Goal: Task Accomplishment & Management: Use online tool/utility

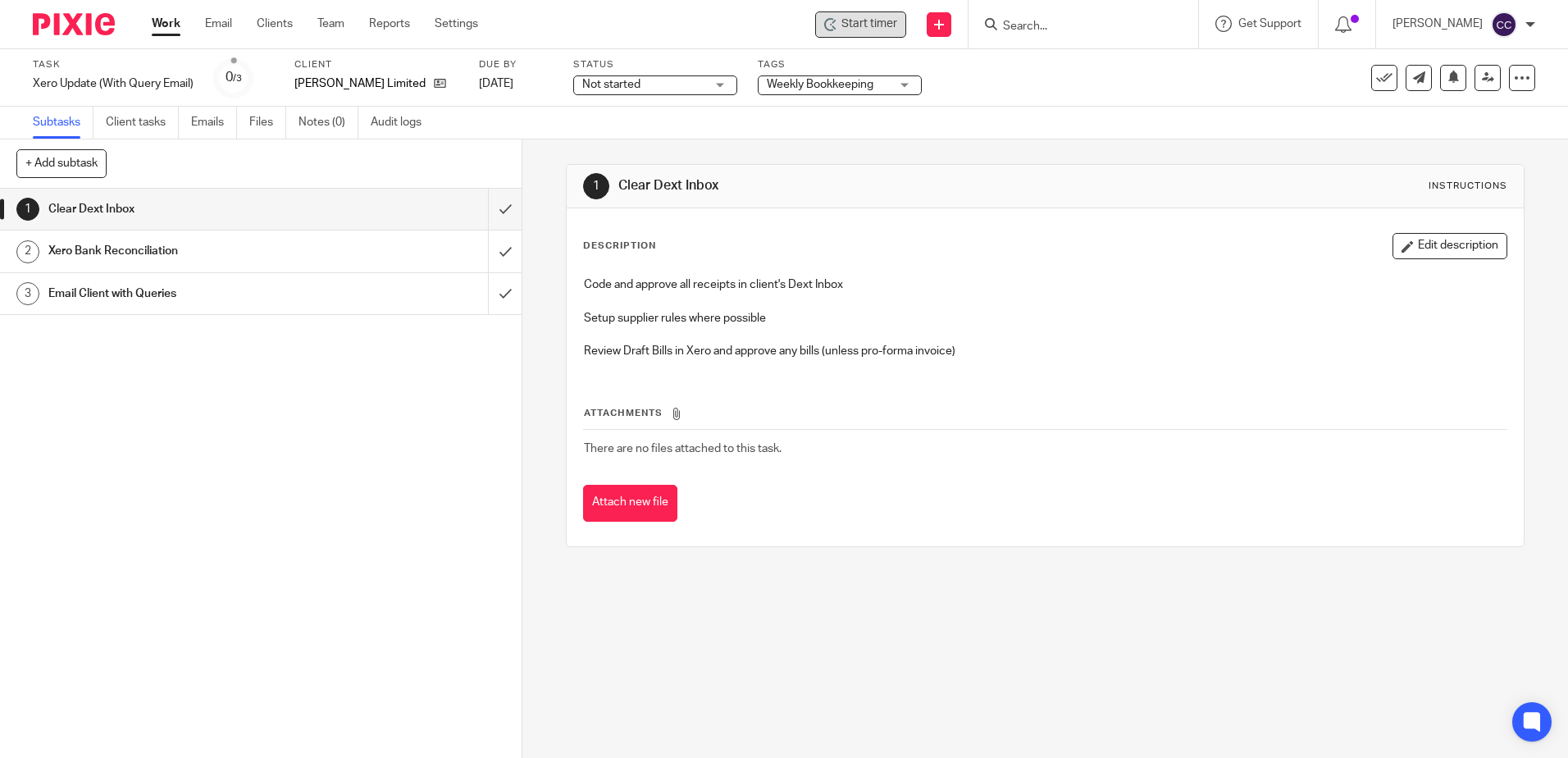
click at [897, 18] on span "Start timer" at bounding box center [869, 24] width 56 height 18
click at [866, 27] on span "Start timer" at bounding box center [869, 24] width 56 height 18
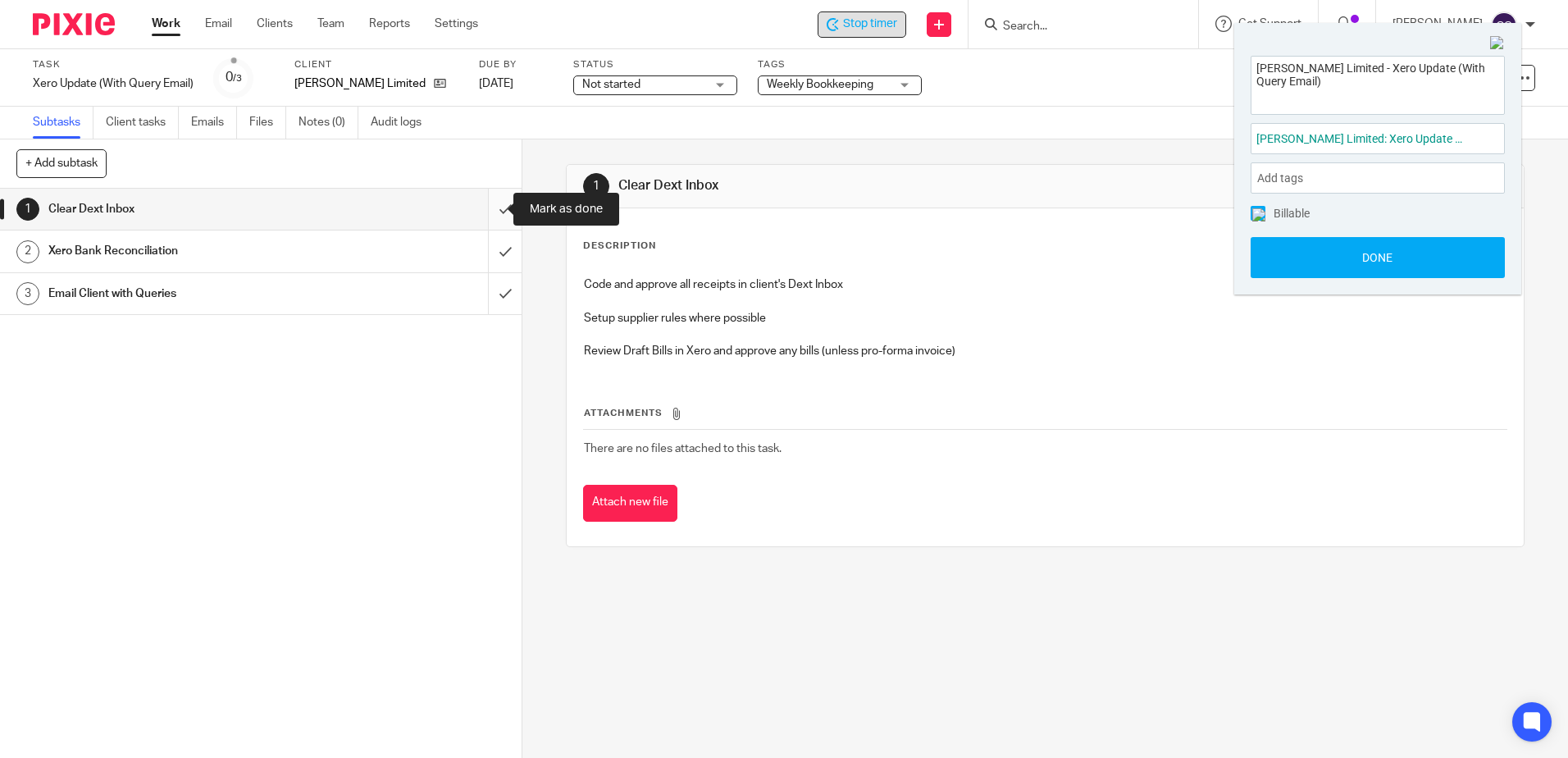
click at [486, 208] on input "submit" at bounding box center [260, 209] width 522 height 41
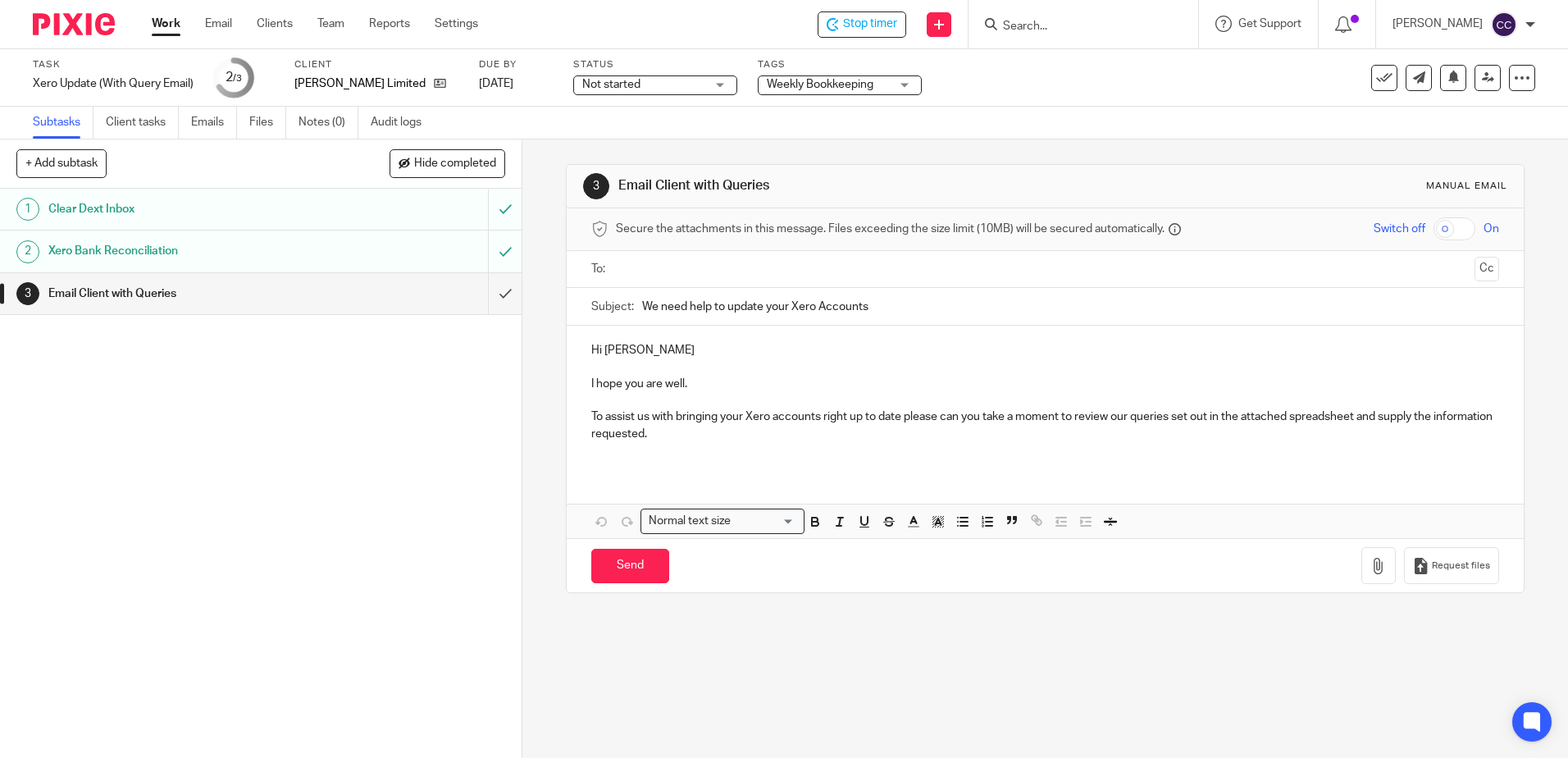
click at [647, 260] on input "text" at bounding box center [1044, 270] width 845 height 19
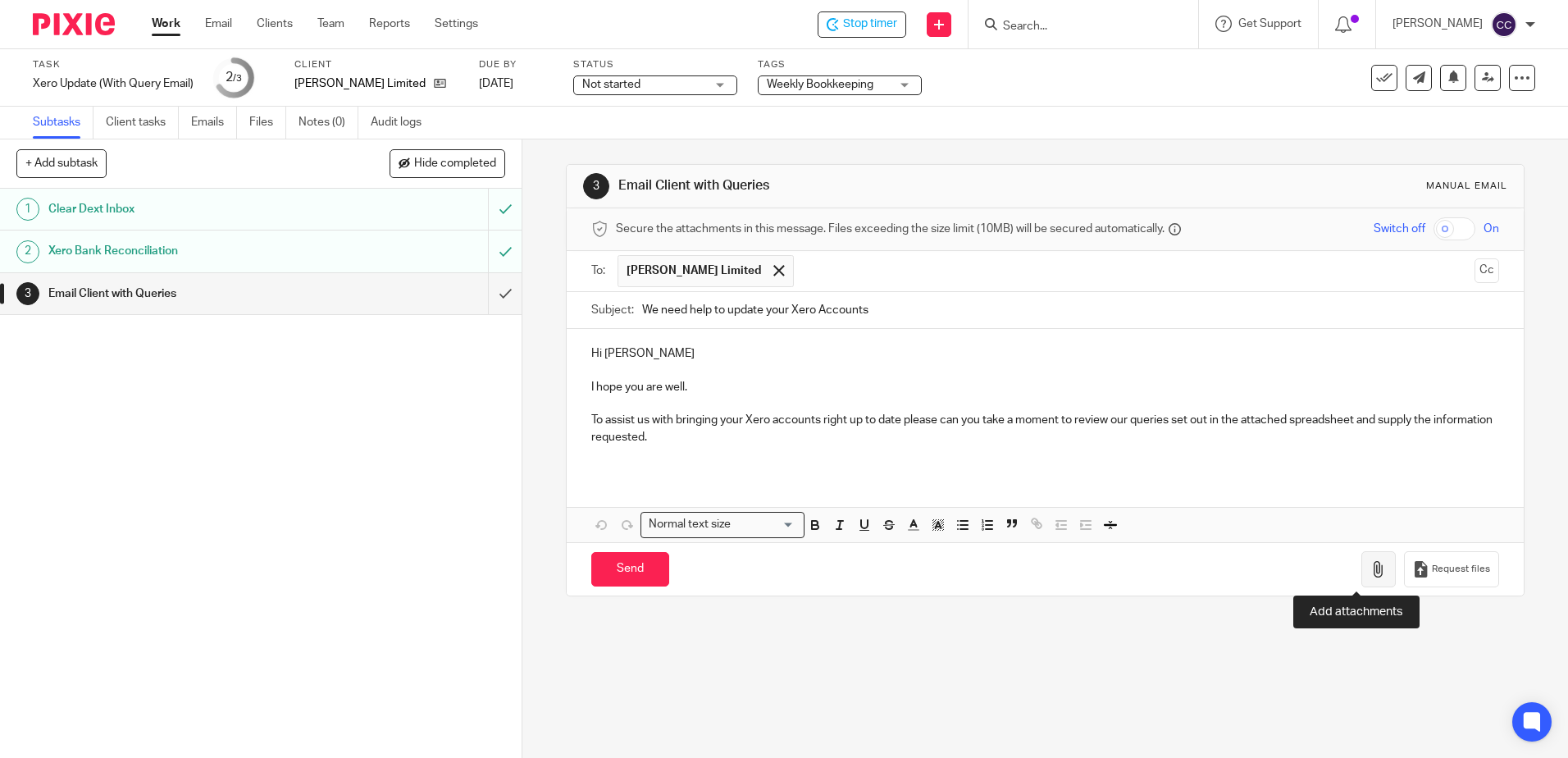
click at [1370, 573] on icon "button" at bounding box center [1379, 569] width 17 height 17
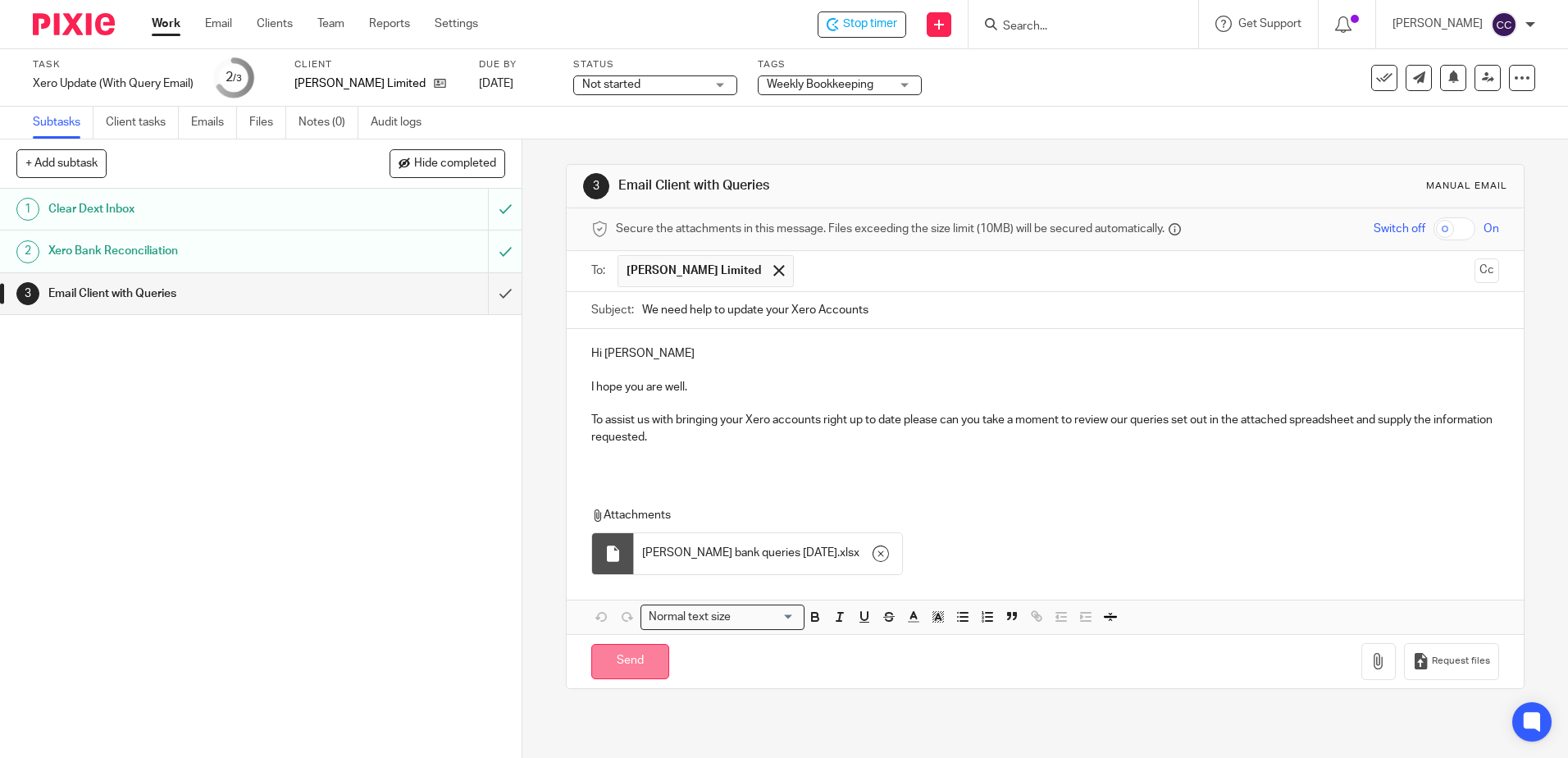
click at [613, 650] on input "Send" at bounding box center [630, 661] width 78 height 35
type input "Sent"
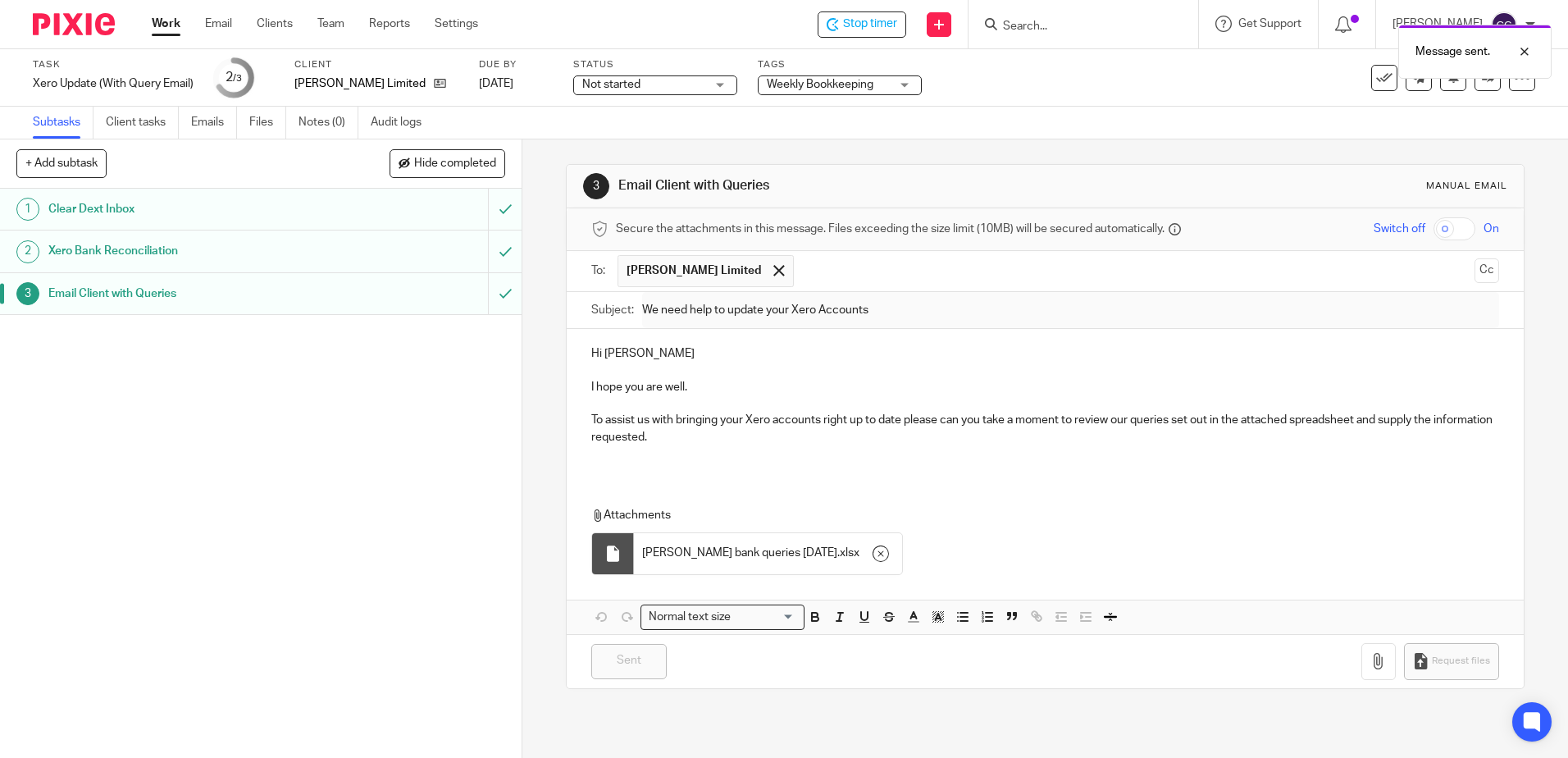
click at [170, 26] on link "Work" at bounding box center [166, 24] width 28 height 17
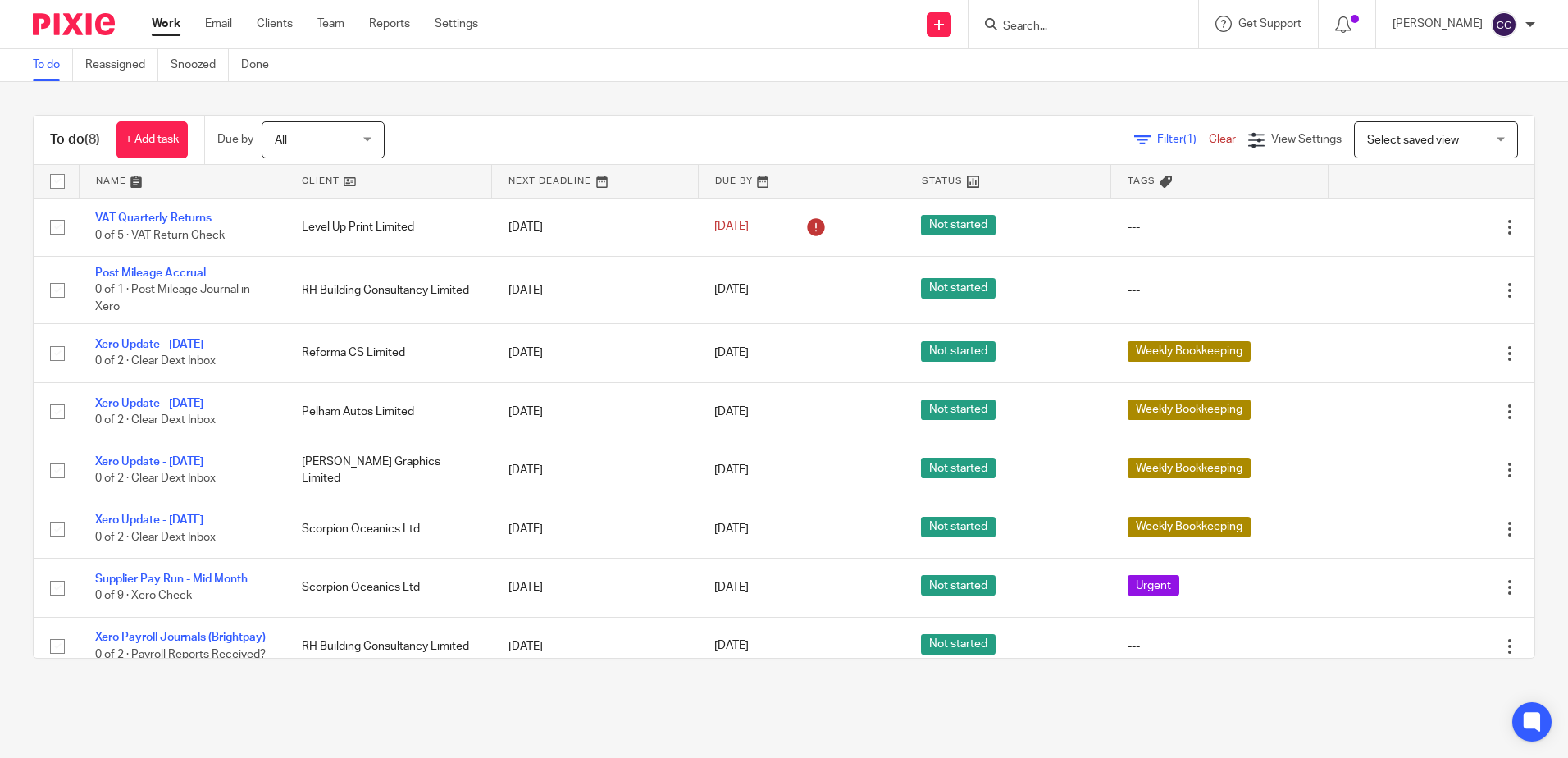
click at [310, 175] on link at bounding box center [388, 181] width 206 height 33
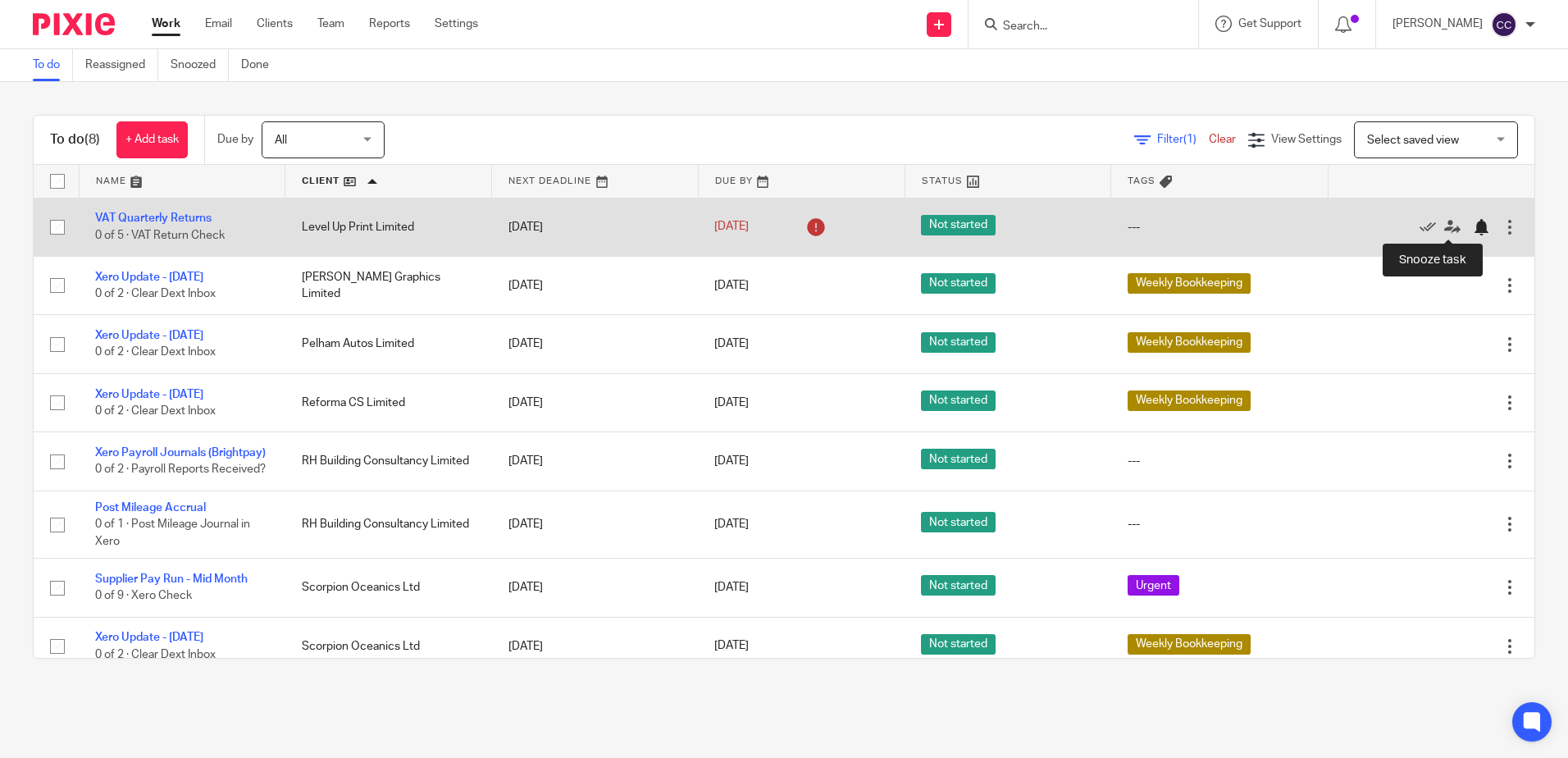
click at [1473, 230] on div at bounding box center [1481, 227] width 17 height 17
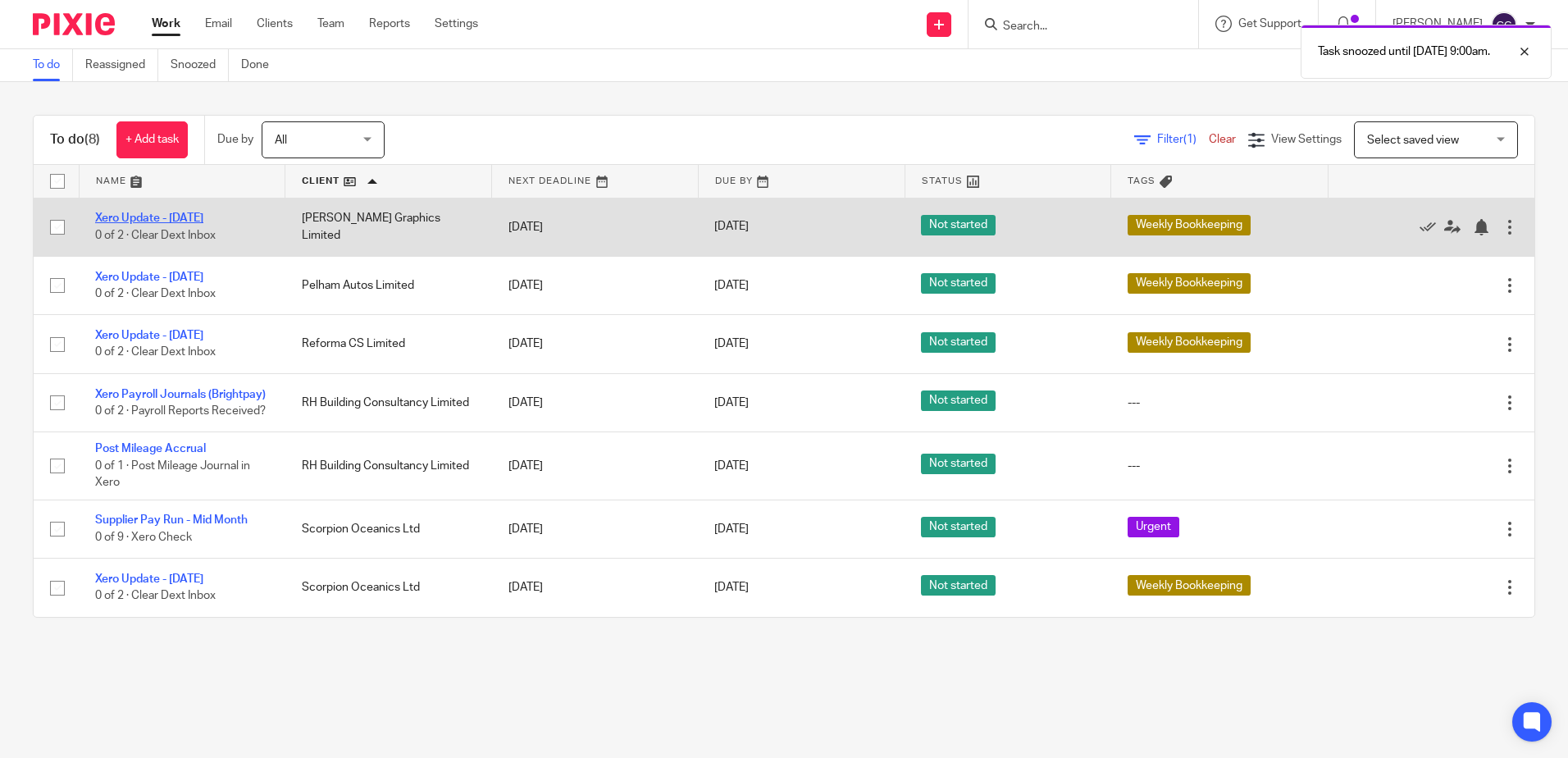
click at [159, 216] on link "Xero Update - [DATE]" at bounding box center [149, 219] width 108 height 12
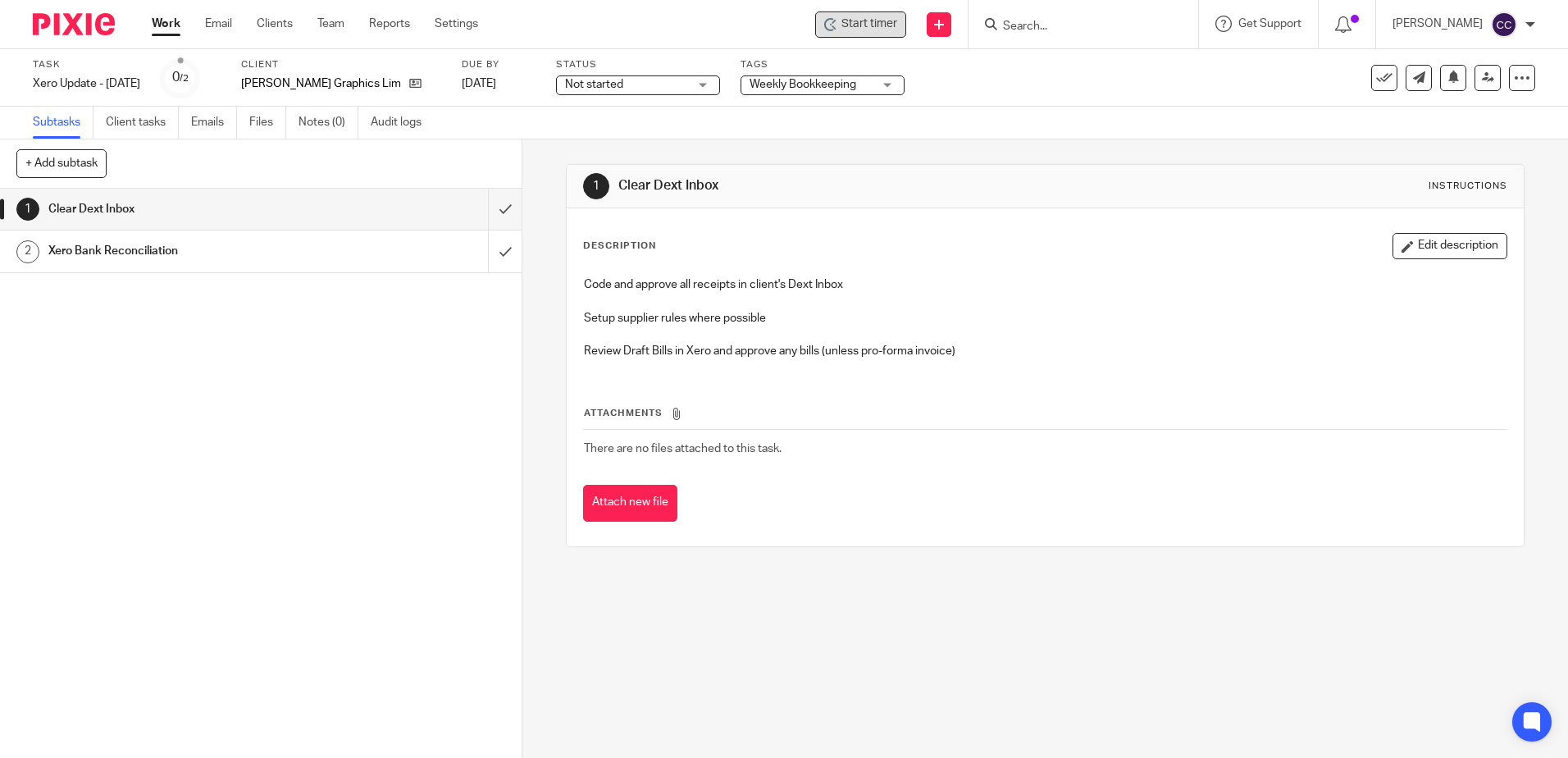
click at [875, 25] on span "Start timer" at bounding box center [869, 24] width 56 height 18
click at [893, 28] on span "Start timer" at bounding box center [869, 24] width 56 height 18
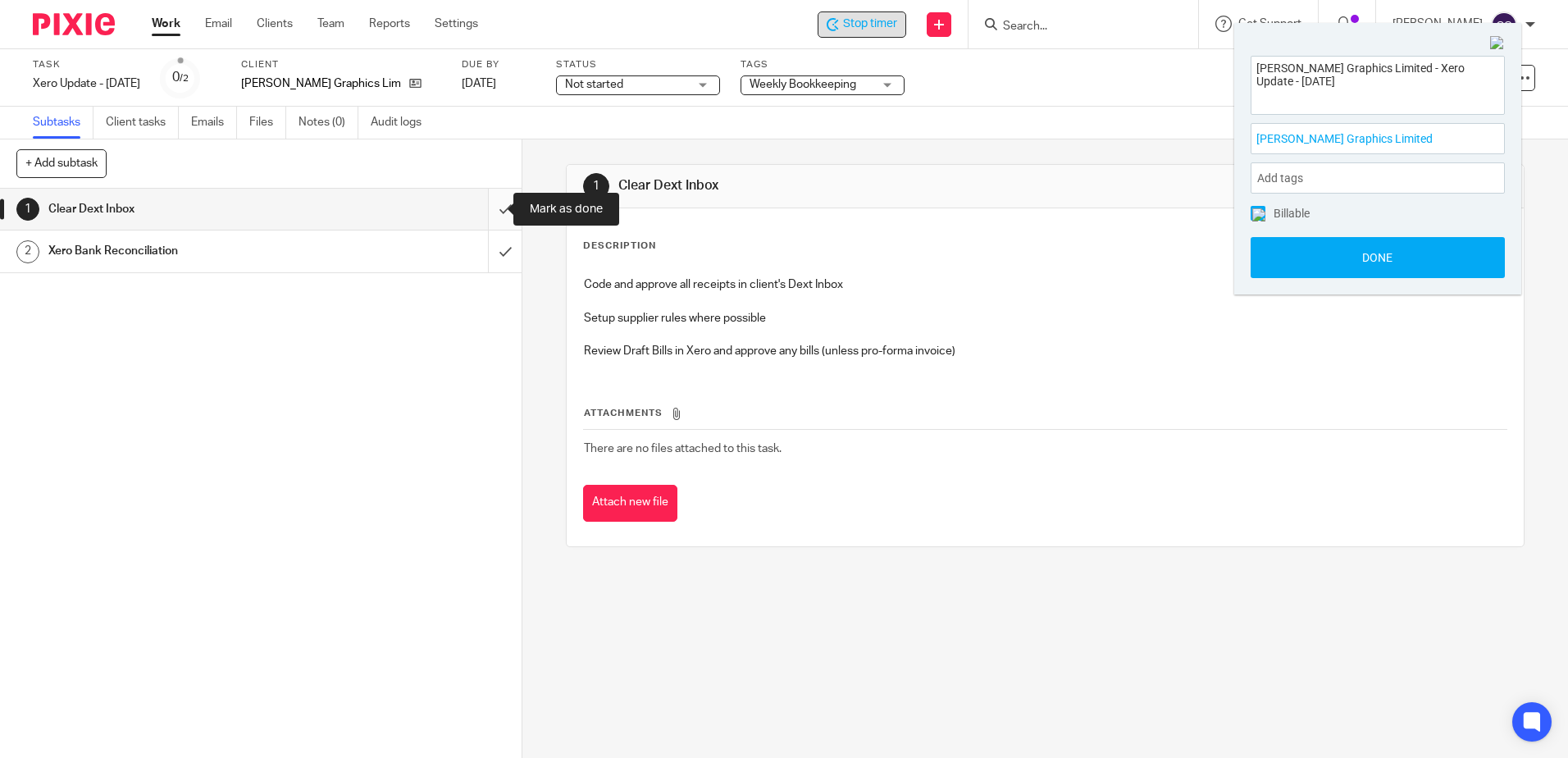
click at [493, 205] on input "submit" at bounding box center [260, 209] width 522 height 41
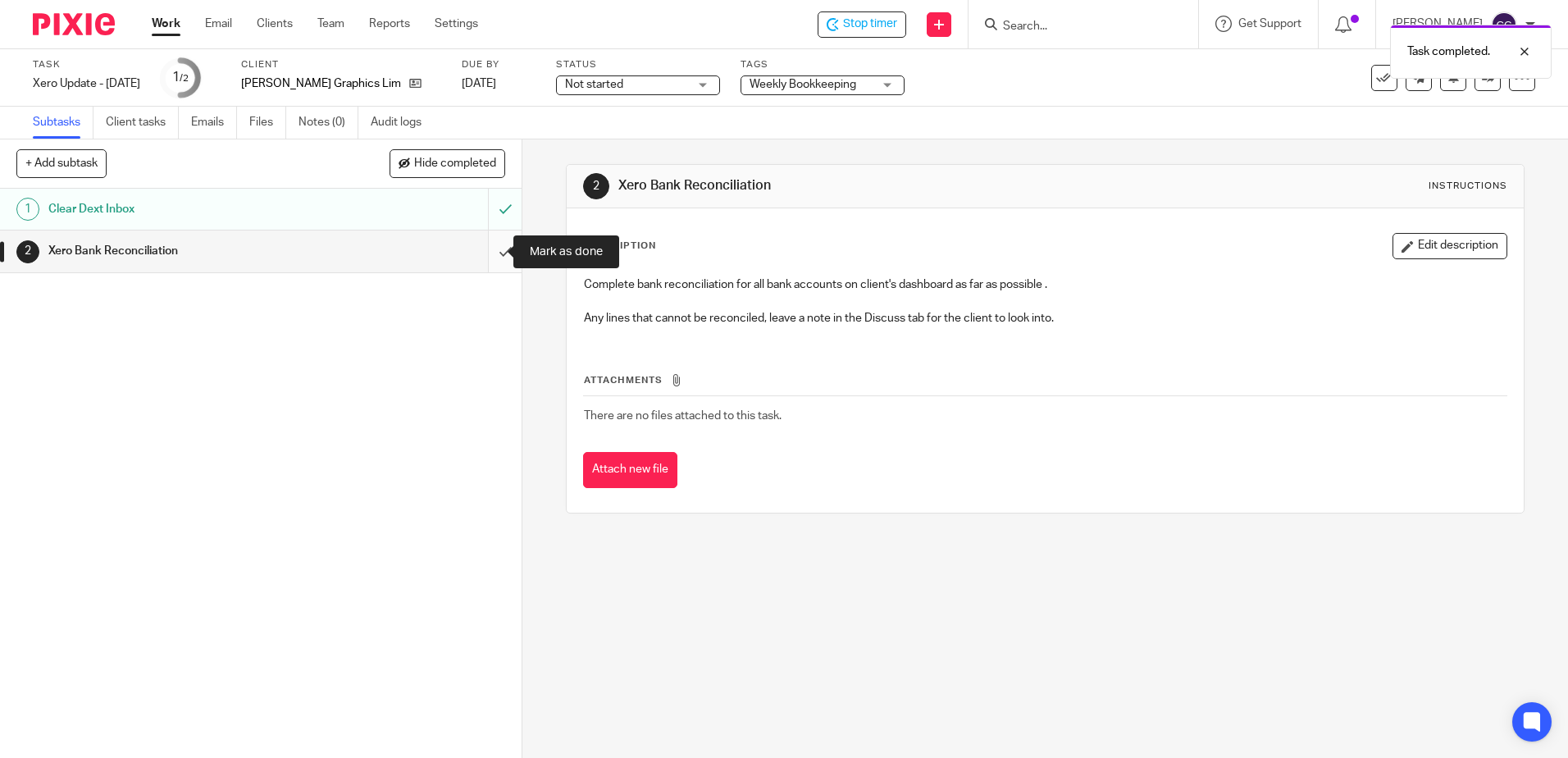
click at [484, 254] on input "submit" at bounding box center [260, 250] width 522 height 41
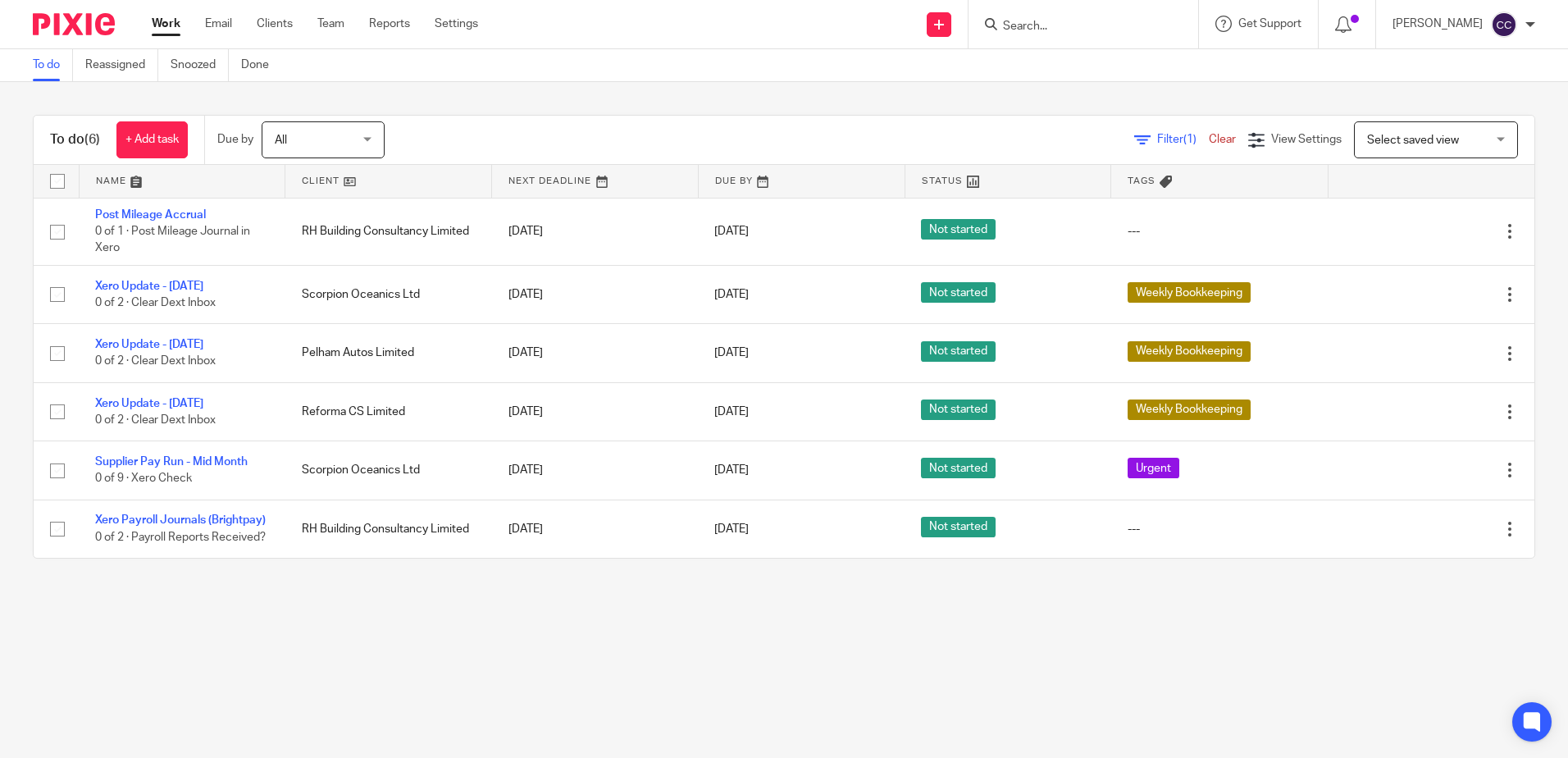
click at [317, 182] on link at bounding box center [388, 181] width 206 height 33
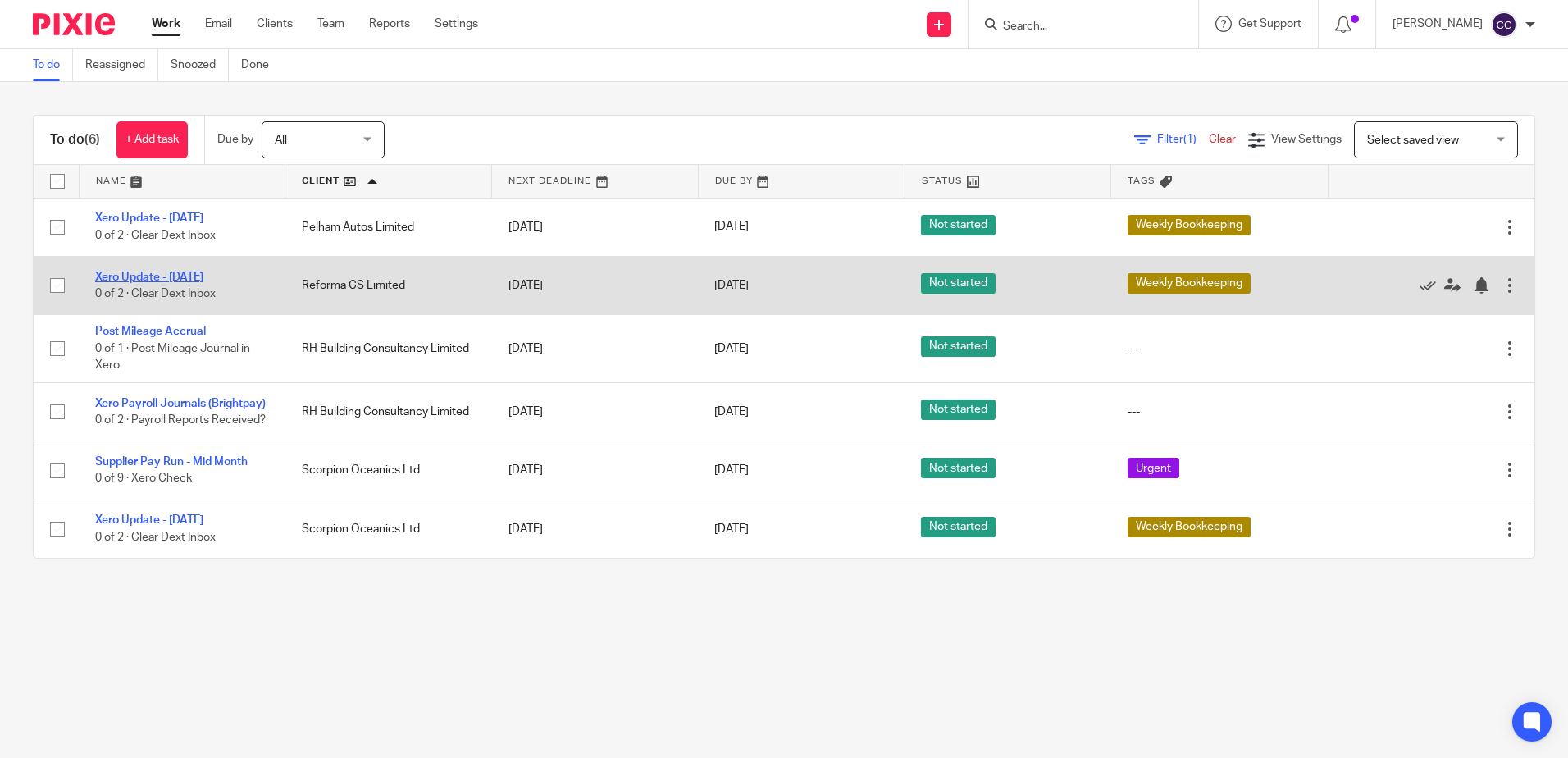
click at [185, 273] on link "Xero Update - [DATE]" at bounding box center [149, 277] width 108 height 12
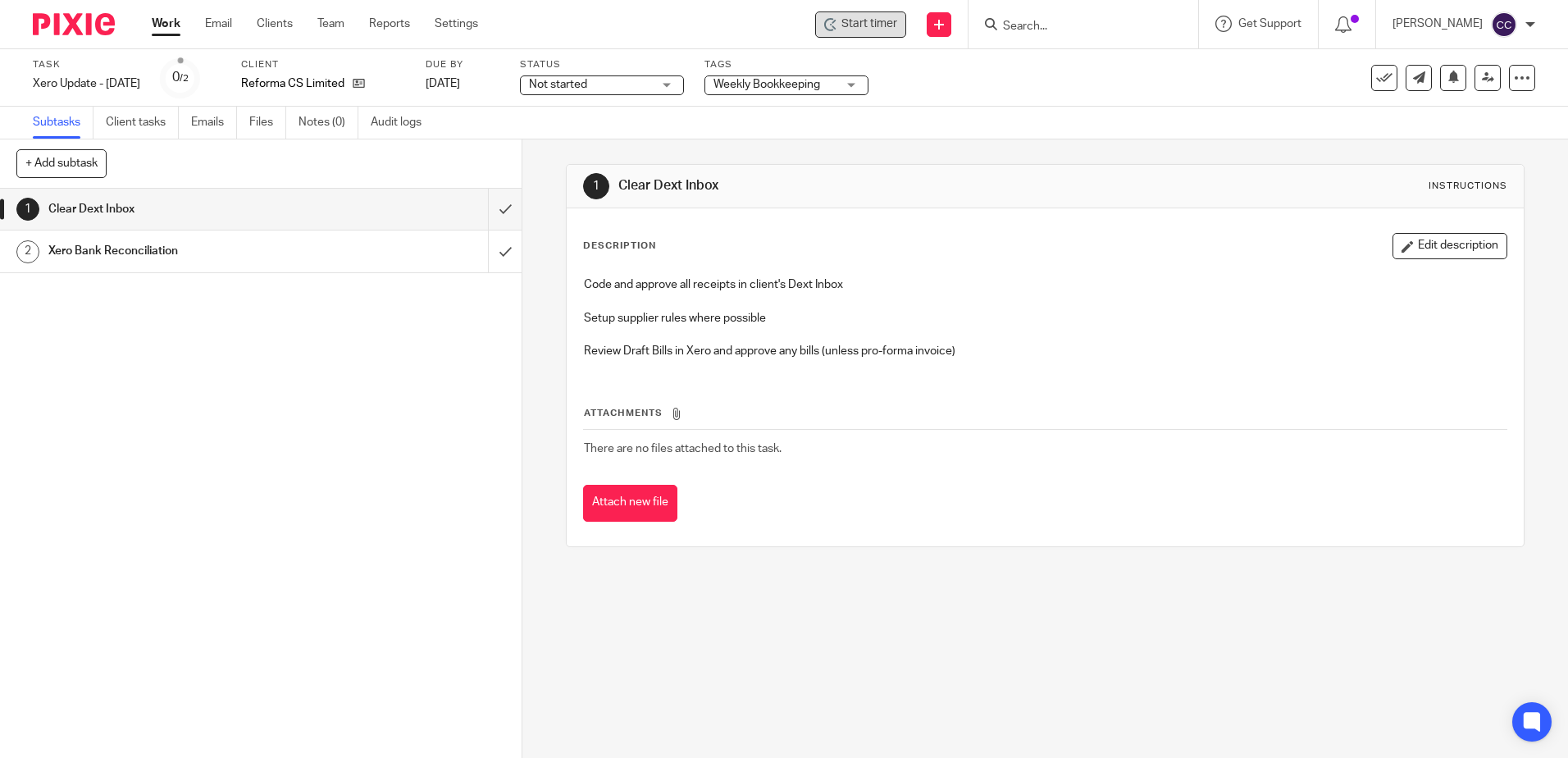
click at [887, 23] on span "Start timer" at bounding box center [869, 24] width 56 height 18
click at [872, 29] on span "Start timer" at bounding box center [869, 24] width 56 height 18
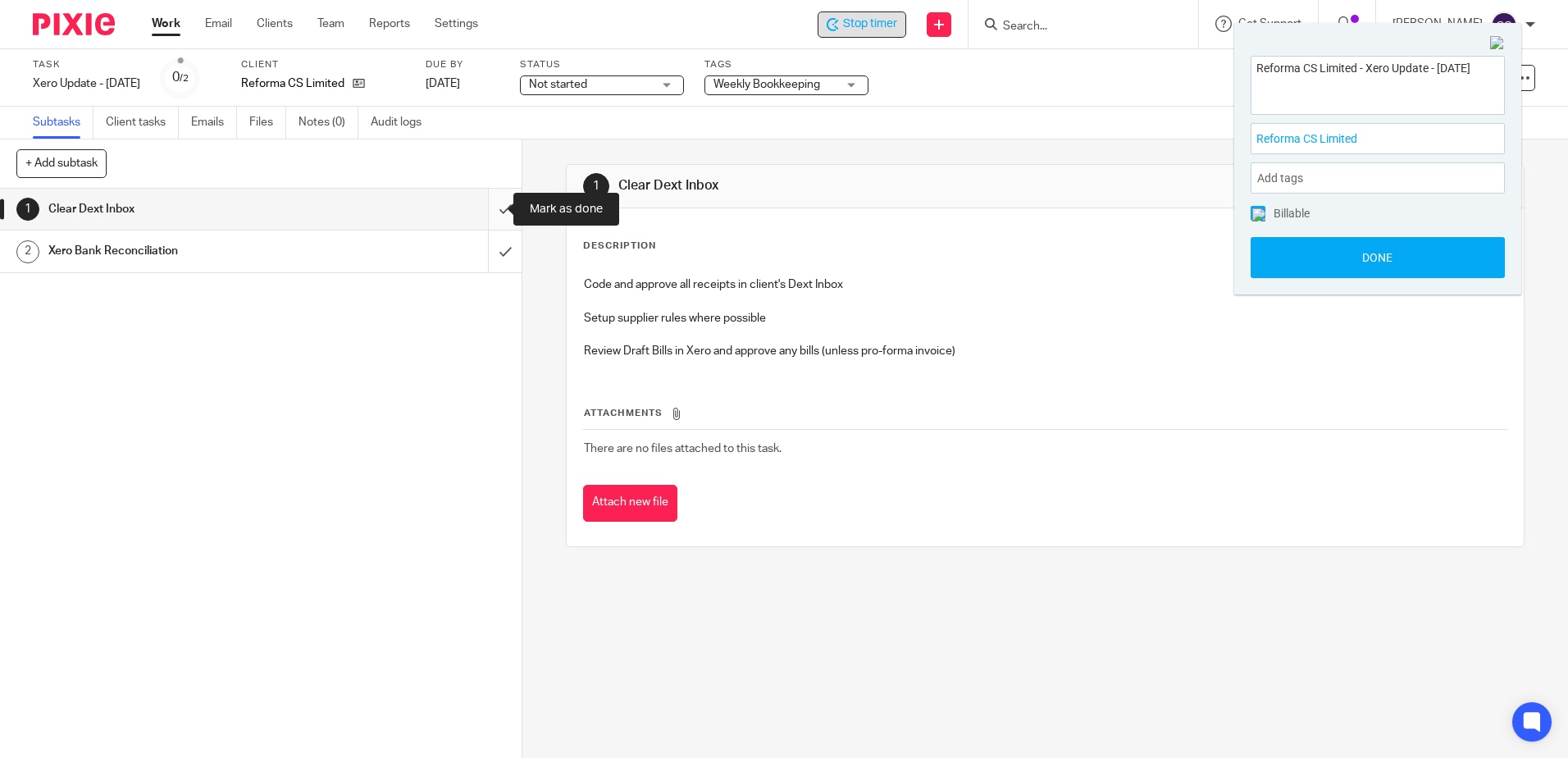
click at [485, 209] on input "submit" at bounding box center [260, 209] width 522 height 41
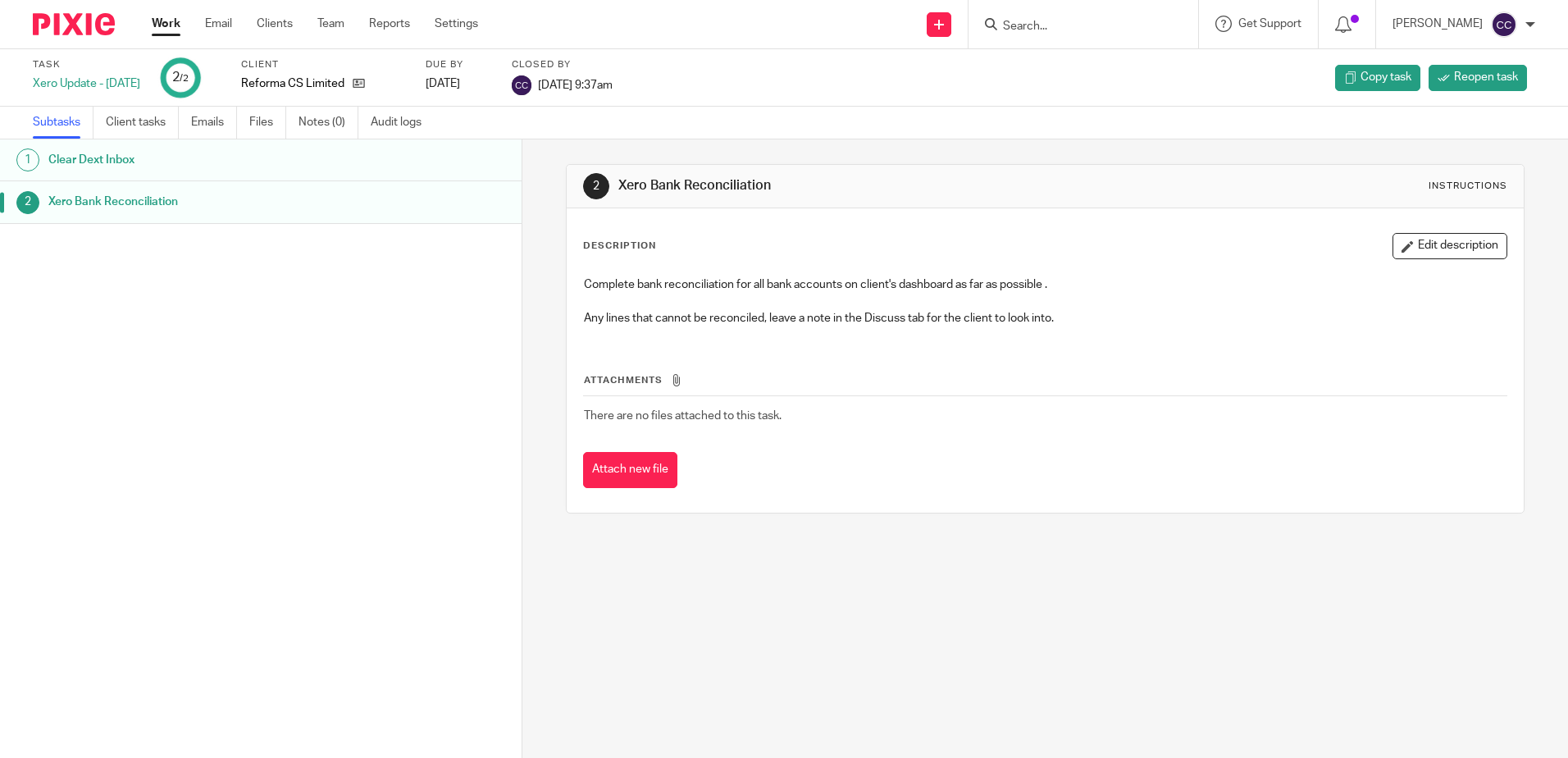
click at [167, 25] on link "Work" at bounding box center [166, 24] width 28 height 17
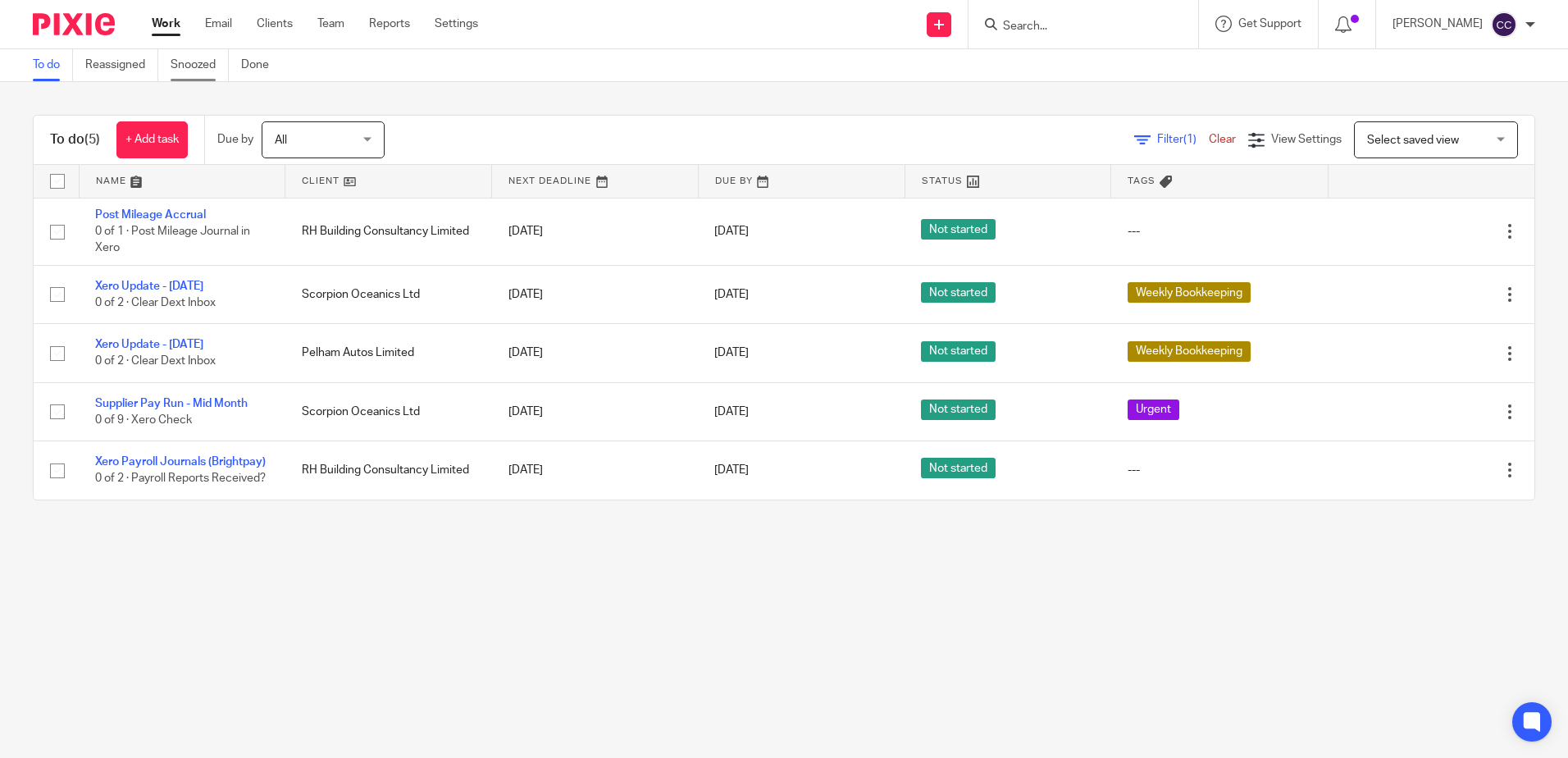
click at [204, 64] on link "Snoozed" at bounding box center [199, 65] width 58 height 32
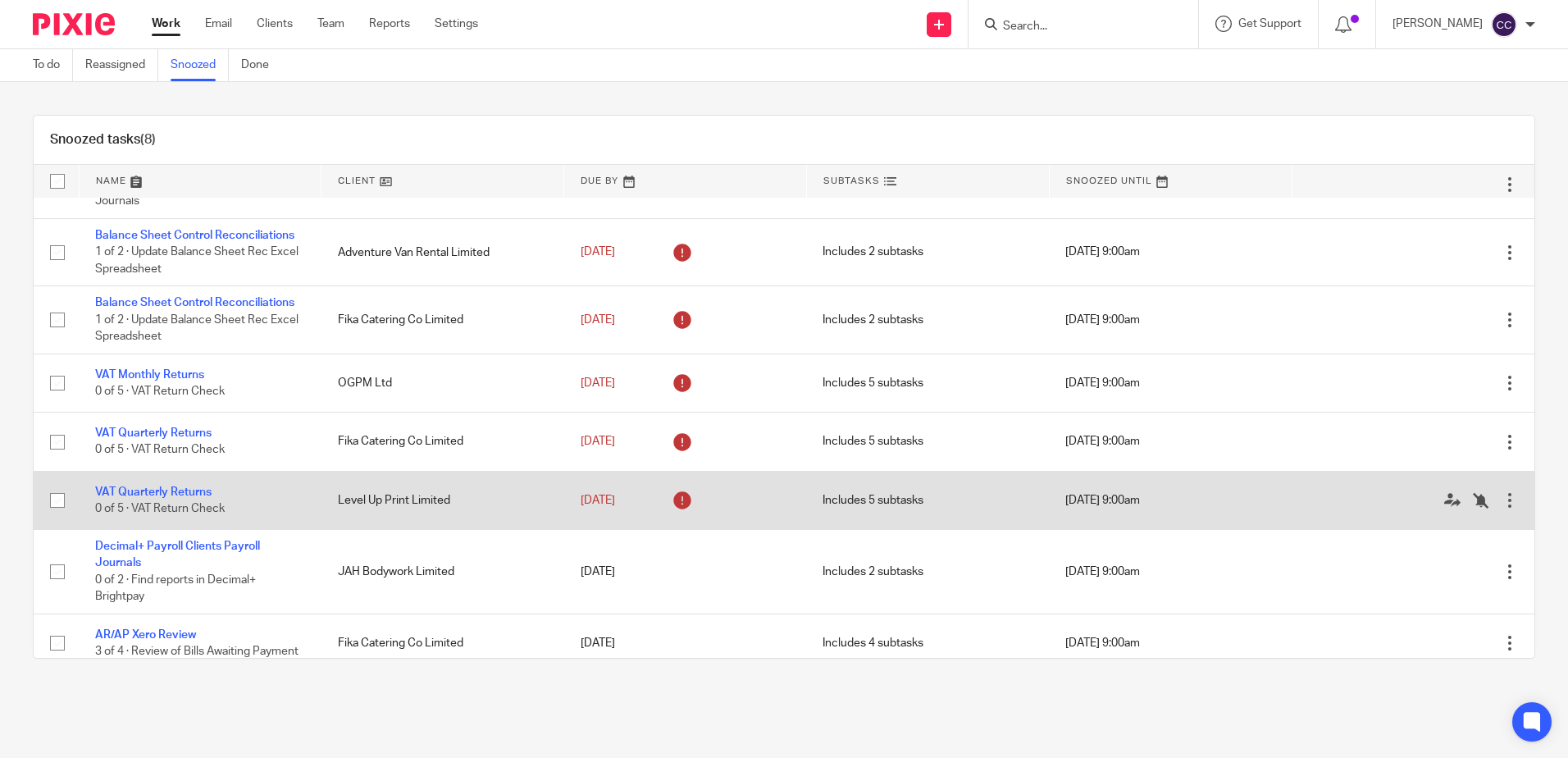
scroll to position [70, 0]
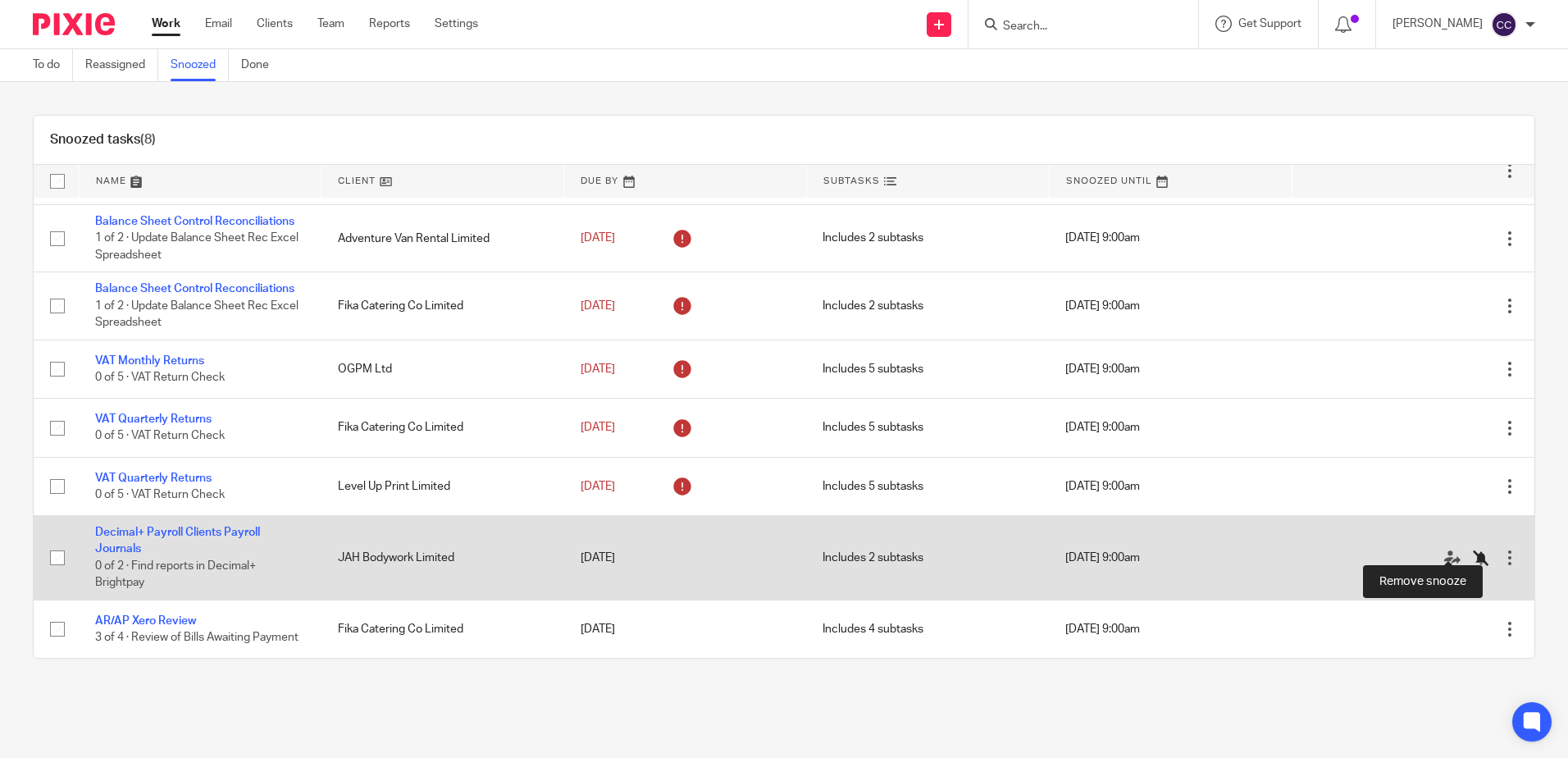
click at [1473, 549] on icon at bounding box center [1481, 558] width 17 height 17
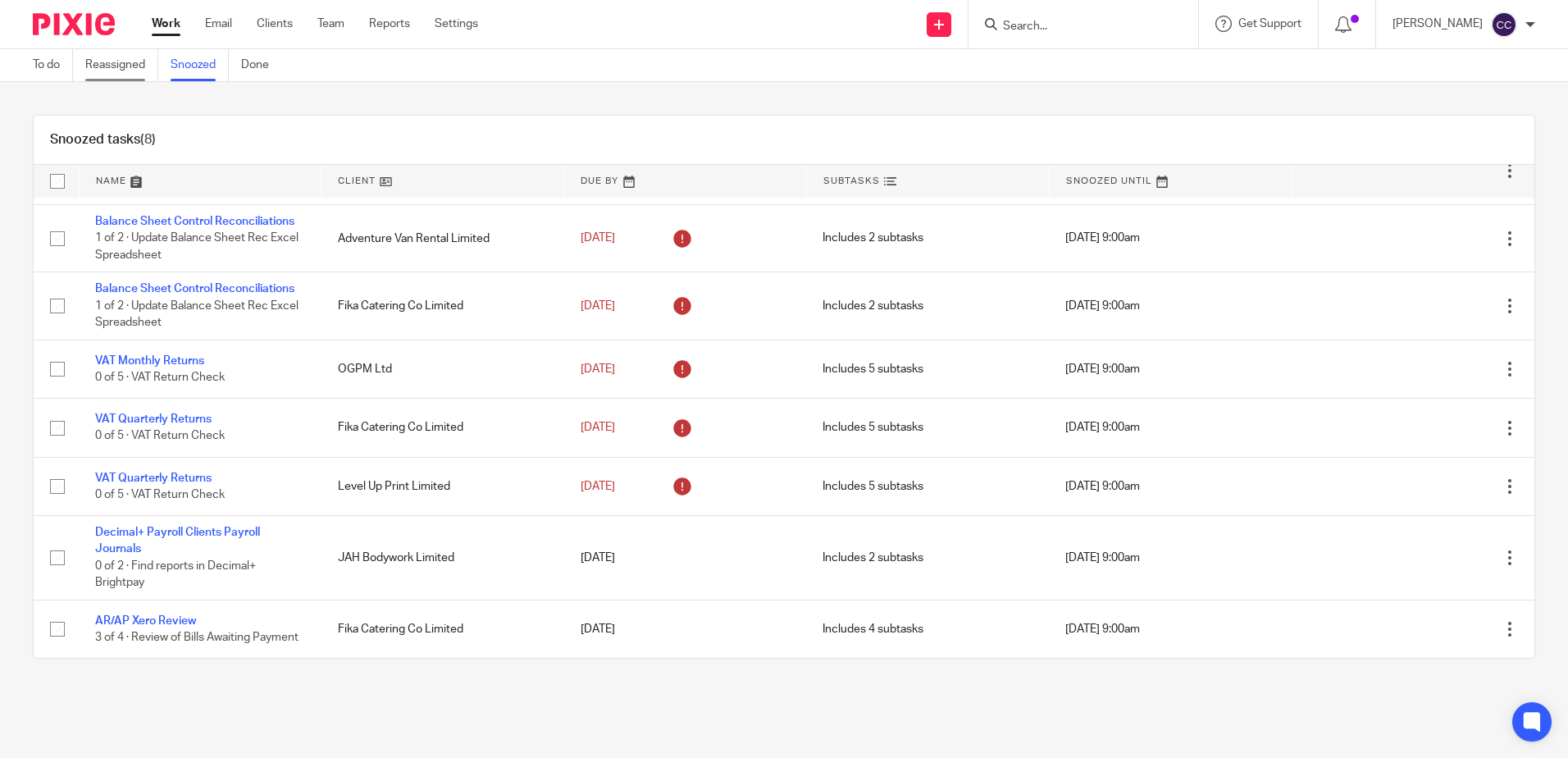
click at [98, 60] on link "Reassigned" at bounding box center [121, 65] width 73 height 32
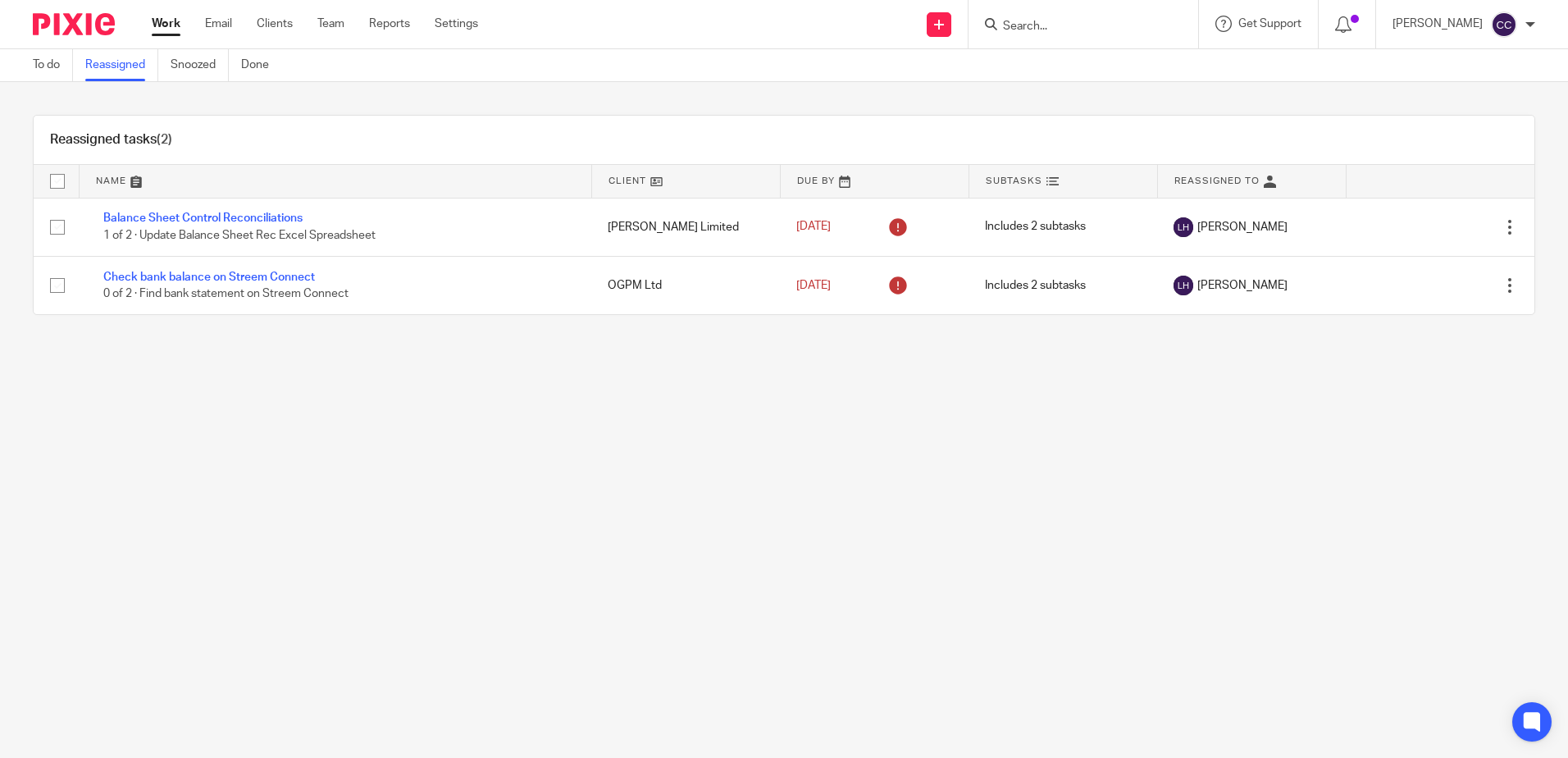
click at [54, 60] on link "To do" at bounding box center [53, 65] width 40 height 32
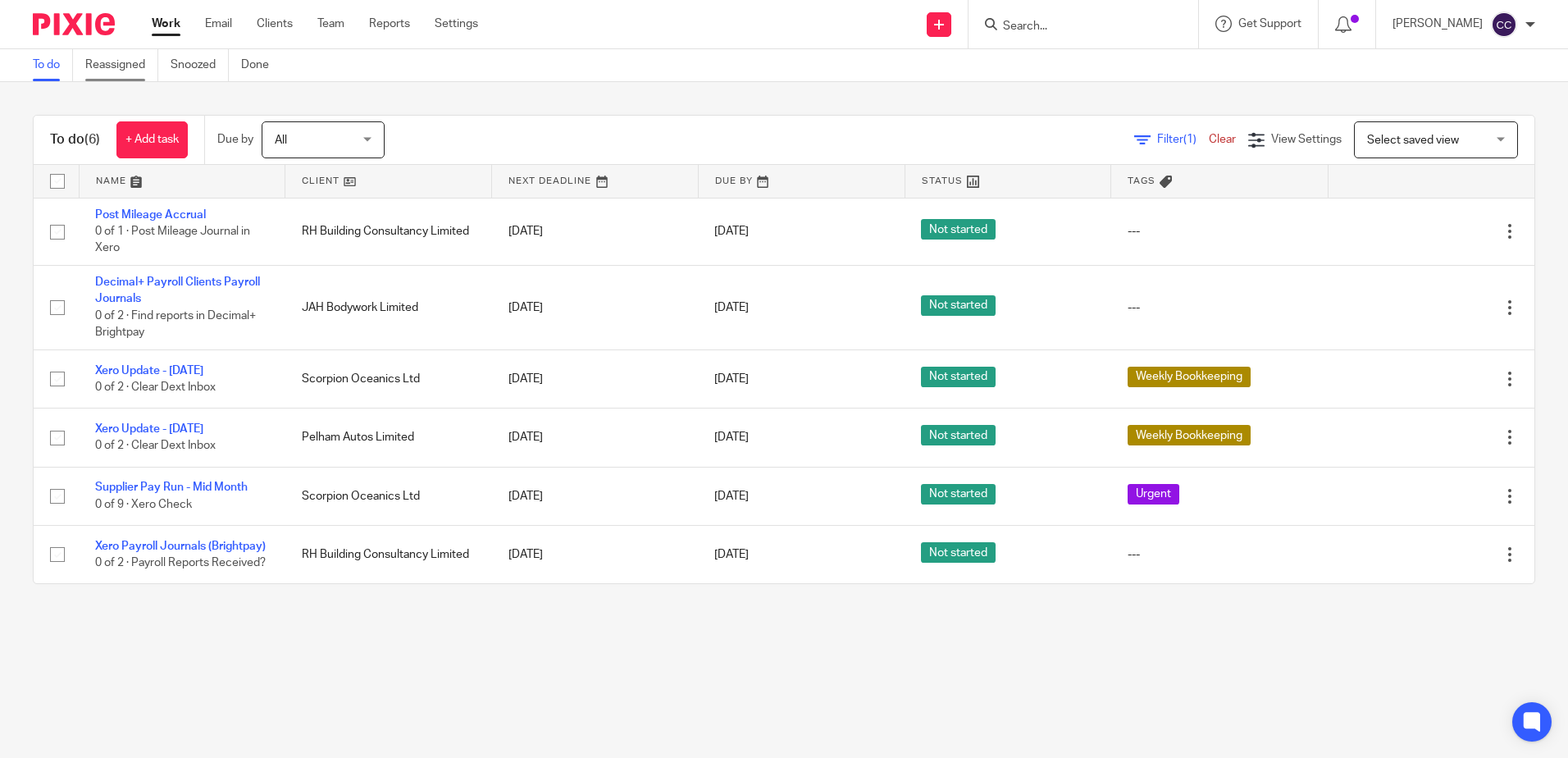
click at [118, 61] on link "Reassigned" at bounding box center [121, 65] width 73 height 32
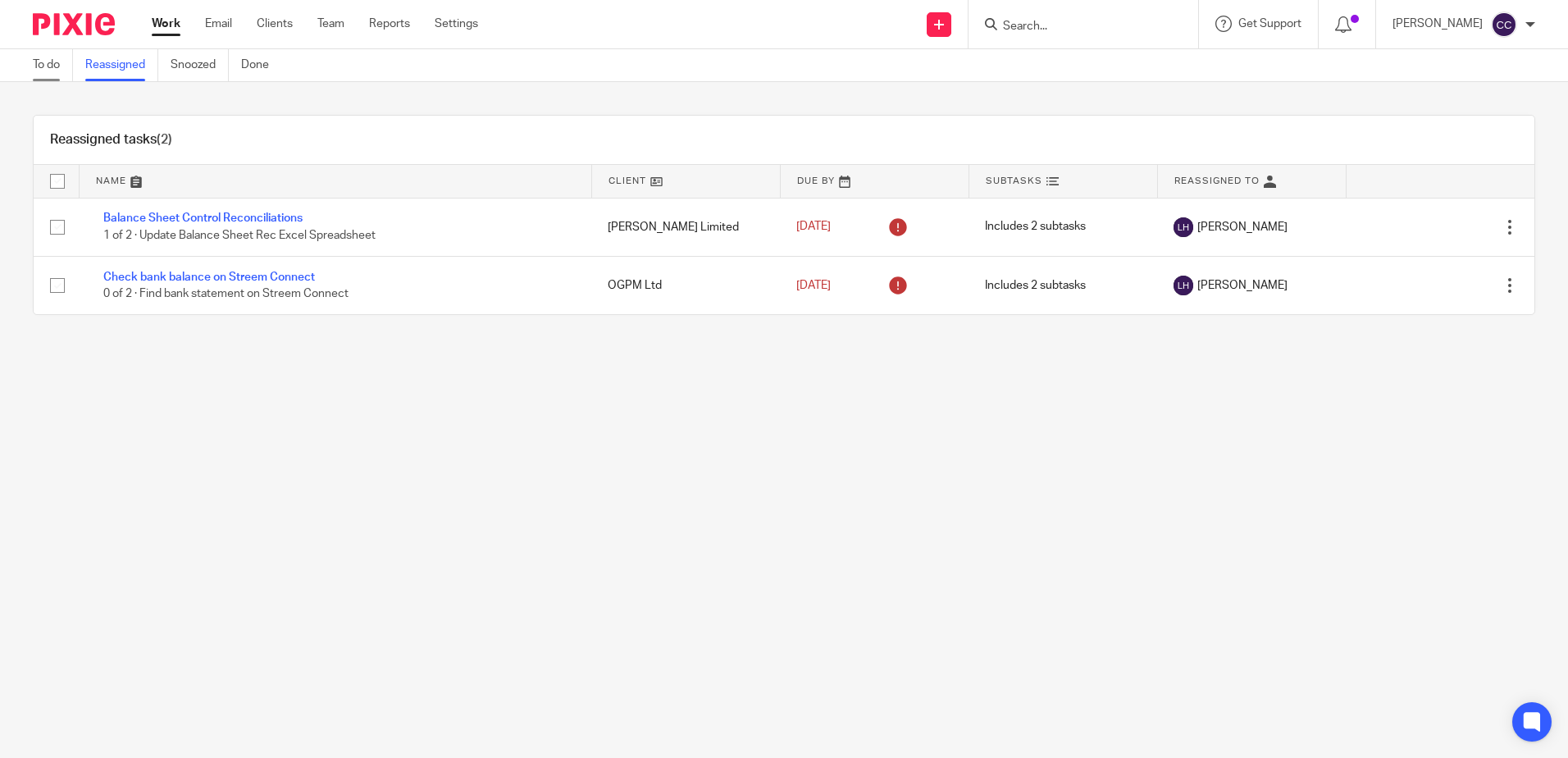
click at [49, 68] on link "To do" at bounding box center [53, 65] width 40 height 32
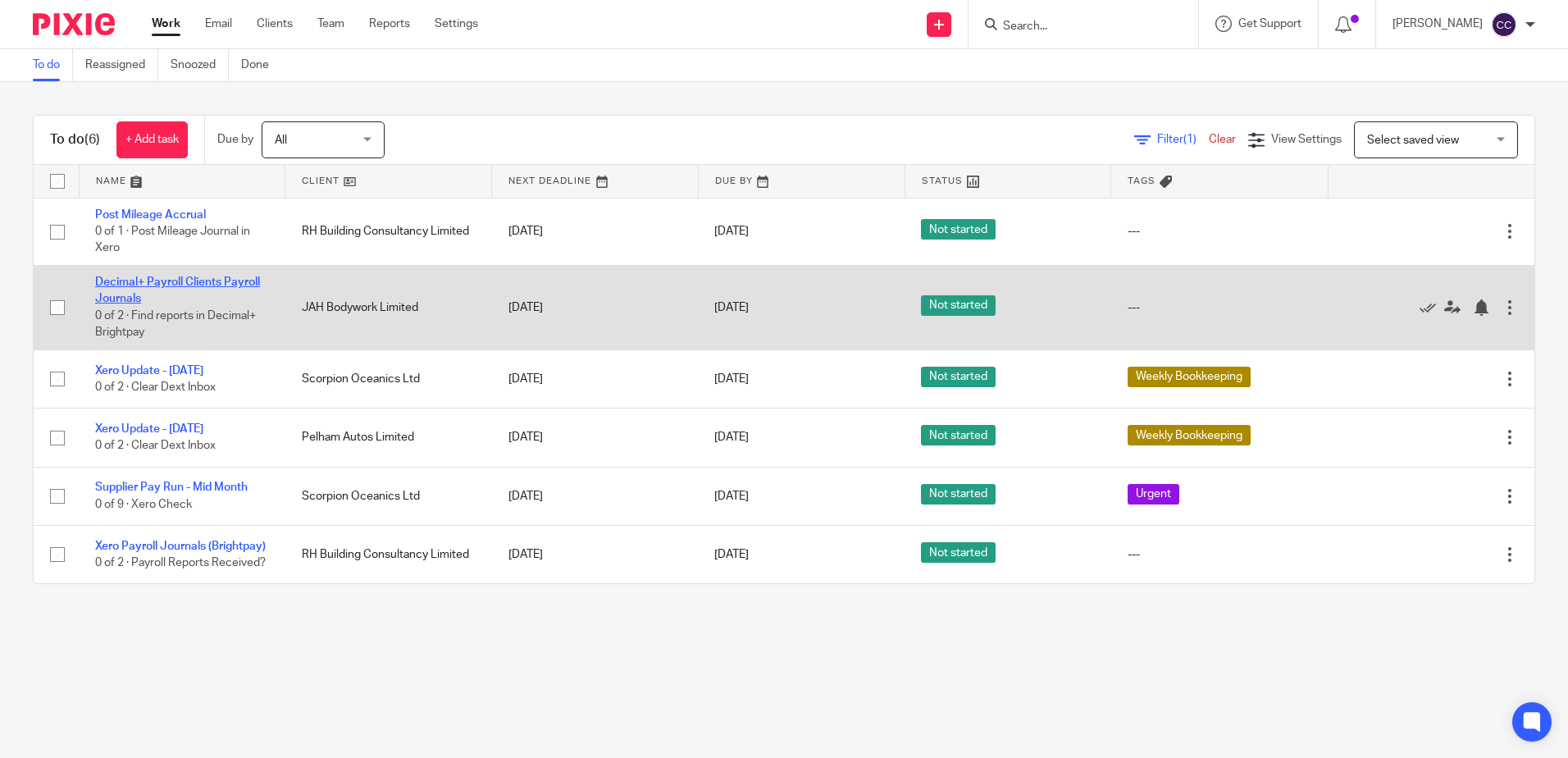
click at [156, 281] on link "Decimal+ Payroll Clients Payroll Journals" at bounding box center [178, 290] width 165 height 28
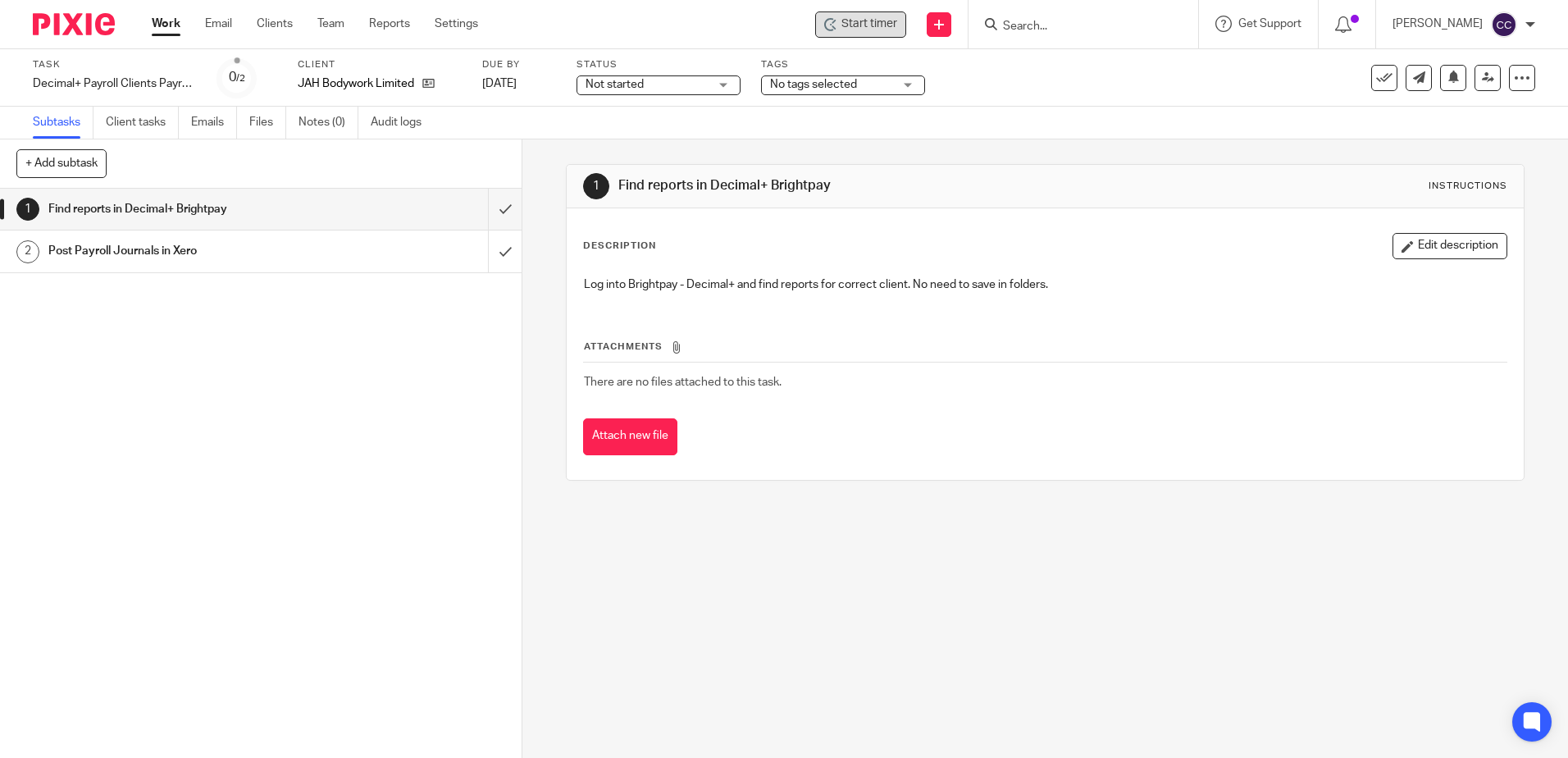
click at [871, 25] on span "Start timer" at bounding box center [869, 24] width 56 height 18
click at [867, 23] on span "Start timer" at bounding box center [869, 24] width 56 height 18
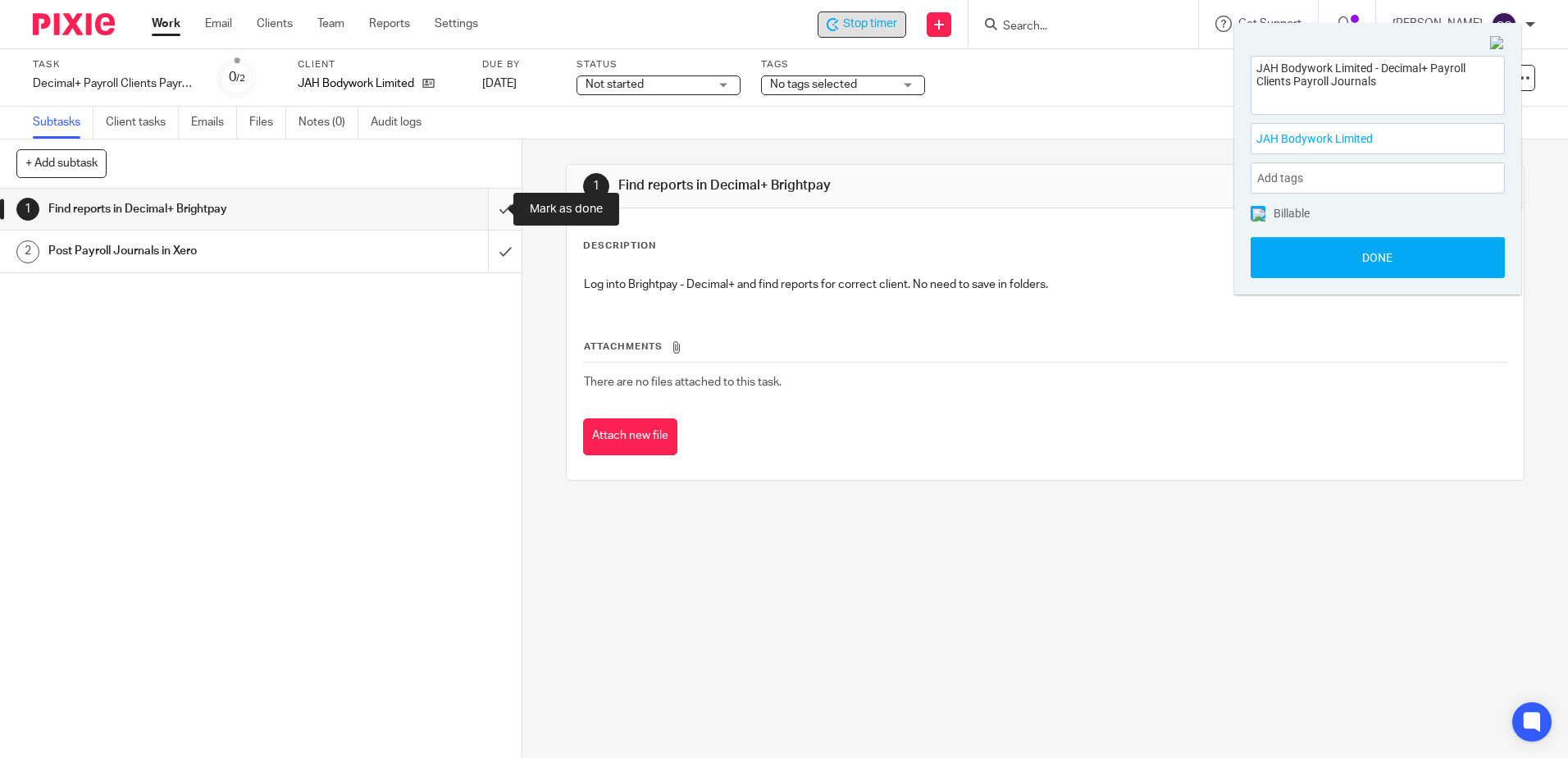
click at [490, 208] on input "submit" at bounding box center [260, 209] width 522 height 41
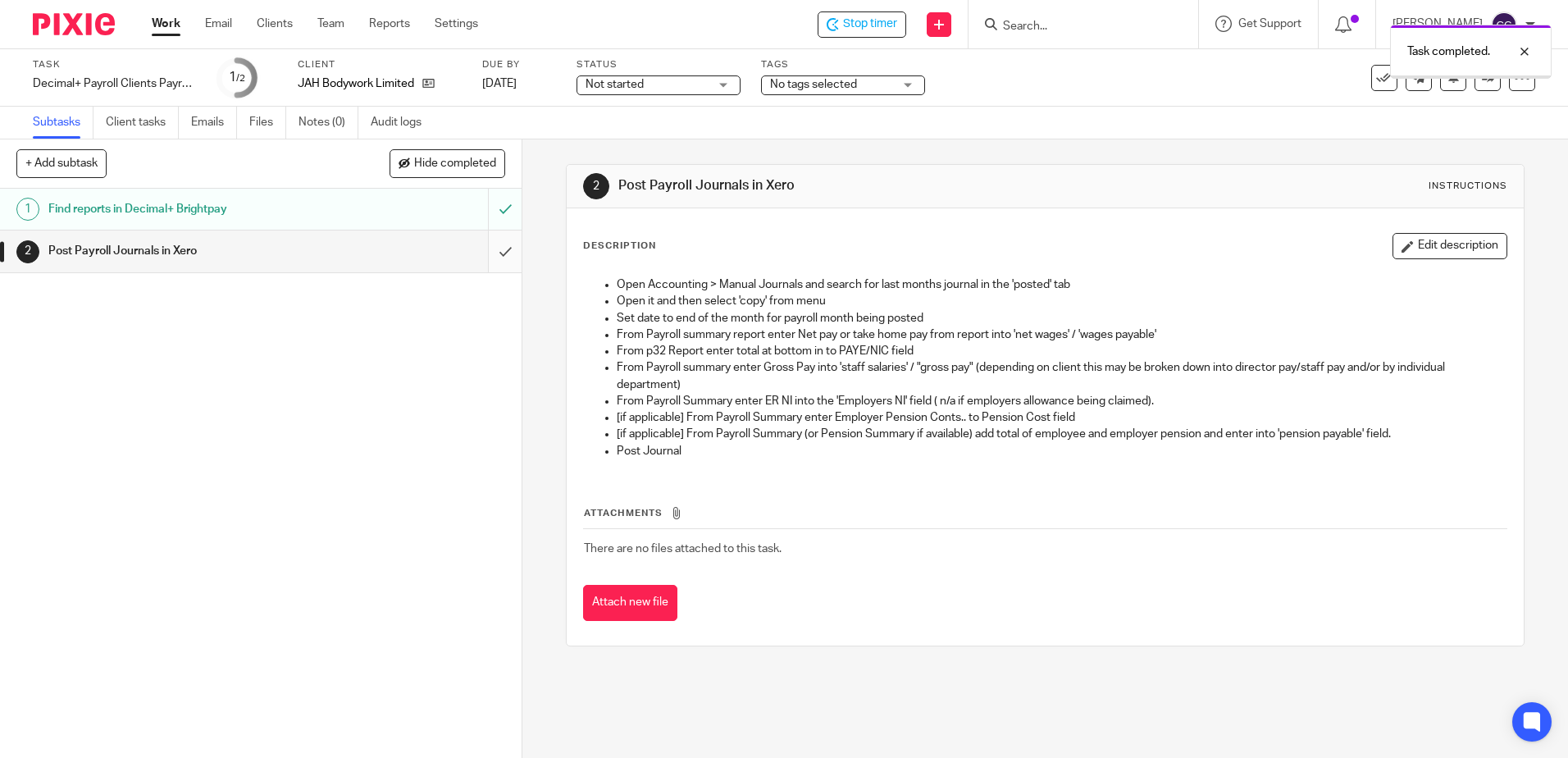
click at [491, 253] on input "submit" at bounding box center [260, 250] width 522 height 41
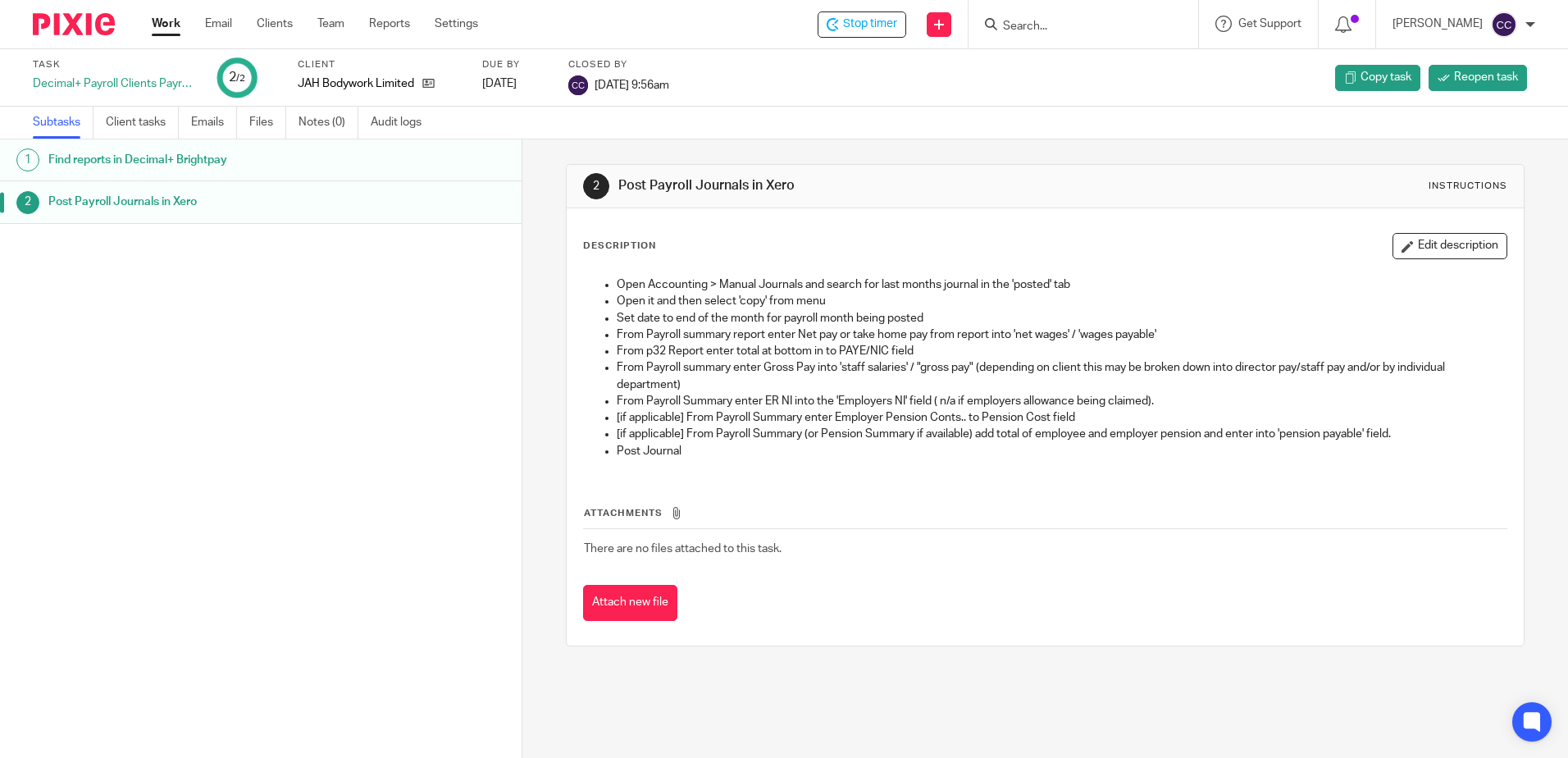
click at [165, 22] on link "Work" at bounding box center [166, 24] width 28 height 17
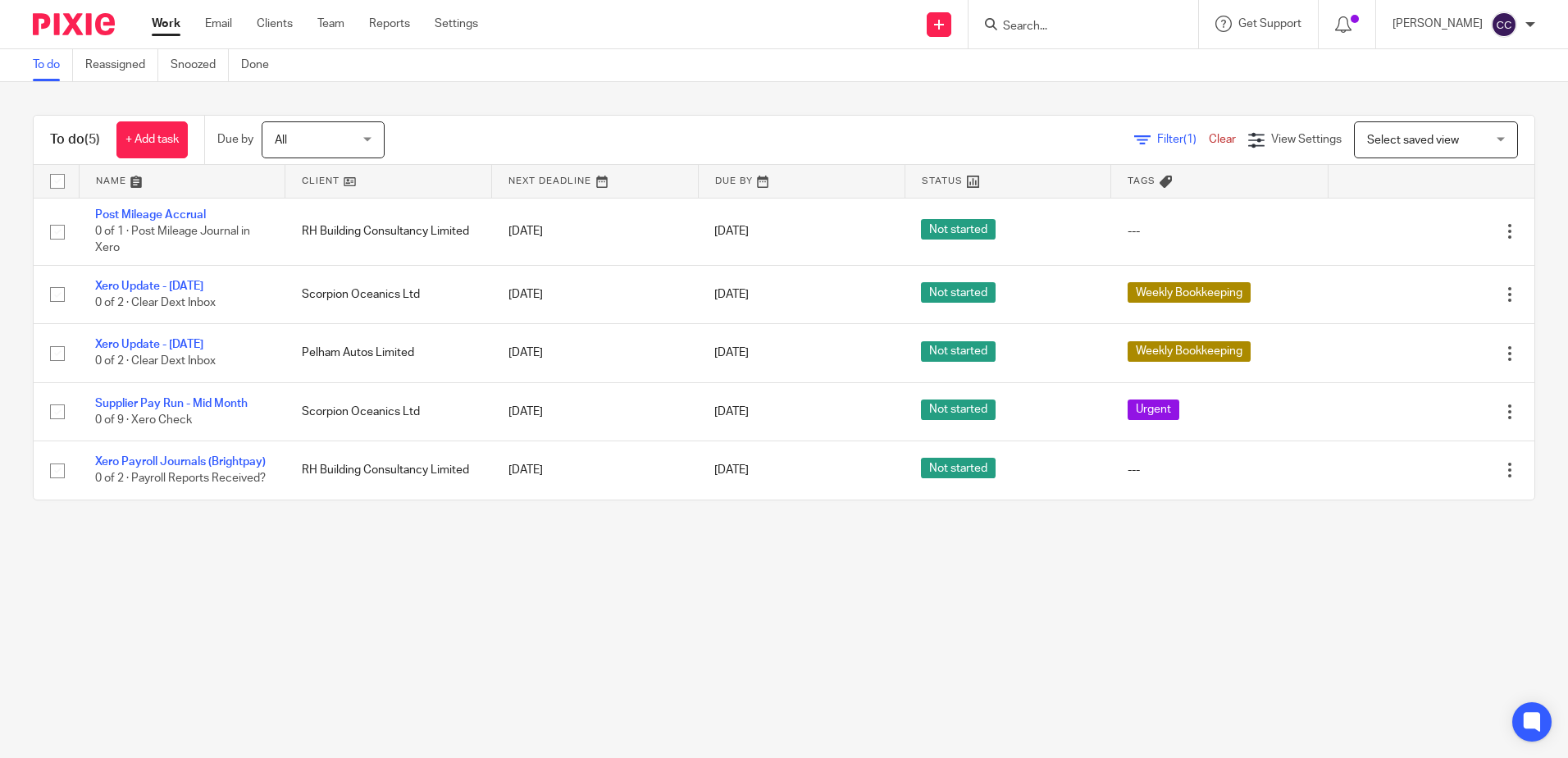
click at [327, 175] on link at bounding box center [388, 181] width 206 height 33
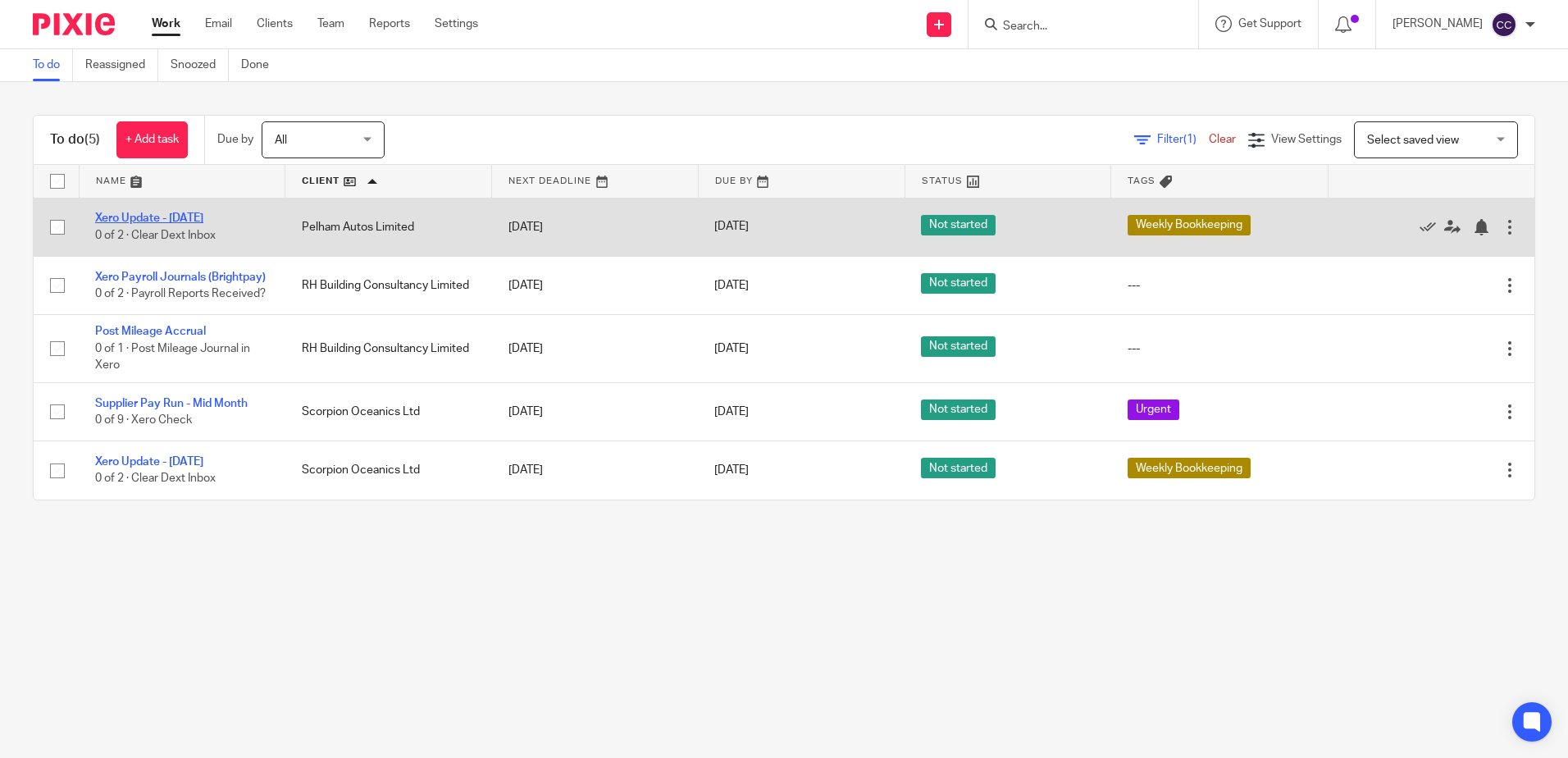
click at [204, 217] on link "Xero Update - [DATE]" at bounding box center [149, 219] width 108 height 12
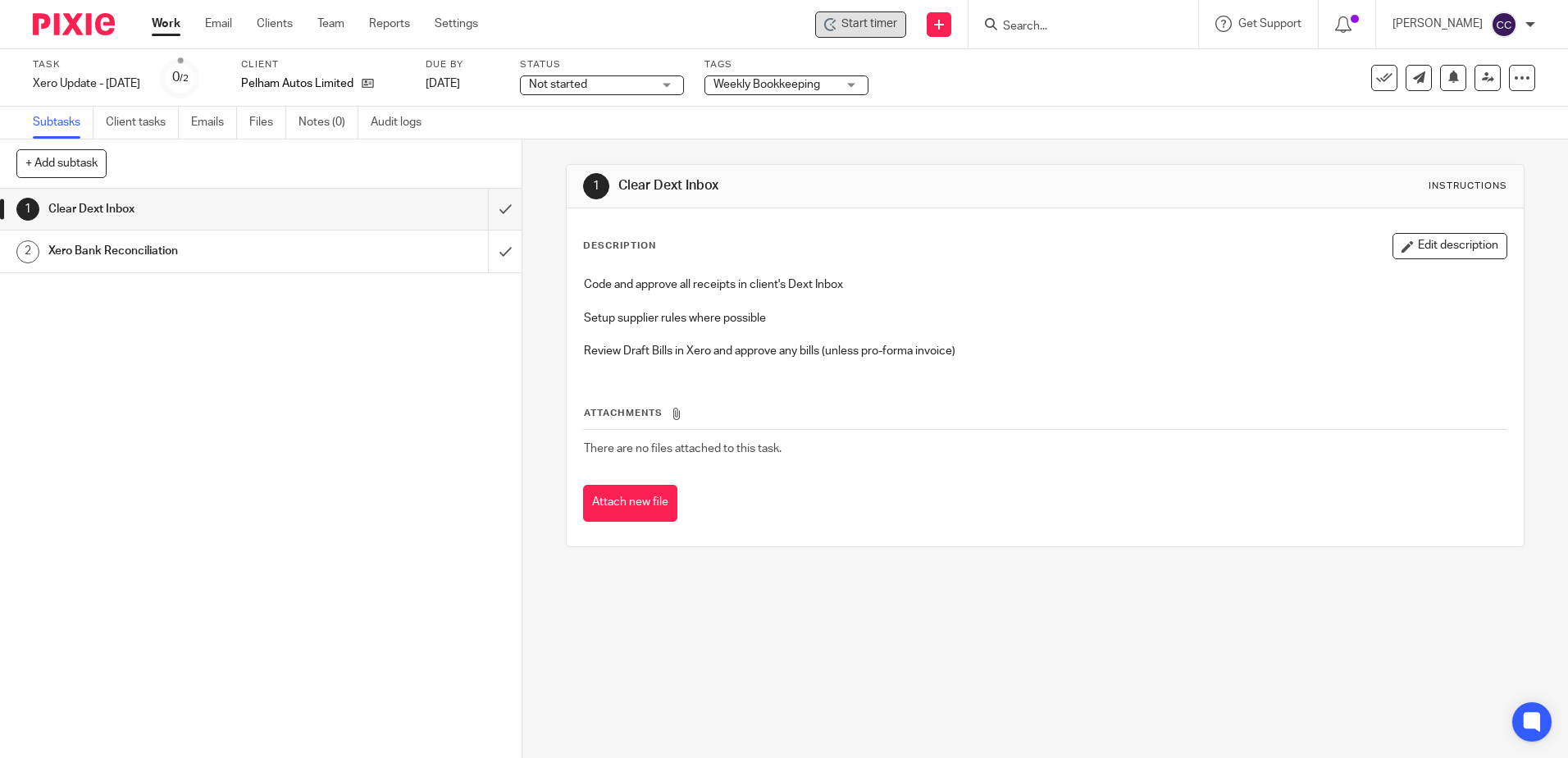
click at [892, 26] on span "Start timer" at bounding box center [869, 24] width 56 height 18
click at [880, 26] on span "Start timer" at bounding box center [869, 24] width 56 height 18
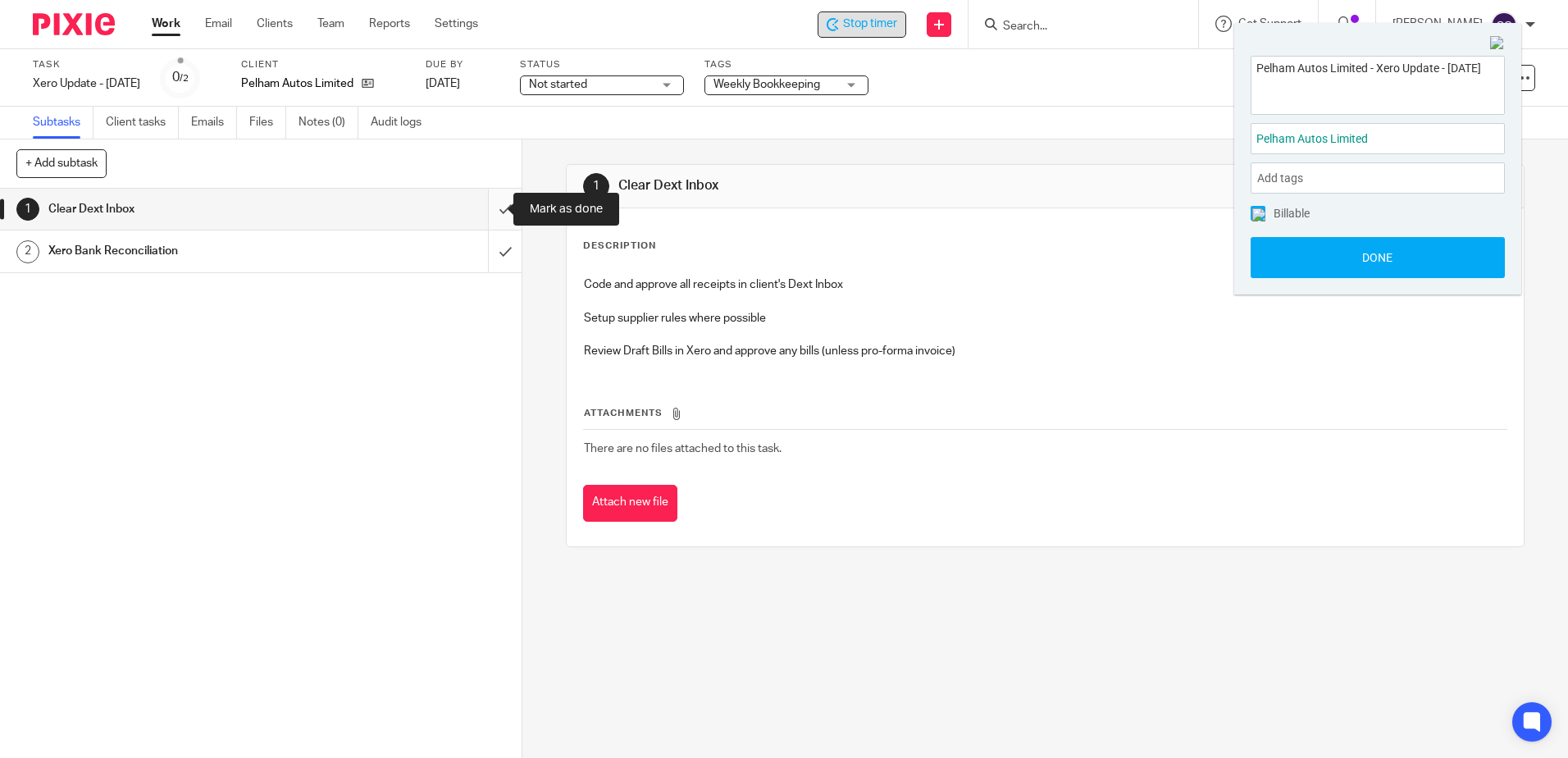
click at [487, 205] on input "submit" at bounding box center [260, 209] width 522 height 41
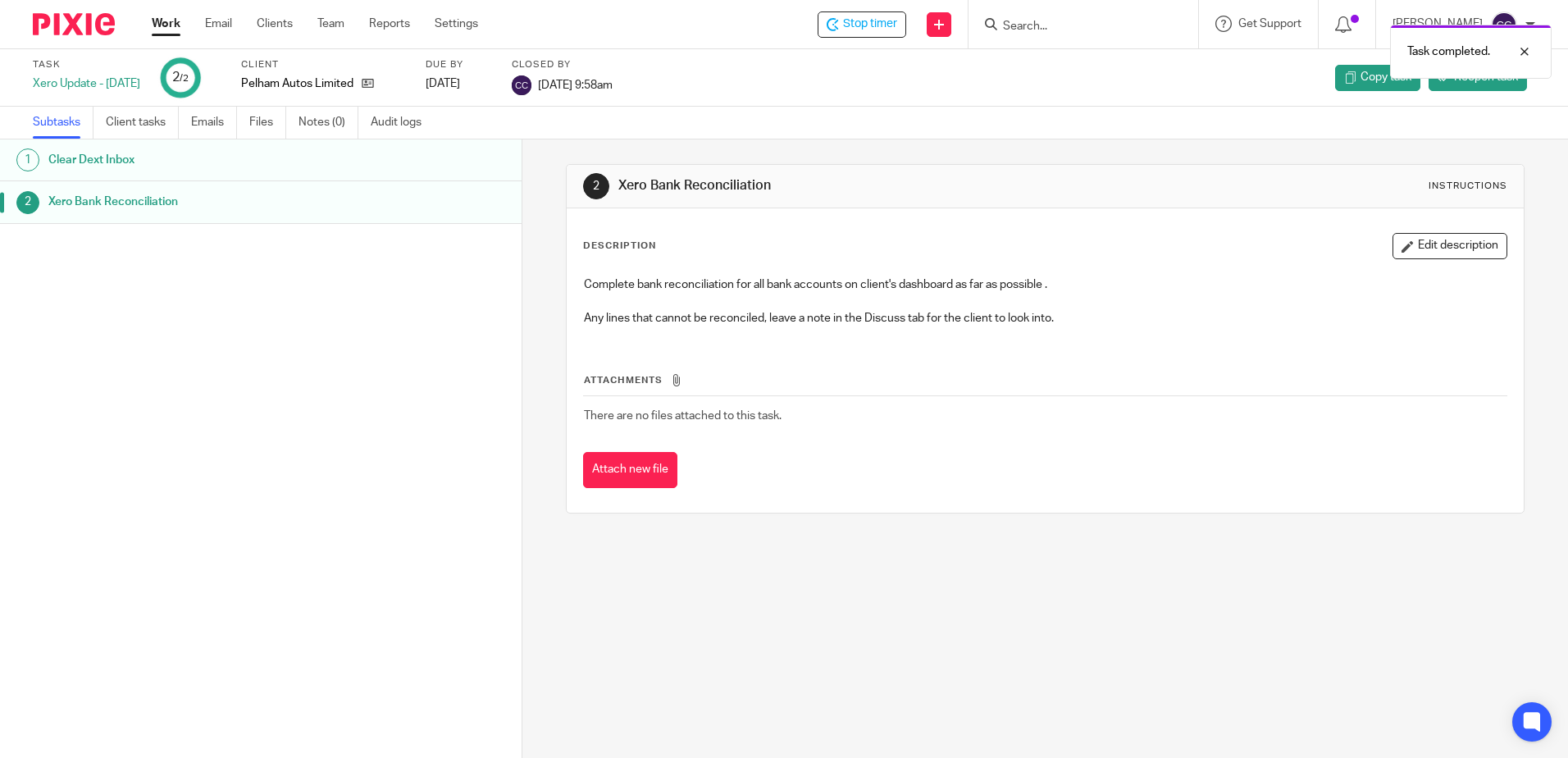
click at [155, 25] on link "Work" at bounding box center [166, 24] width 28 height 17
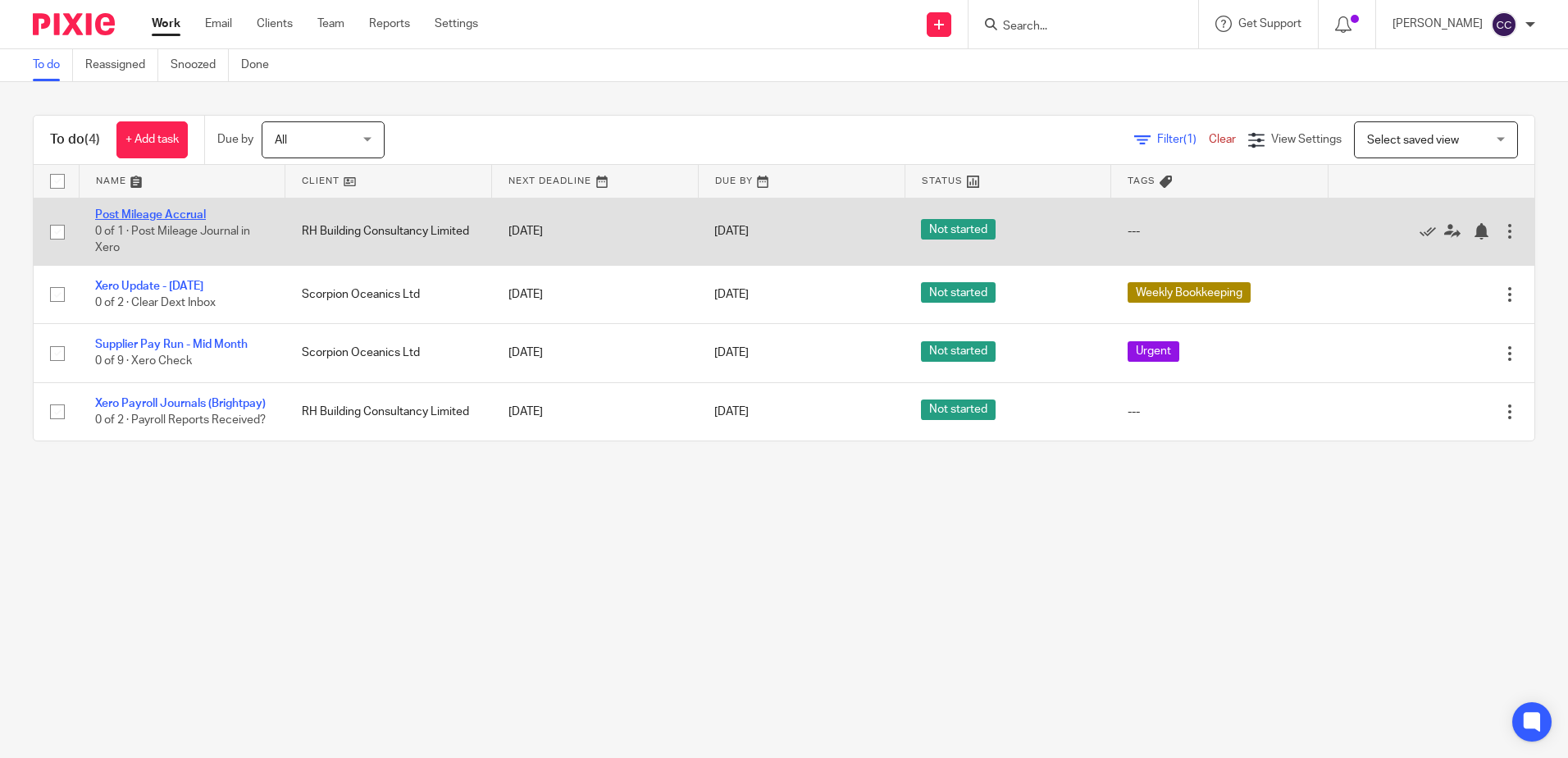
click at [194, 211] on link "Post Mileage Accrual" at bounding box center [150, 215] width 111 height 12
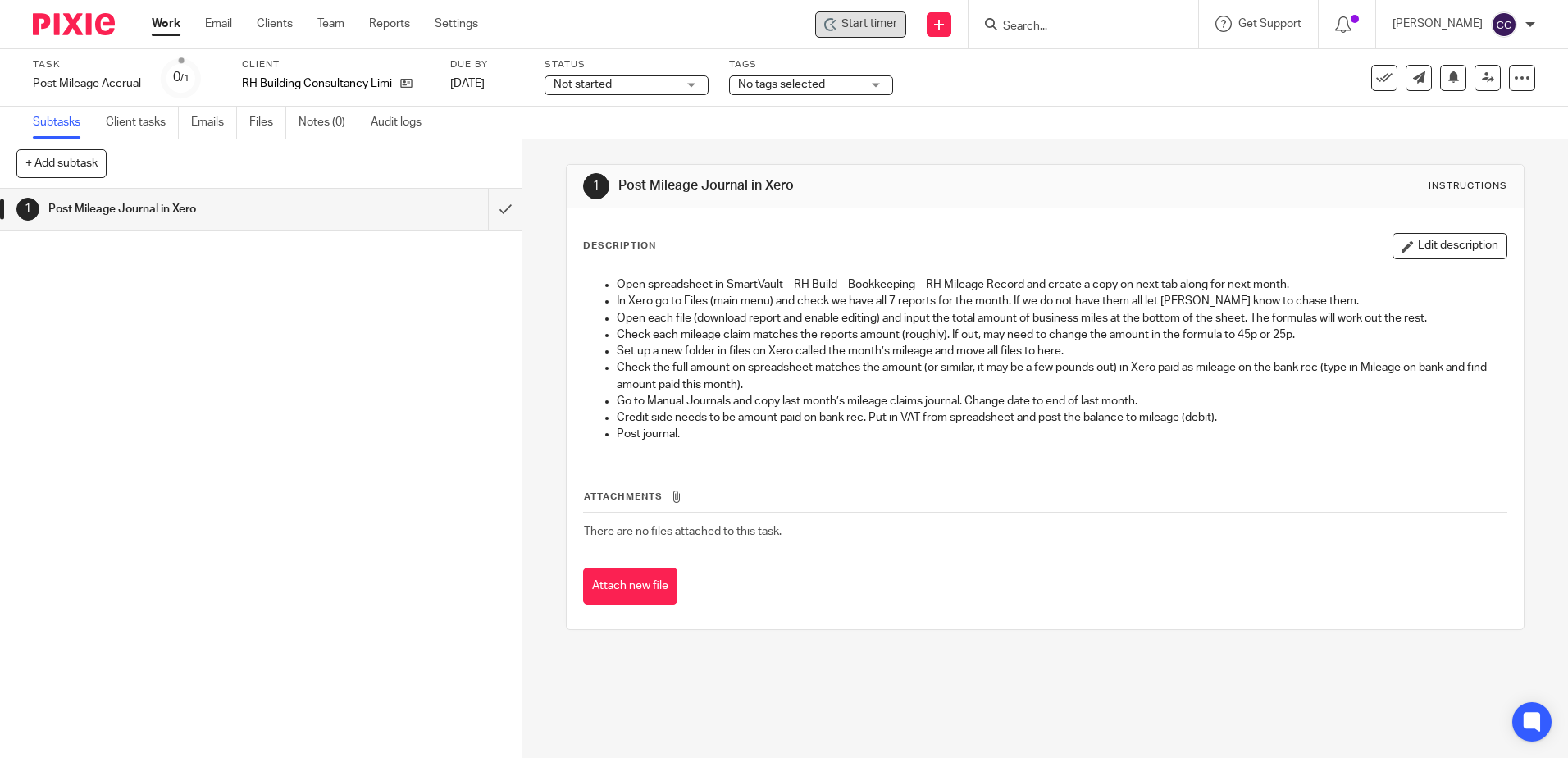
click at [897, 24] on span "Start timer" at bounding box center [869, 24] width 56 height 18
click at [871, 24] on span "Start timer" at bounding box center [869, 24] width 56 height 18
click at [897, 26] on span "Start timer" at bounding box center [869, 24] width 56 height 18
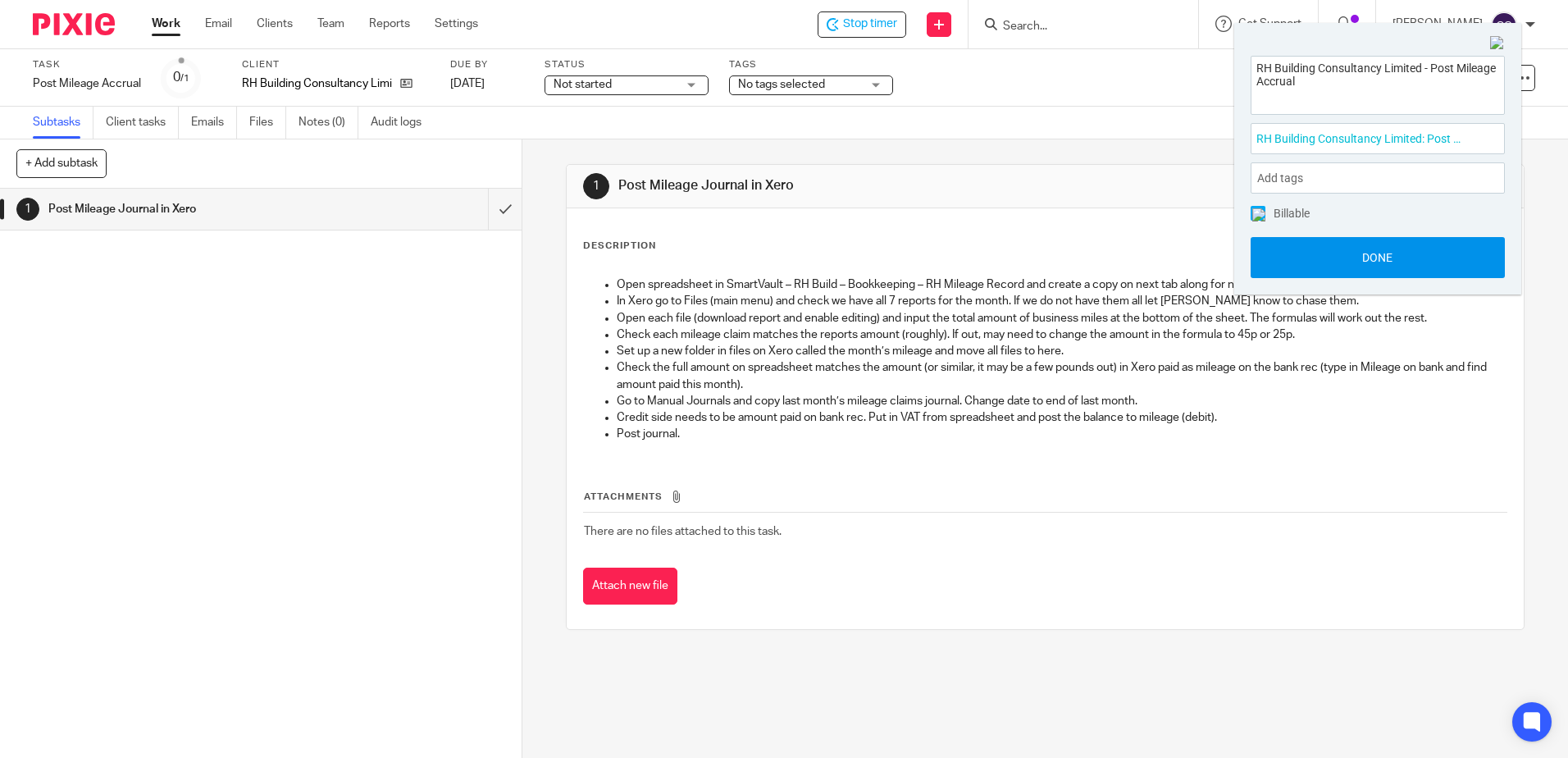
click at [1334, 258] on button "Done" at bounding box center [1378, 257] width 255 height 41
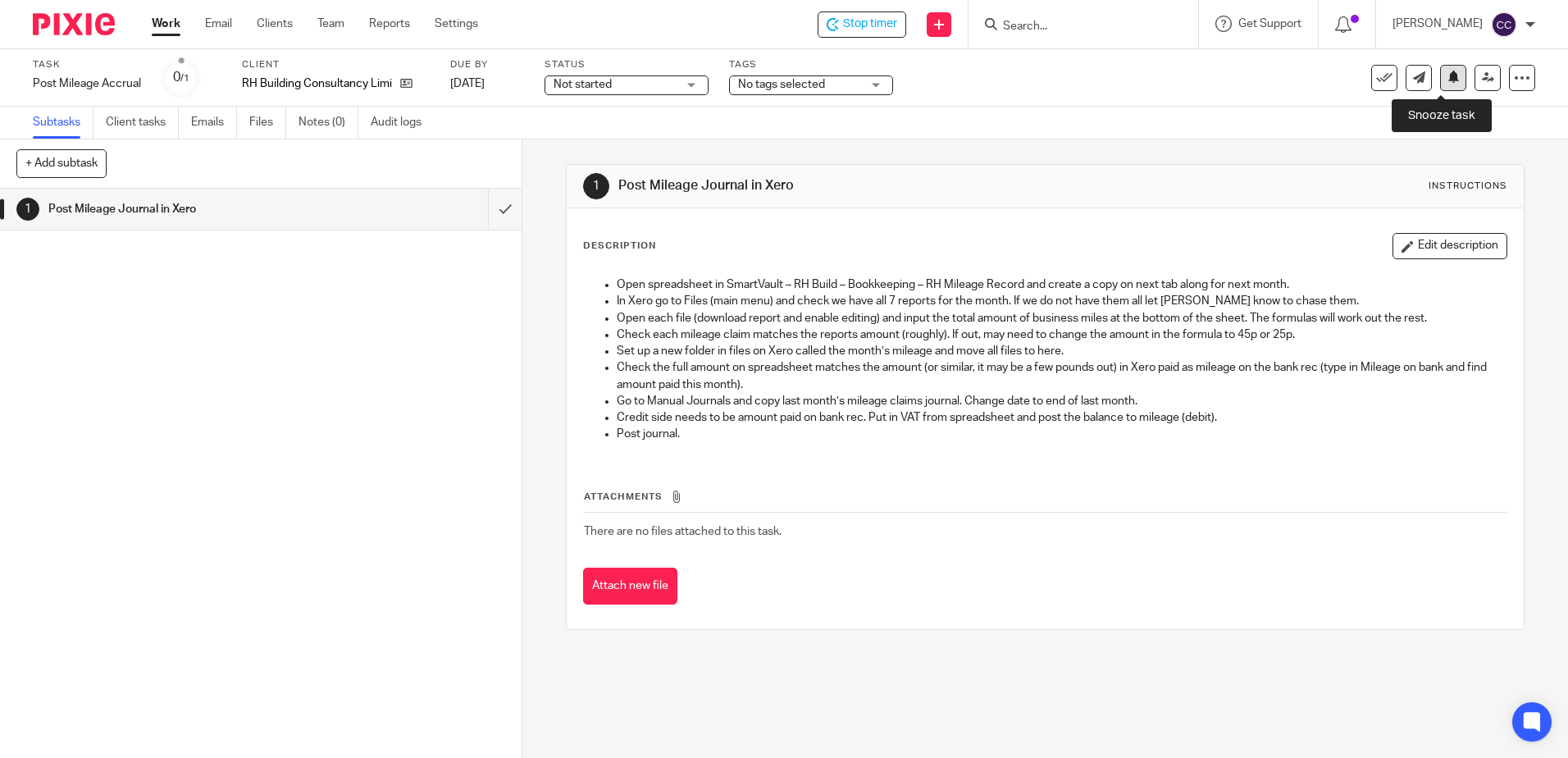
click at [1447, 73] on icon at bounding box center [1453, 77] width 13 height 13
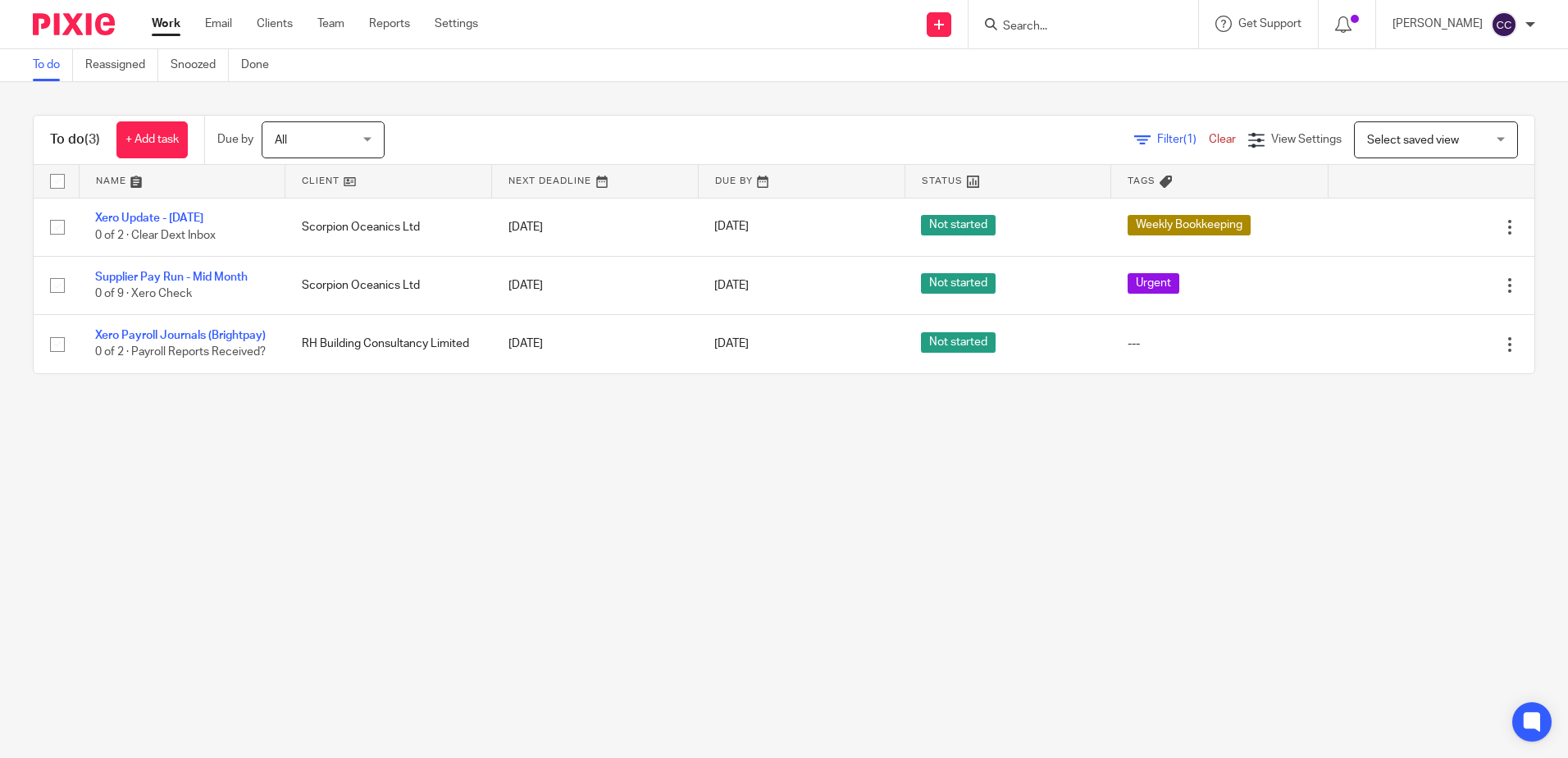
click at [310, 174] on link at bounding box center [388, 181] width 206 height 33
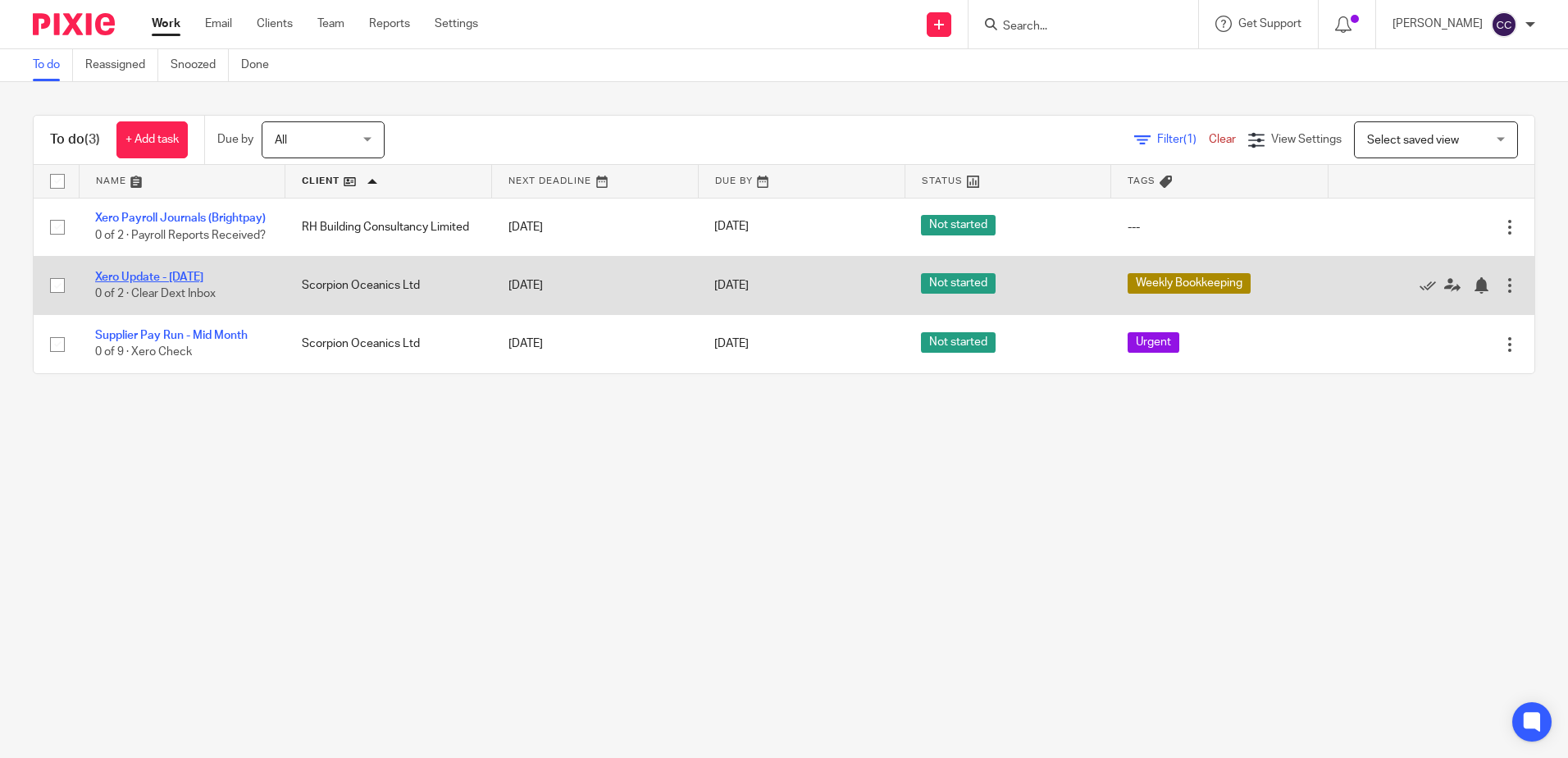
click at [195, 283] on link "Xero Update - [DATE]" at bounding box center [149, 277] width 108 height 12
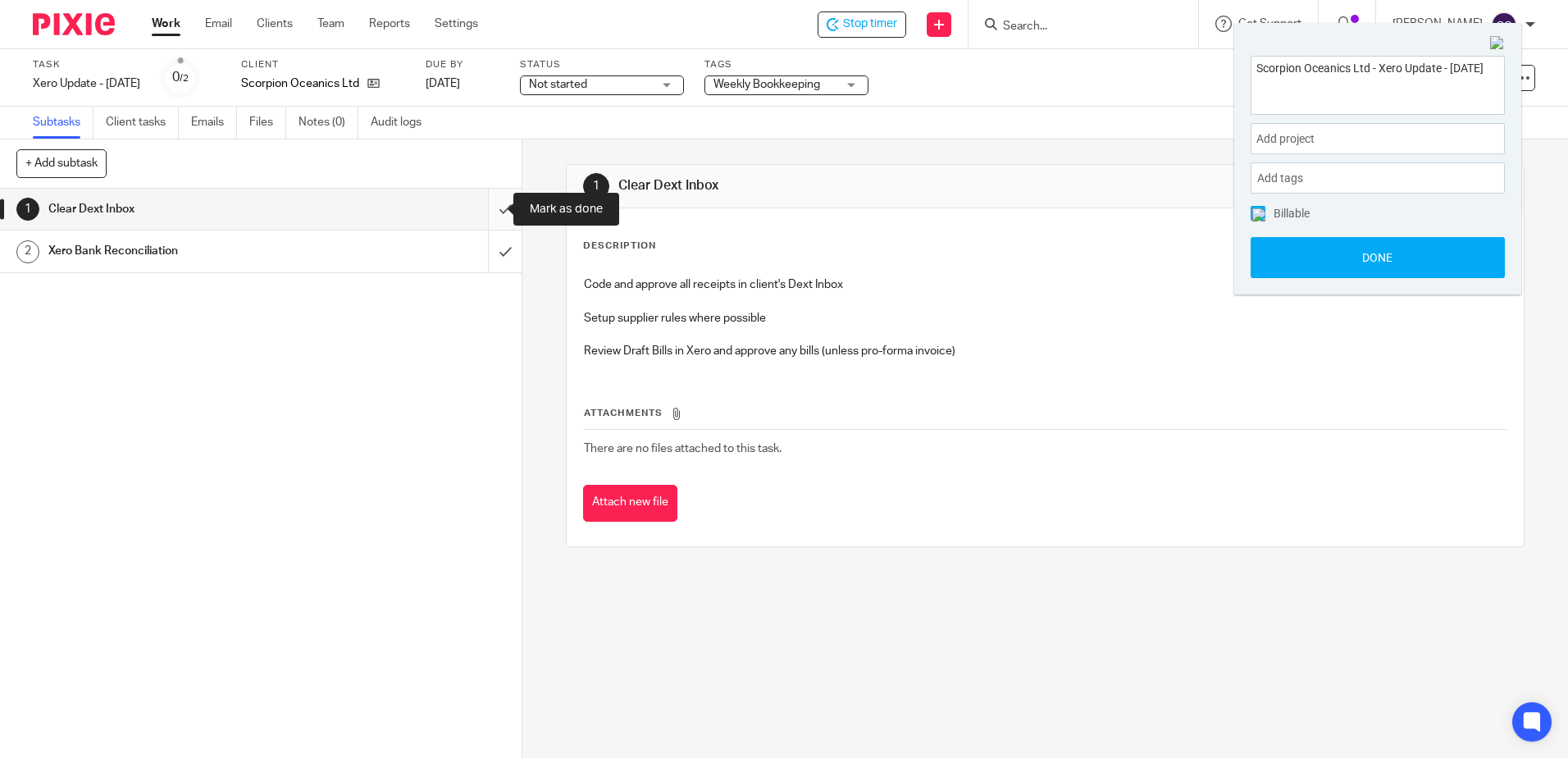
click at [492, 210] on input "submit" at bounding box center [260, 209] width 522 height 41
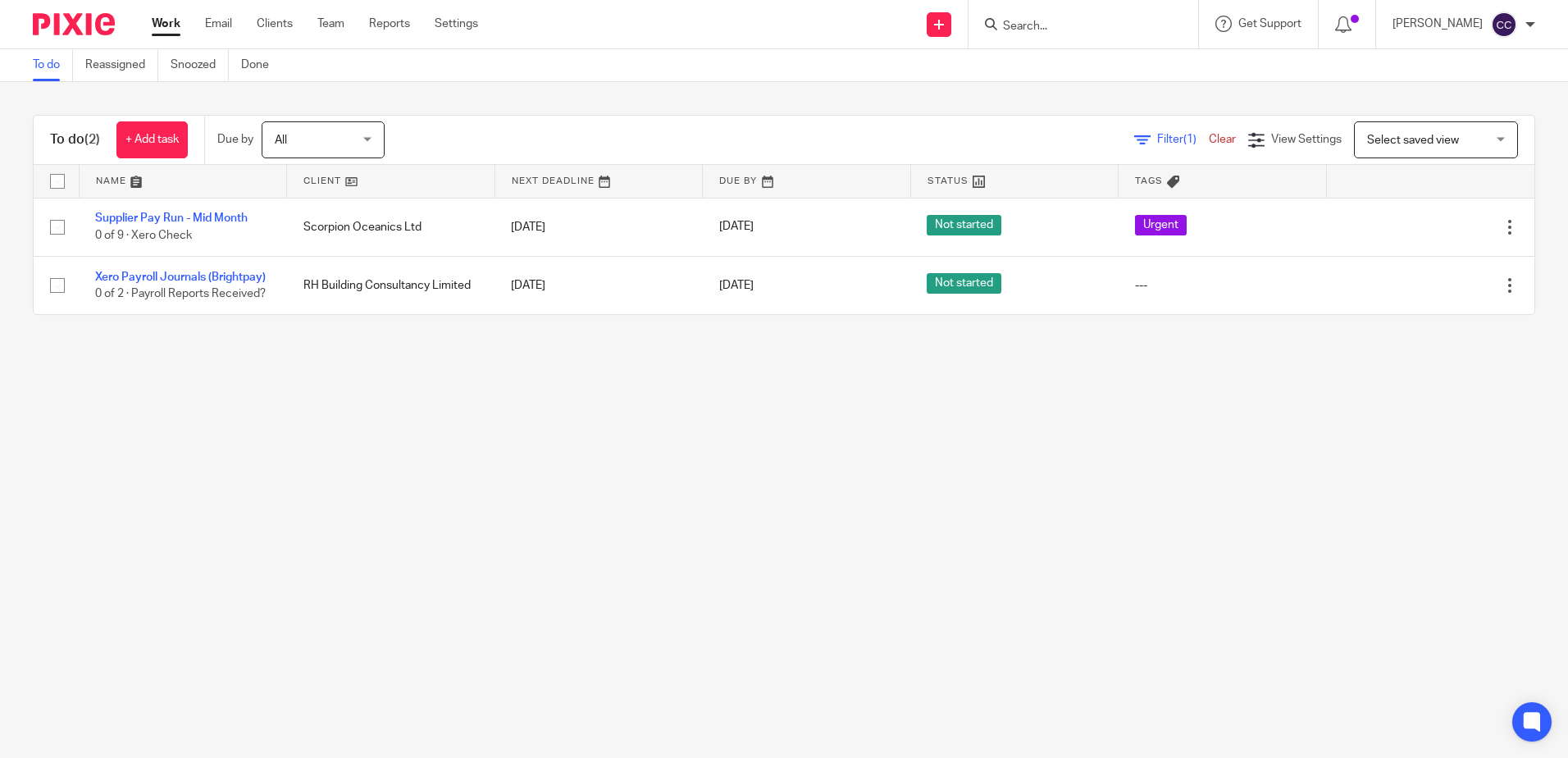
click at [324, 172] on link at bounding box center [391, 181] width 208 height 33
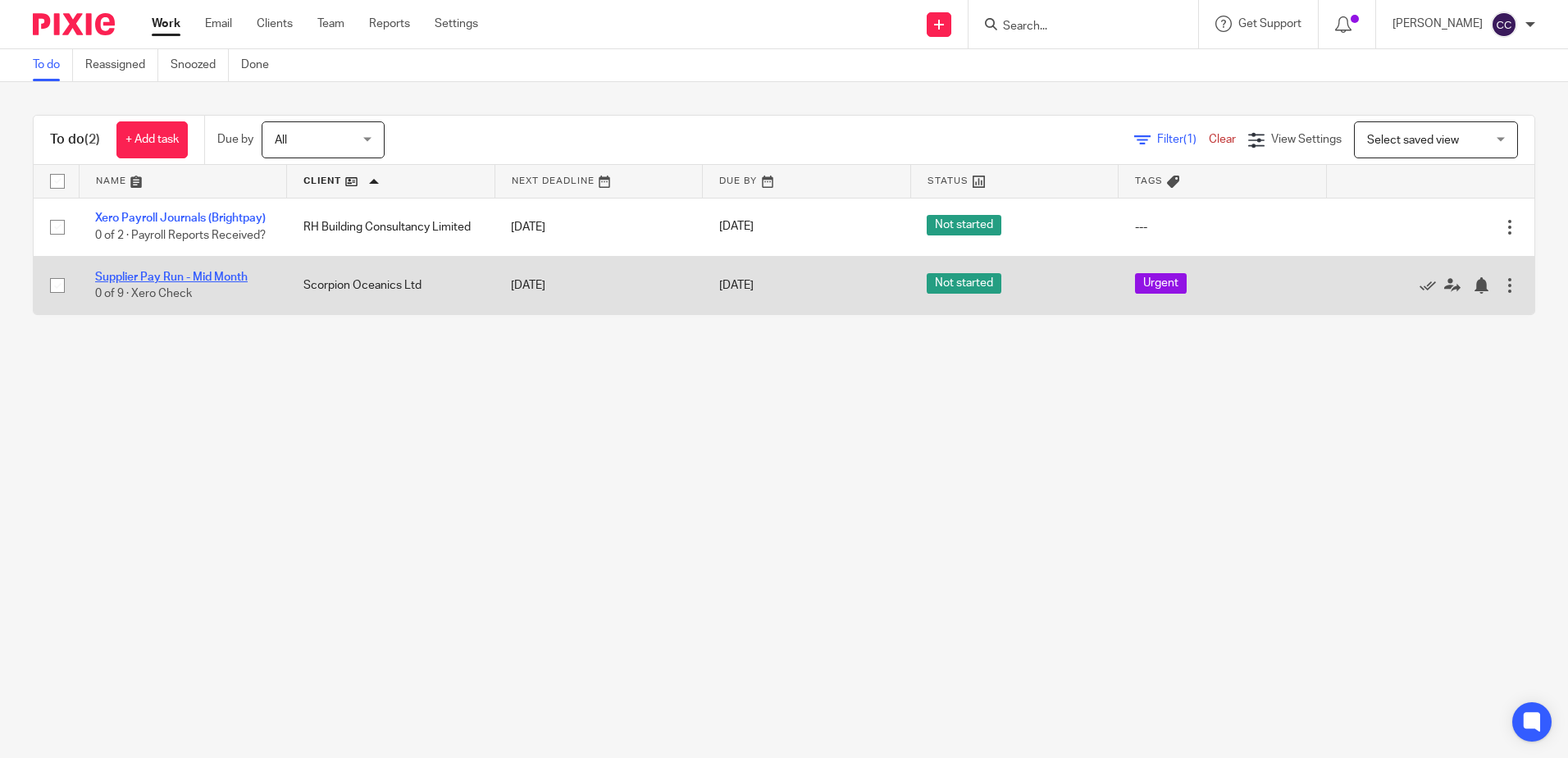
click at [138, 283] on link "Supplier Pay Run - Mid Month" at bounding box center [171, 277] width 153 height 12
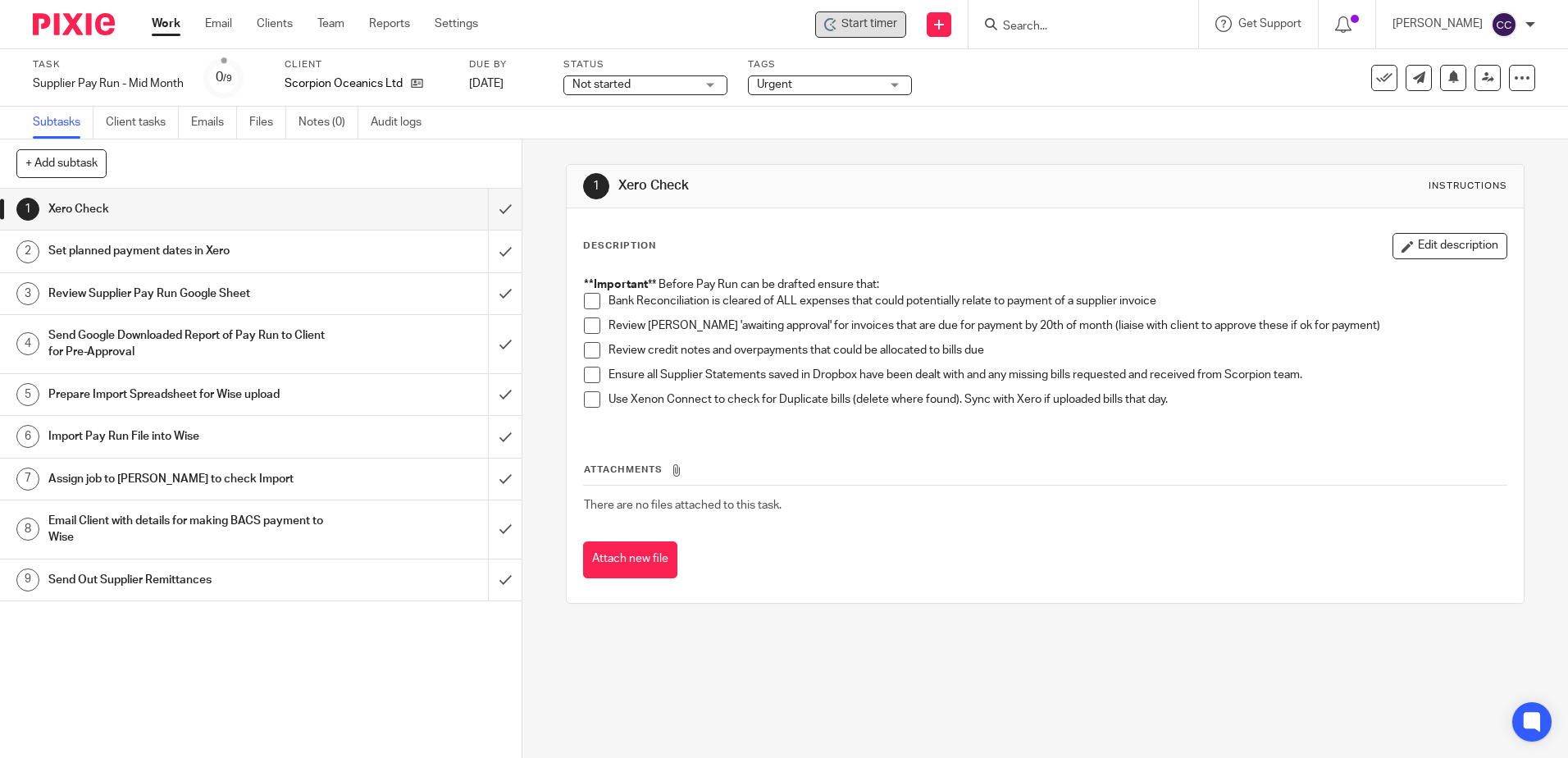
click at [860, 23] on div "Start timer" at bounding box center [860, 24] width 91 height 26
click at [865, 26] on span "Start timer" at bounding box center [869, 24] width 56 height 18
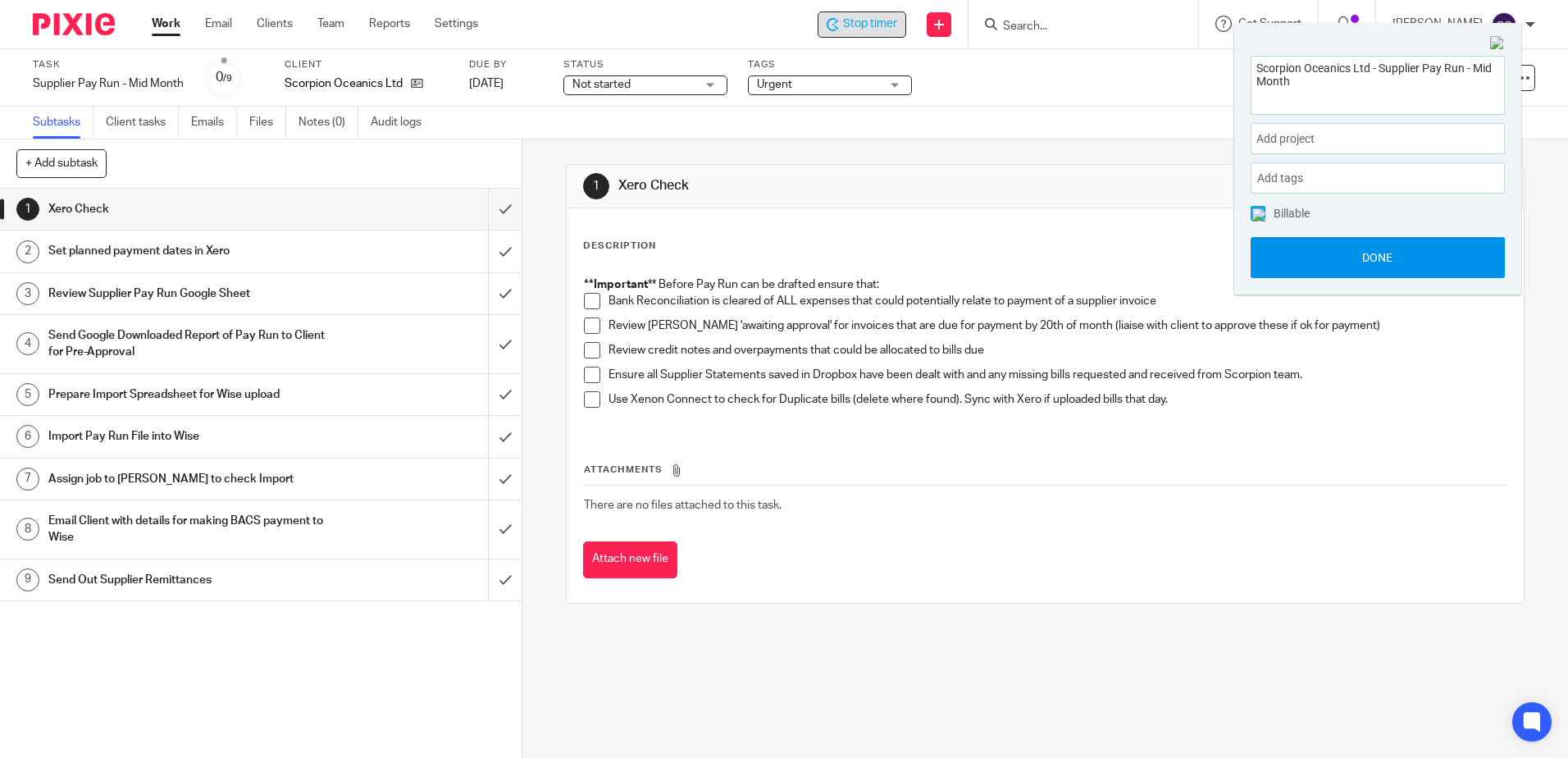
click at [1323, 261] on button "Done" at bounding box center [1378, 257] width 255 height 41
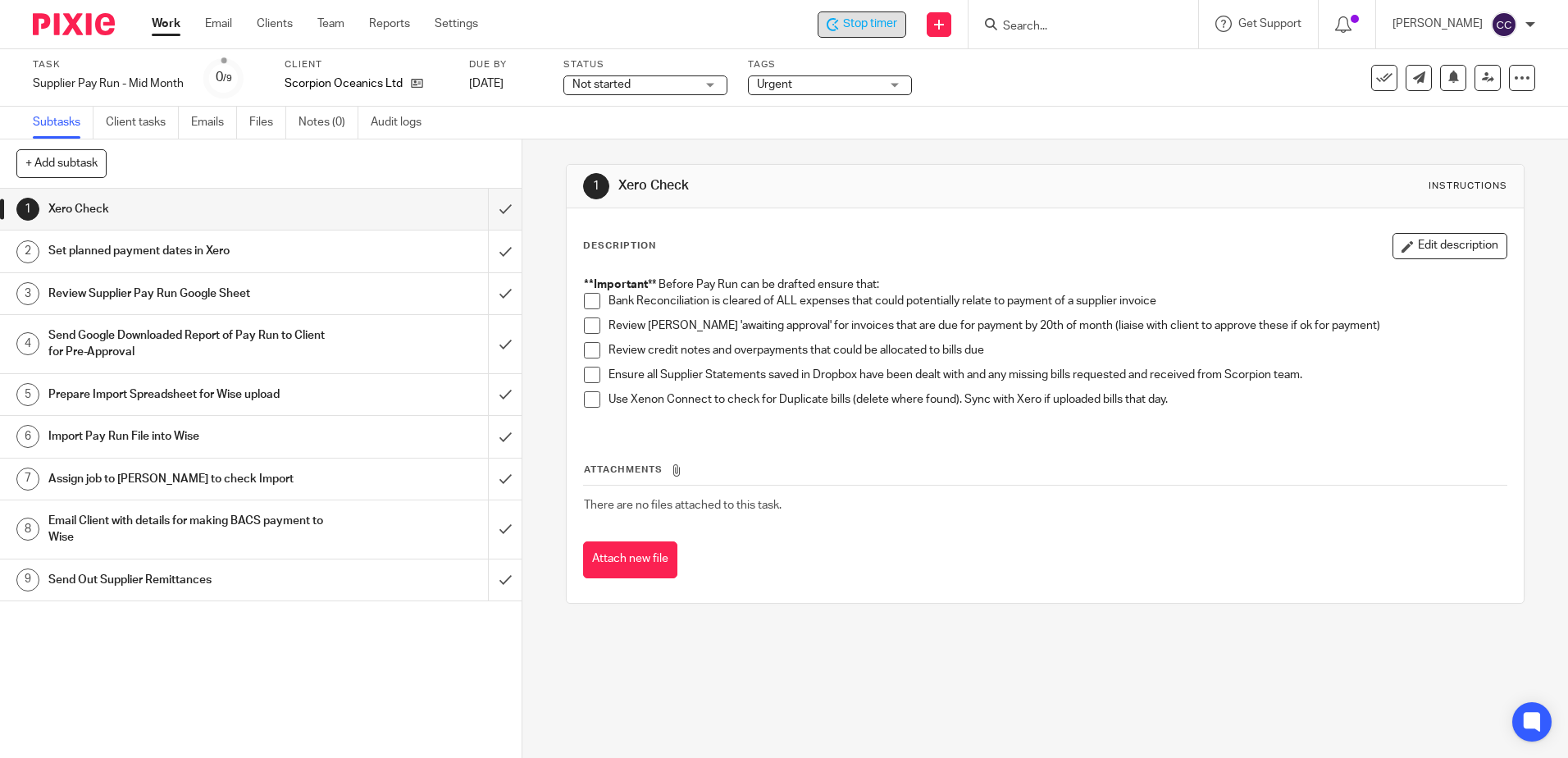
click at [584, 299] on span at bounding box center [592, 301] width 17 height 17
click at [587, 328] on span at bounding box center [592, 326] width 17 height 17
click at [584, 348] on span at bounding box center [592, 351] width 17 height 17
click at [591, 375] on span at bounding box center [592, 375] width 17 height 17
click at [585, 402] on span at bounding box center [592, 400] width 17 height 17
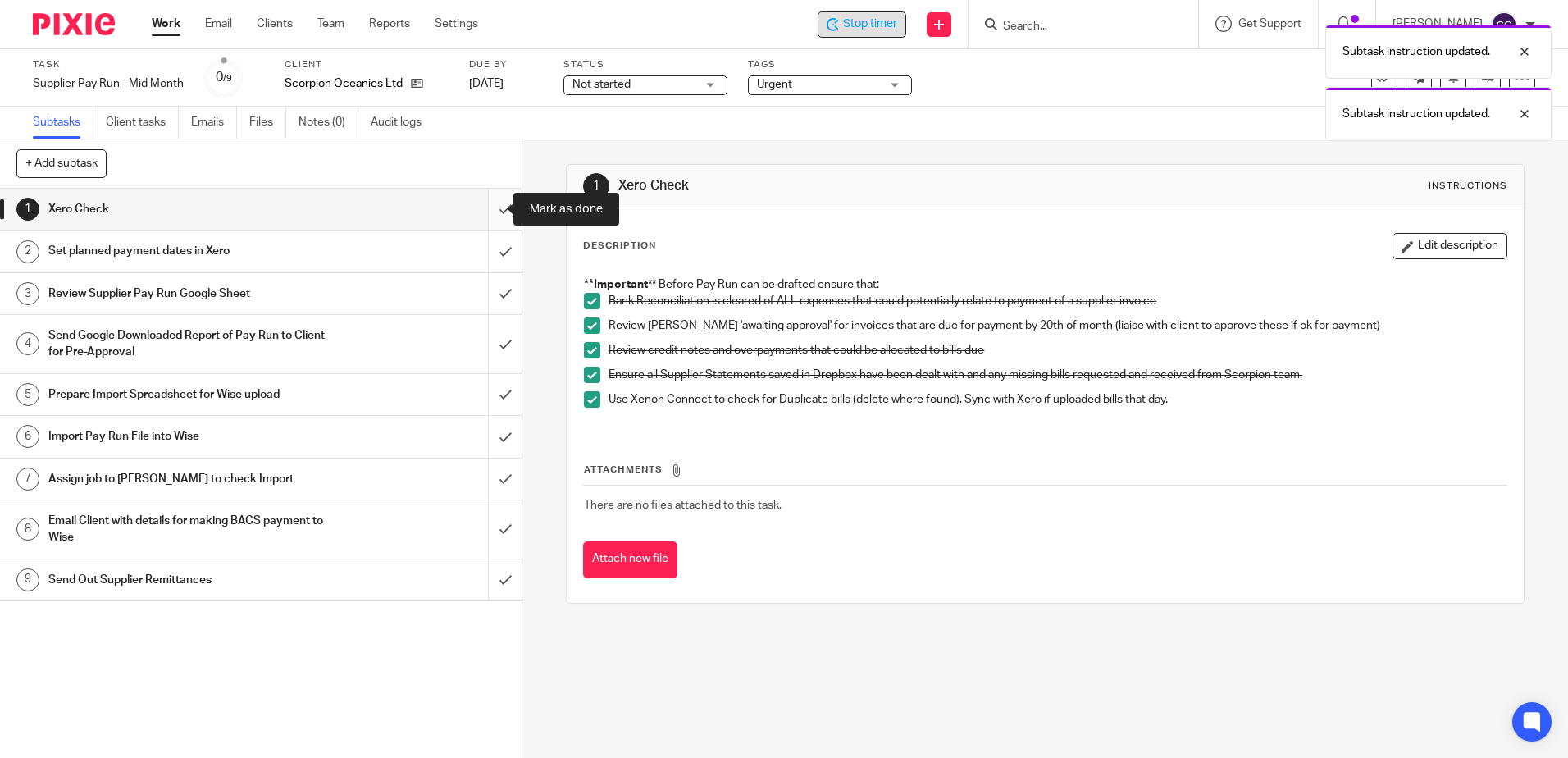
click at [489, 207] on input "submit" at bounding box center [260, 209] width 522 height 41
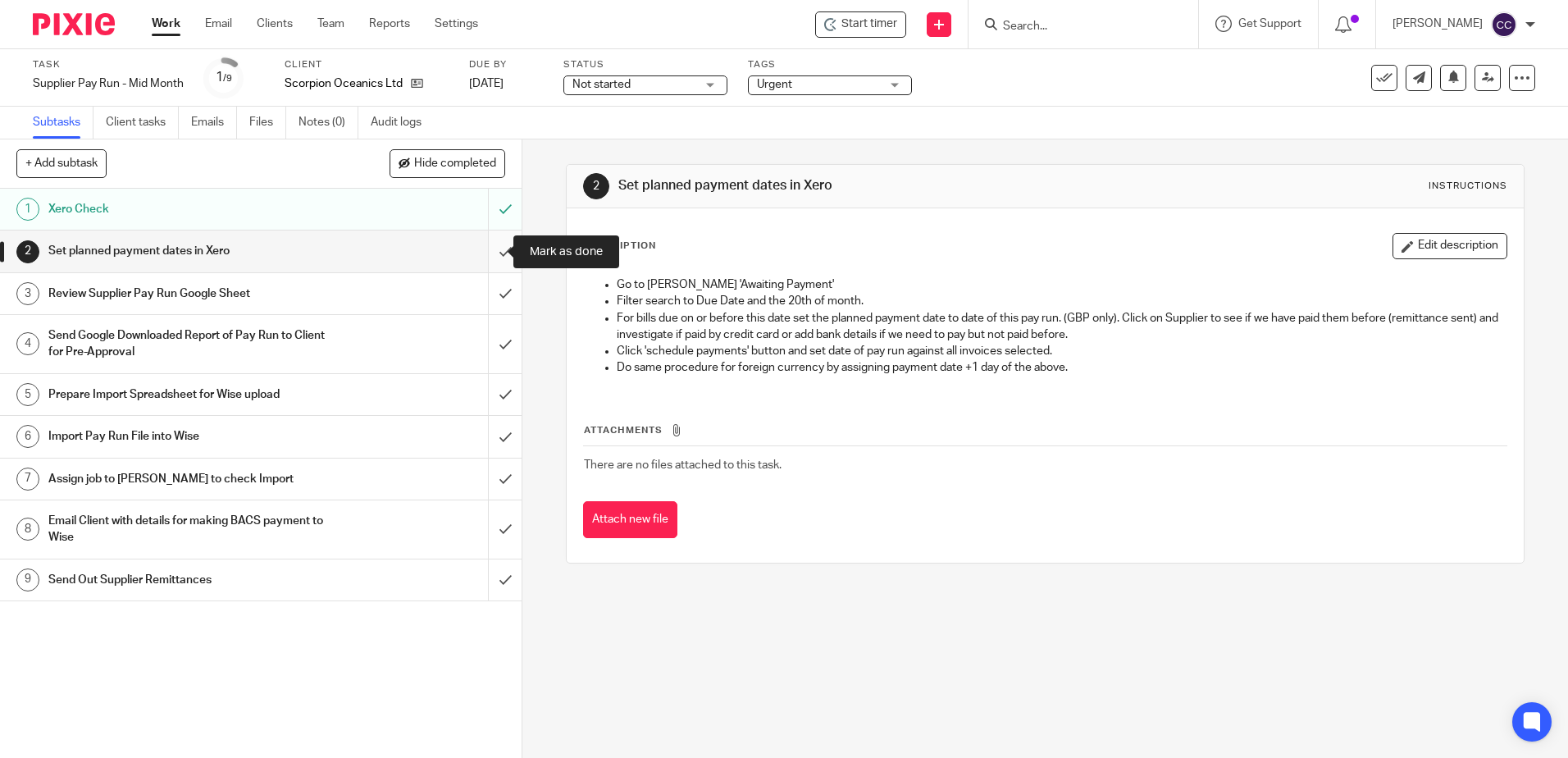
click at [493, 253] on input "submit" at bounding box center [260, 250] width 522 height 41
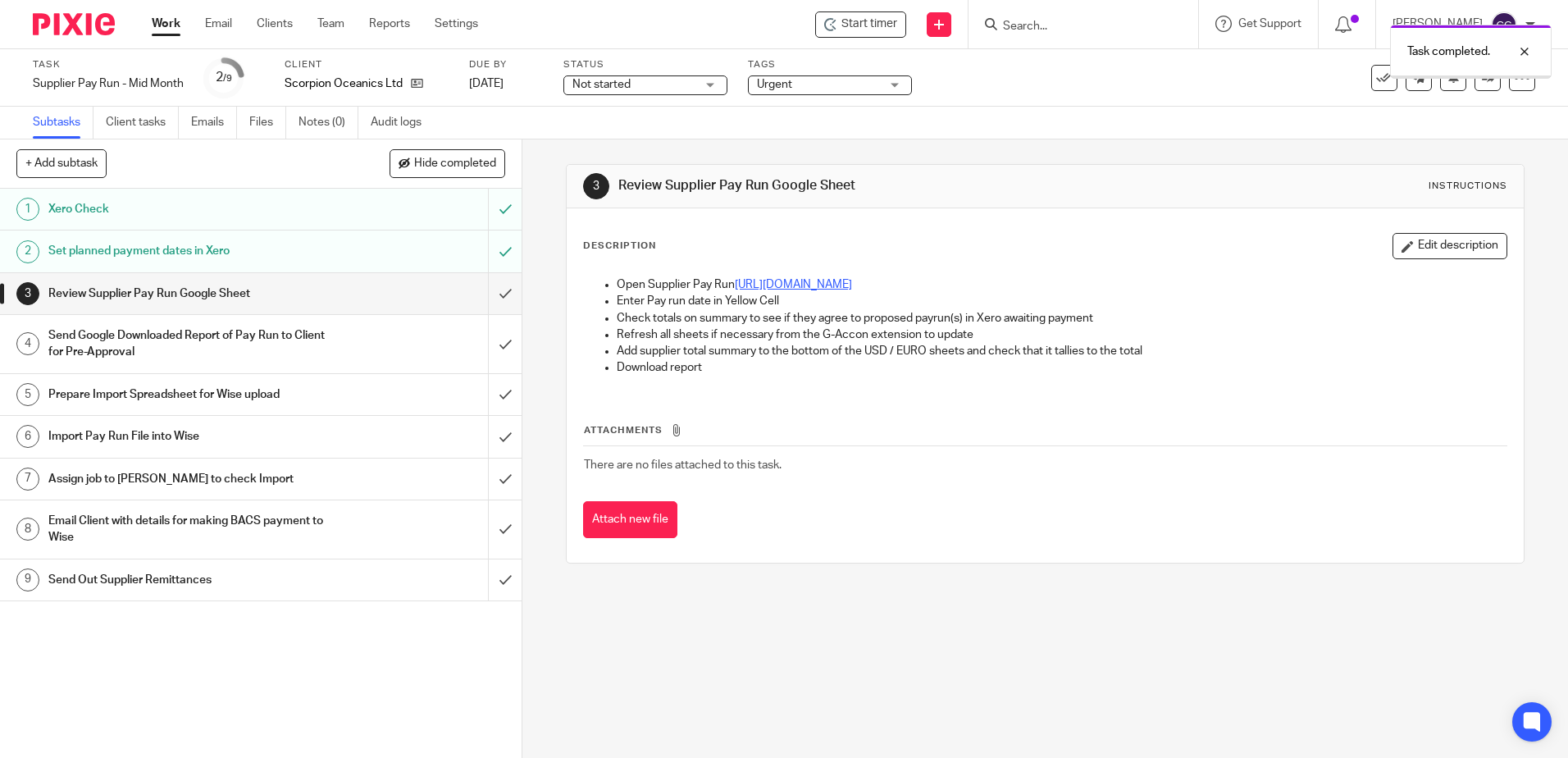
click at [782, 283] on link "https://docs.google.com/spreadsheets/d/1NEpGiCs3MlBKmJtUMMgsnf68Rpseo-63Ny6yaw5…" at bounding box center [793, 285] width 118 height 12
click at [489, 291] on input "submit" at bounding box center [260, 293] width 522 height 41
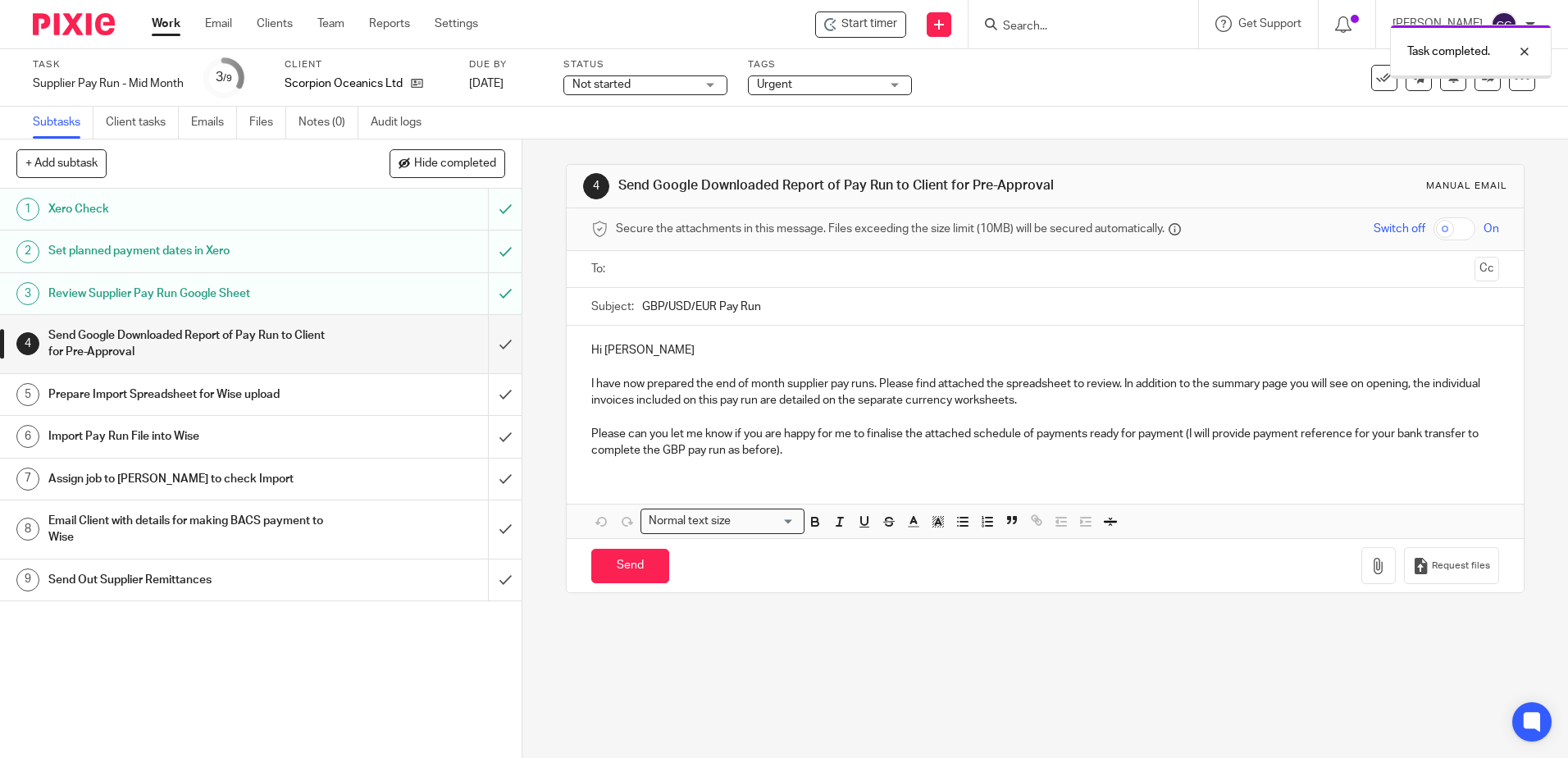
click at [695, 262] on input "text" at bounding box center [1044, 270] width 845 height 19
click at [781, 305] on input "GBP/USD/EUR Pay Run" at bounding box center [1070, 311] width 856 height 37
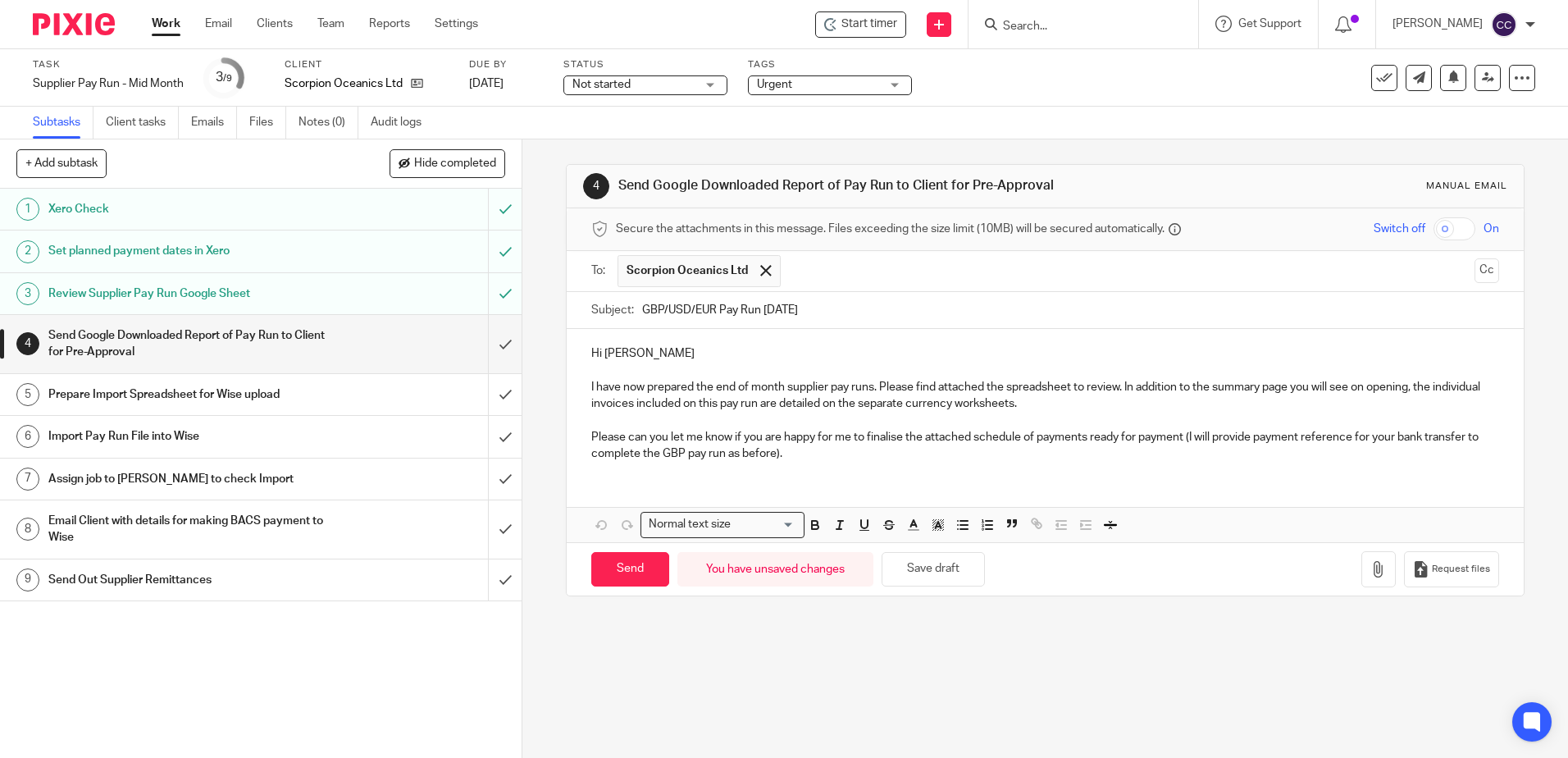
type input "GBP/USD/EUR Pay Run 15/8/25"
click at [727, 416] on p at bounding box center [1045, 420] width 907 height 17
click at [747, 387] on p "I have now prepared the end of month supplier pay runs. Please find attached th…" at bounding box center [1045, 396] width 907 height 33
click at [868, 389] on p "I have now prepared the mid month supplier pay runs. Please find attached the s…" at bounding box center [1045, 396] width 907 height 33
click at [1361, 560] on button "button" at bounding box center [1378, 569] width 34 height 37
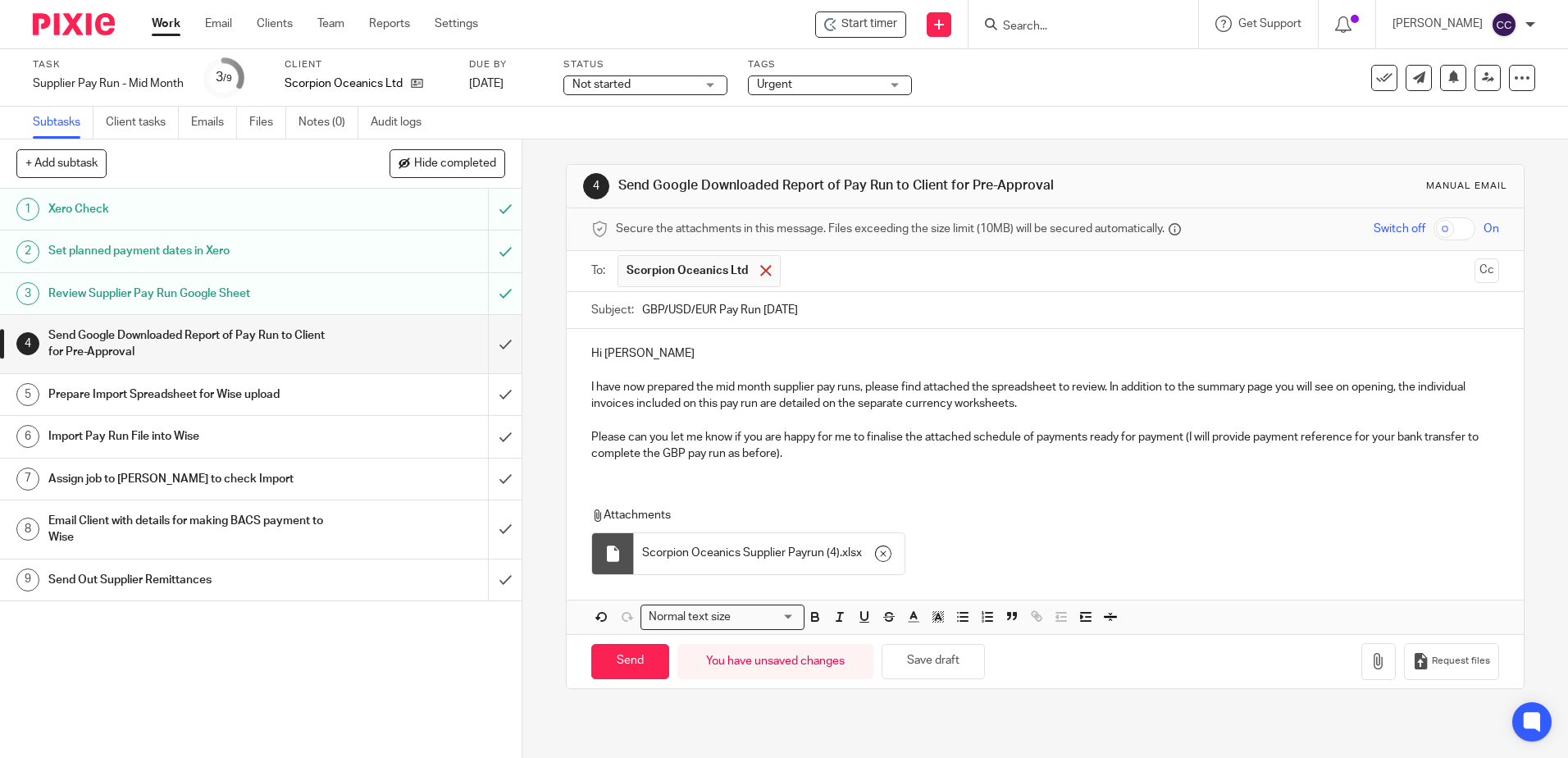
click at [764, 265] on span at bounding box center [765, 270] width 11 height 11
click at [755, 270] on input "text" at bounding box center [1044, 270] width 845 height 19
click at [638, 657] on input "Send" at bounding box center [630, 661] width 78 height 35
type input "Sent"
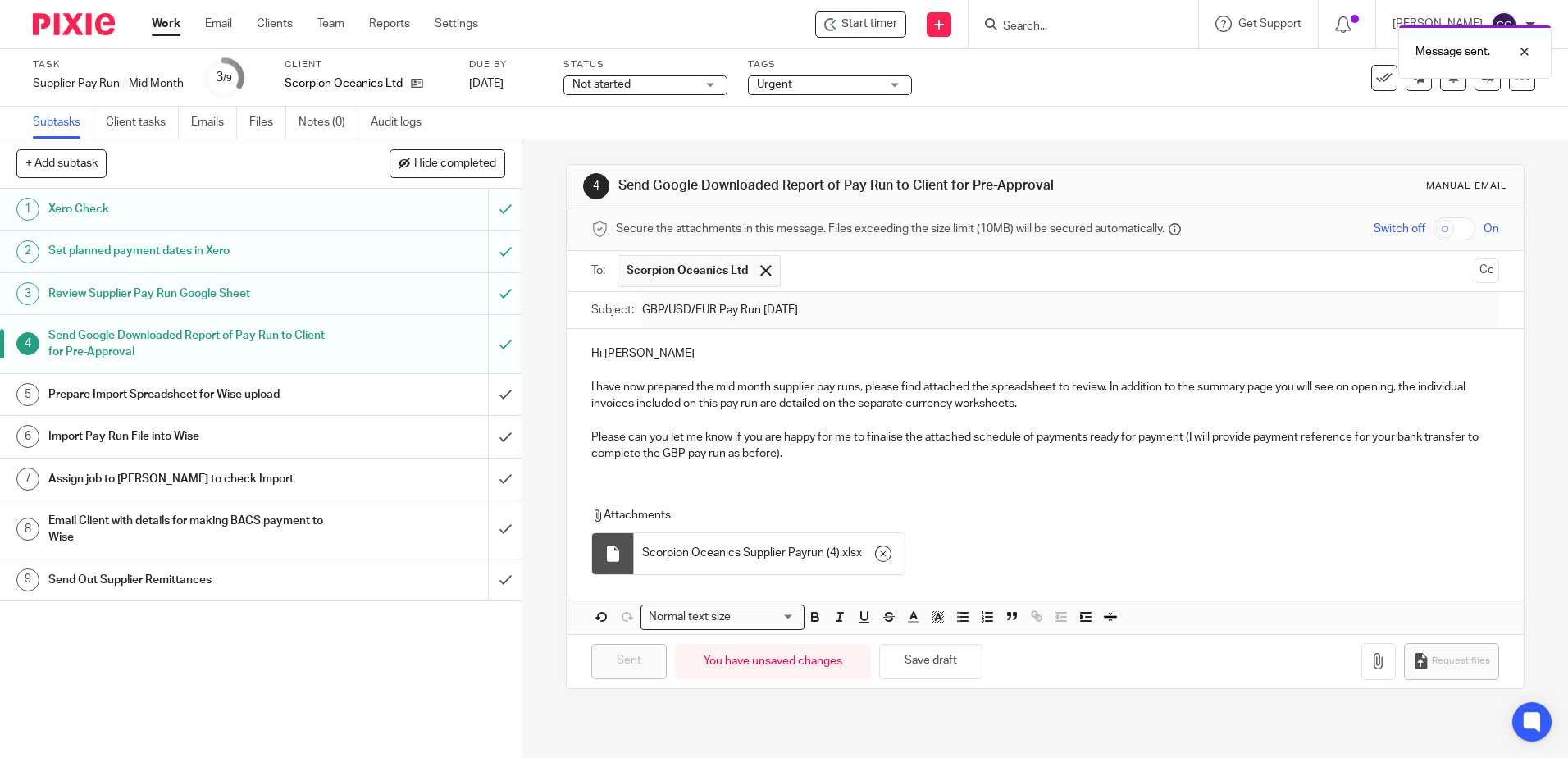
click at [170, 23] on link "Work" at bounding box center [166, 24] width 28 height 17
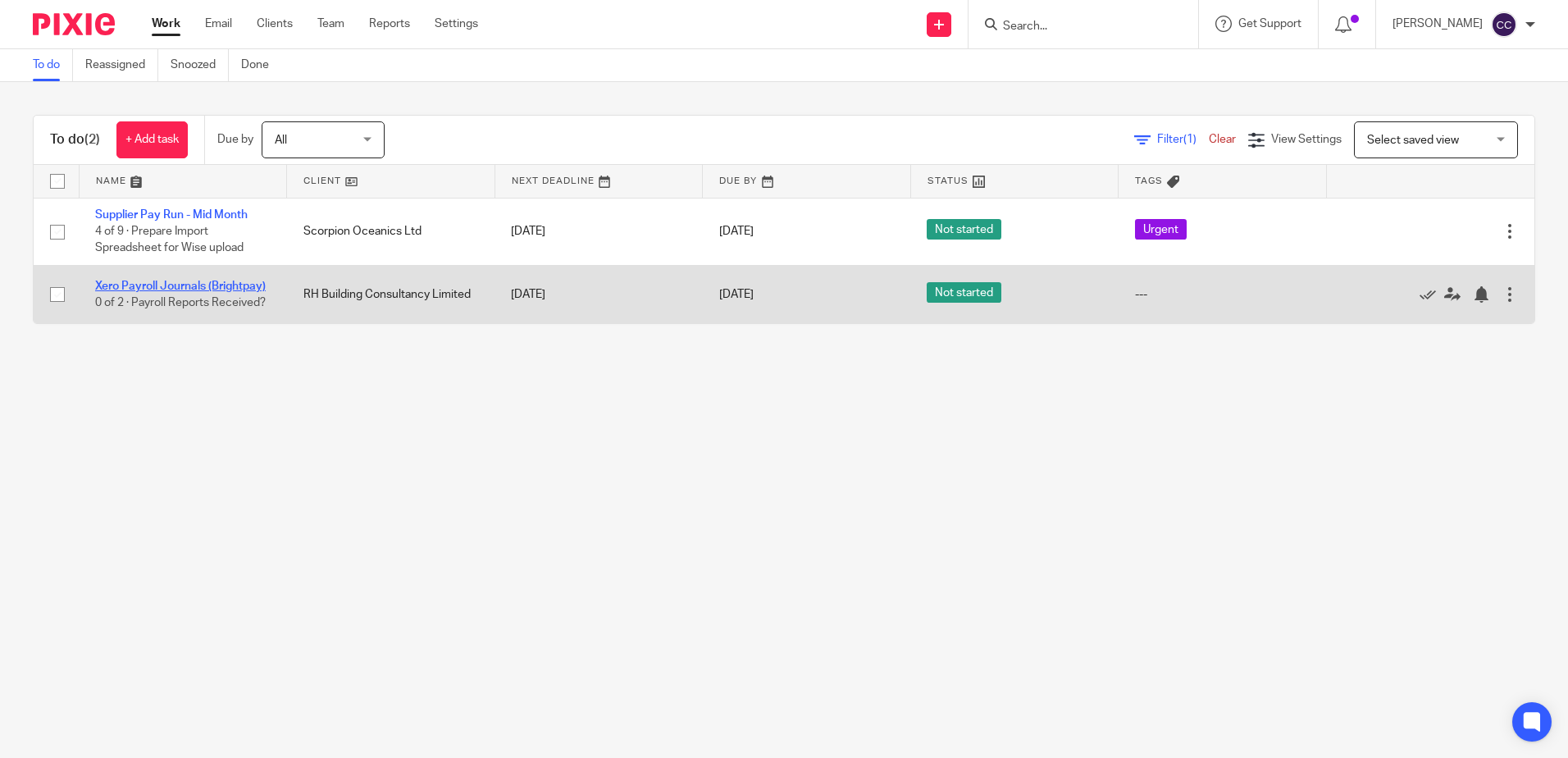
click at [129, 285] on link "Xero Payroll Journals (Brightpay)" at bounding box center [180, 286] width 170 height 12
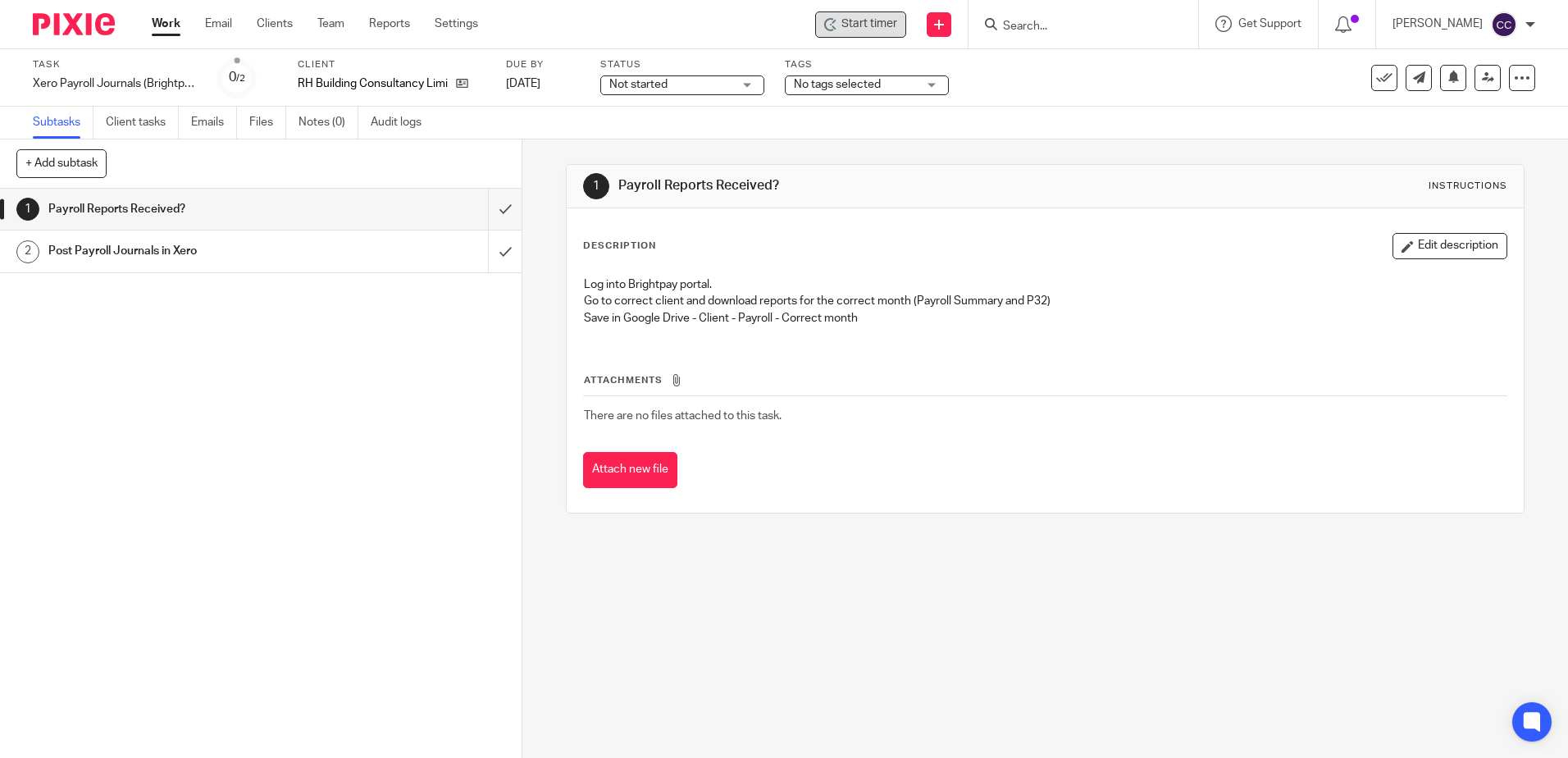
click at [877, 18] on span "Start timer" at bounding box center [869, 24] width 56 height 18
click at [879, 23] on span "Start timer" at bounding box center [869, 24] width 56 height 18
click at [895, 20] on span "Start timer" at bounding box center [869, 24] width 56 height 18
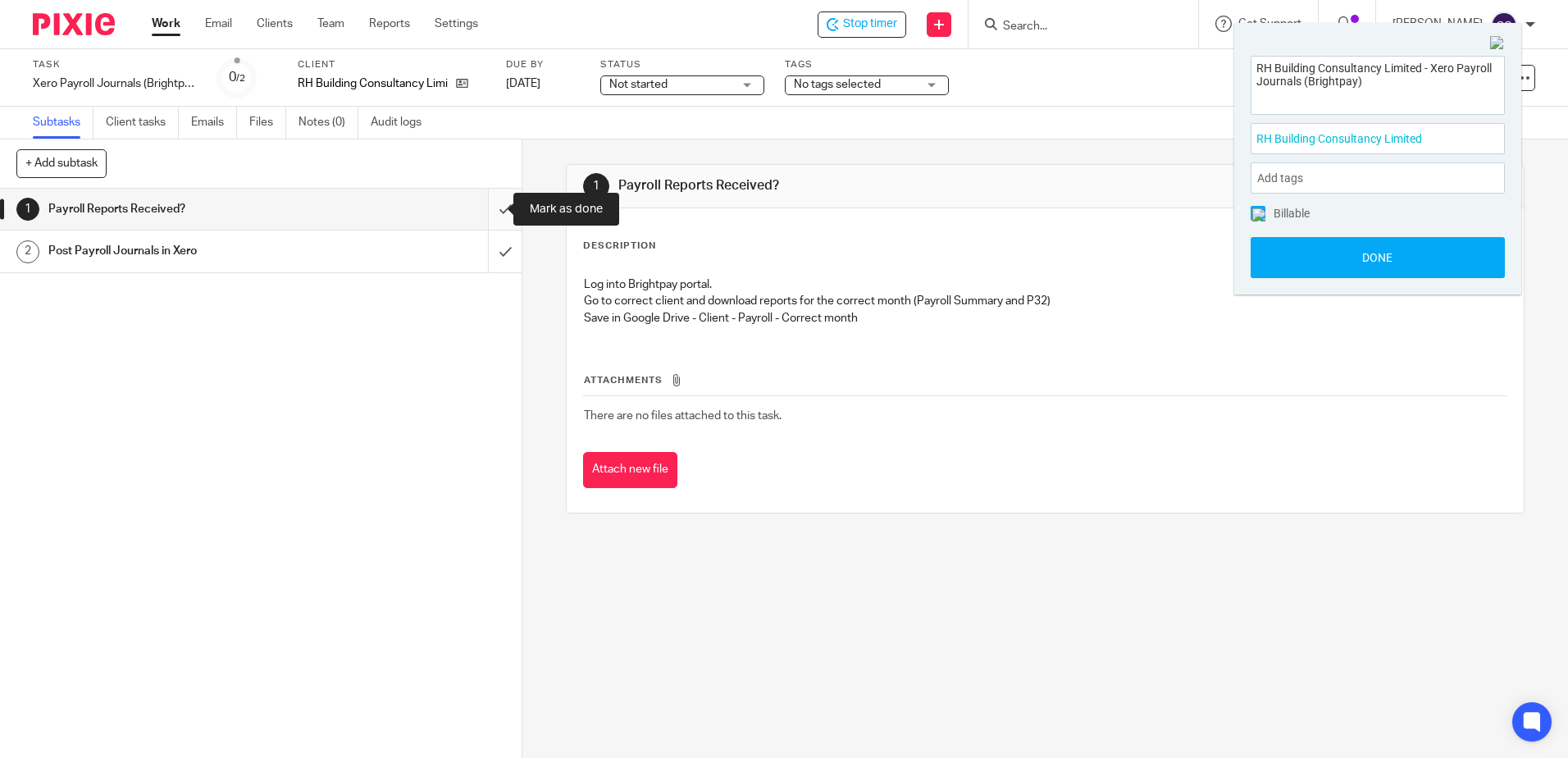
click at [487, 214] on input "submit" at bounding box center [260, 209] width 522 height 41
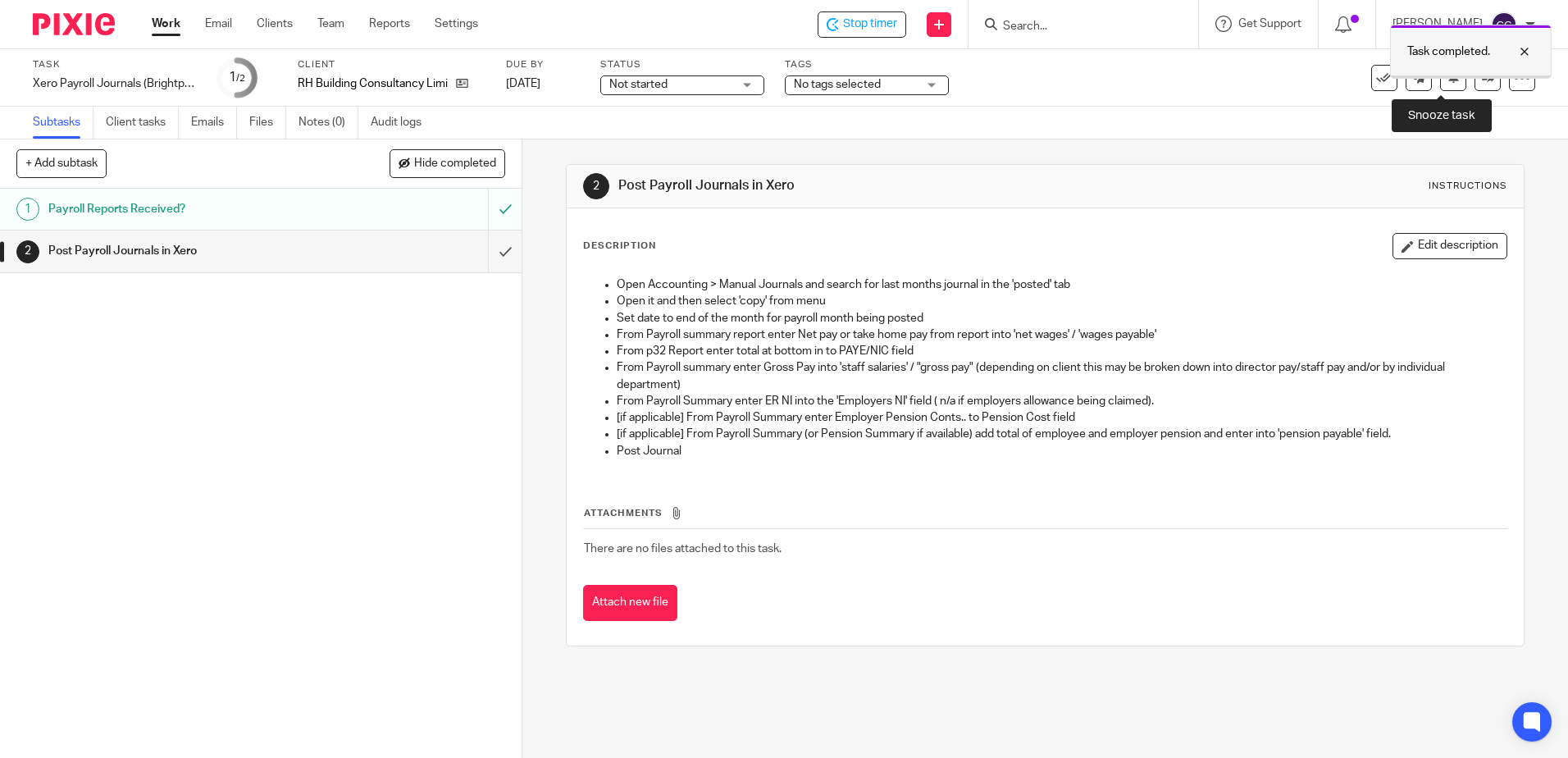
click at [1439, 77] on div at bounding box center [1471, 76] width 160 height 3
click at [1440, 71] on button at bounding box center [1453, 78] width 26 height 26
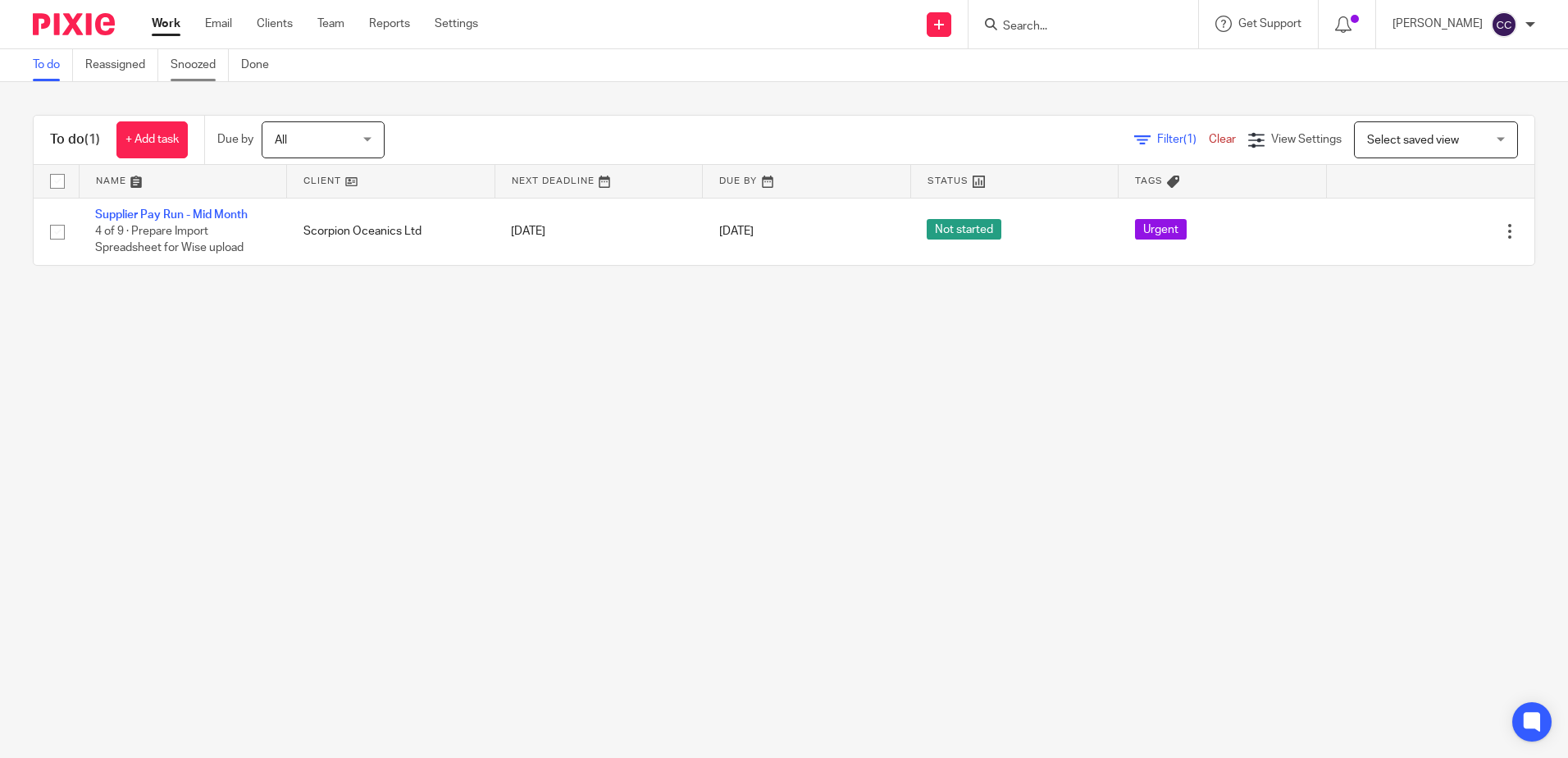
click at [209, 61] on link "Snoozed" at bounding box center [199, 65] width 58 height 32
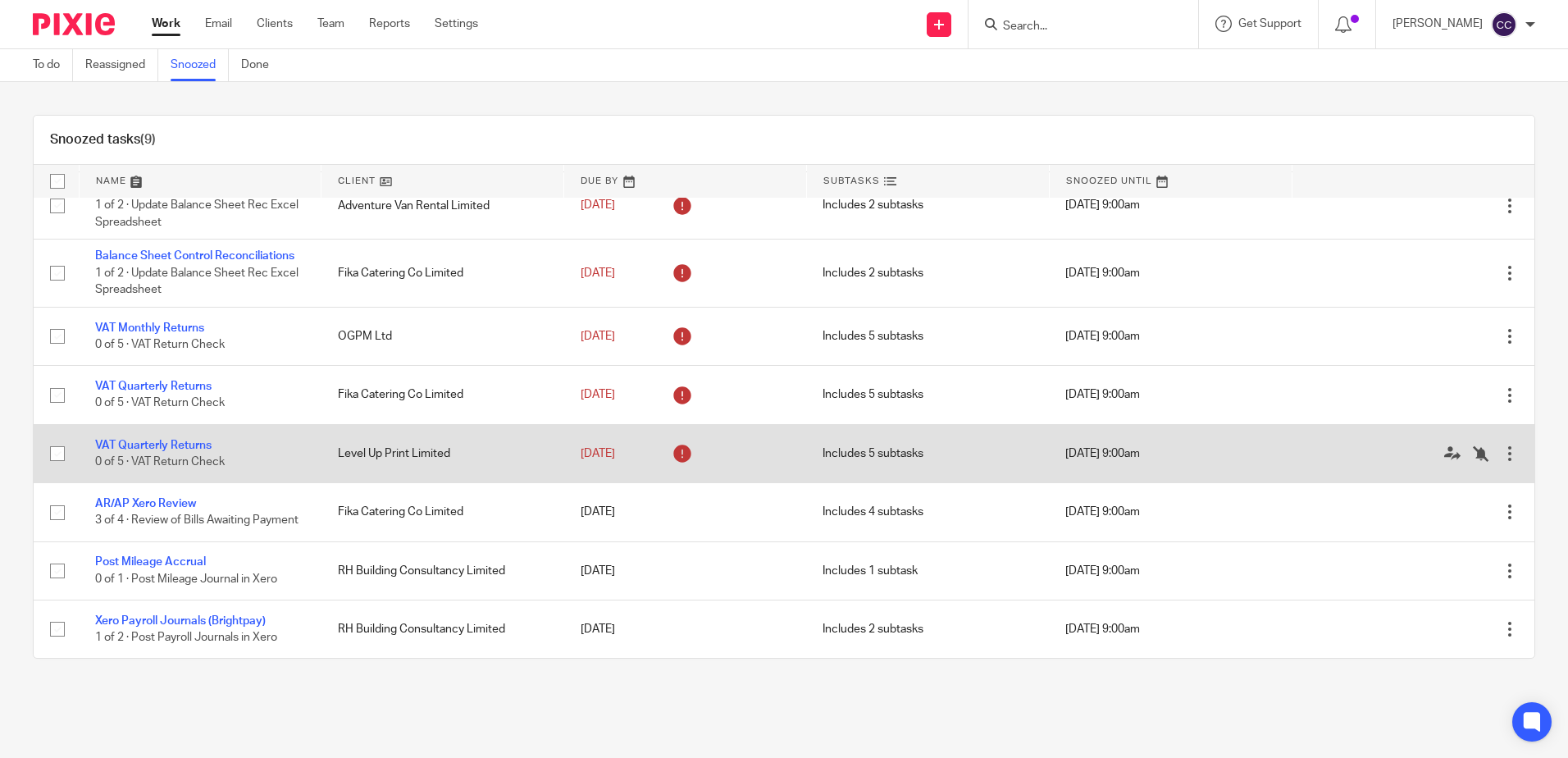
scroll to position [103, 0]
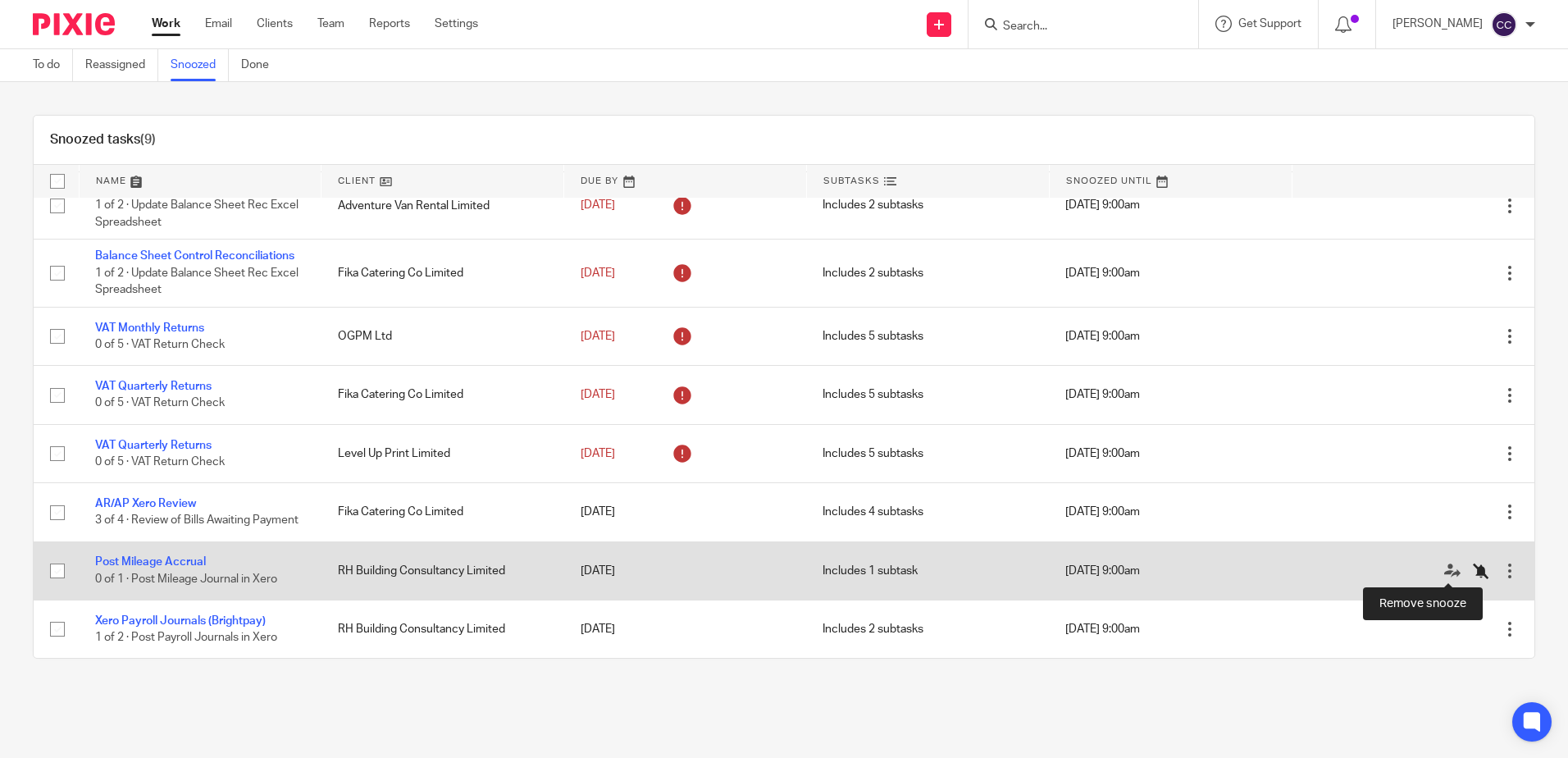
click at [1473, 569] on icon at bounding box center [1481, 571] width 17 height 17
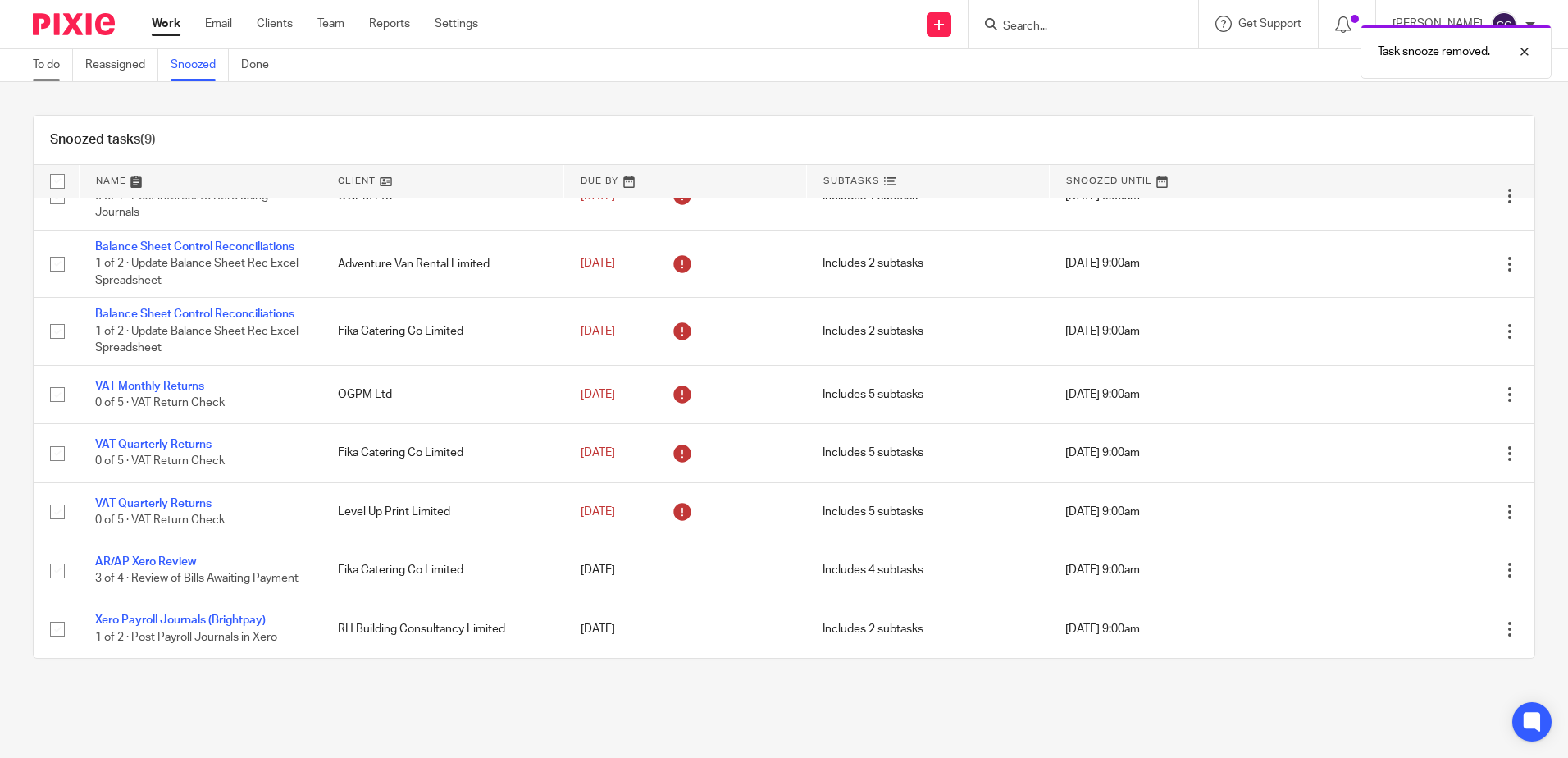
click at [62, 67] on link "To do" at bounding box center [53, 65] width 40 height 32
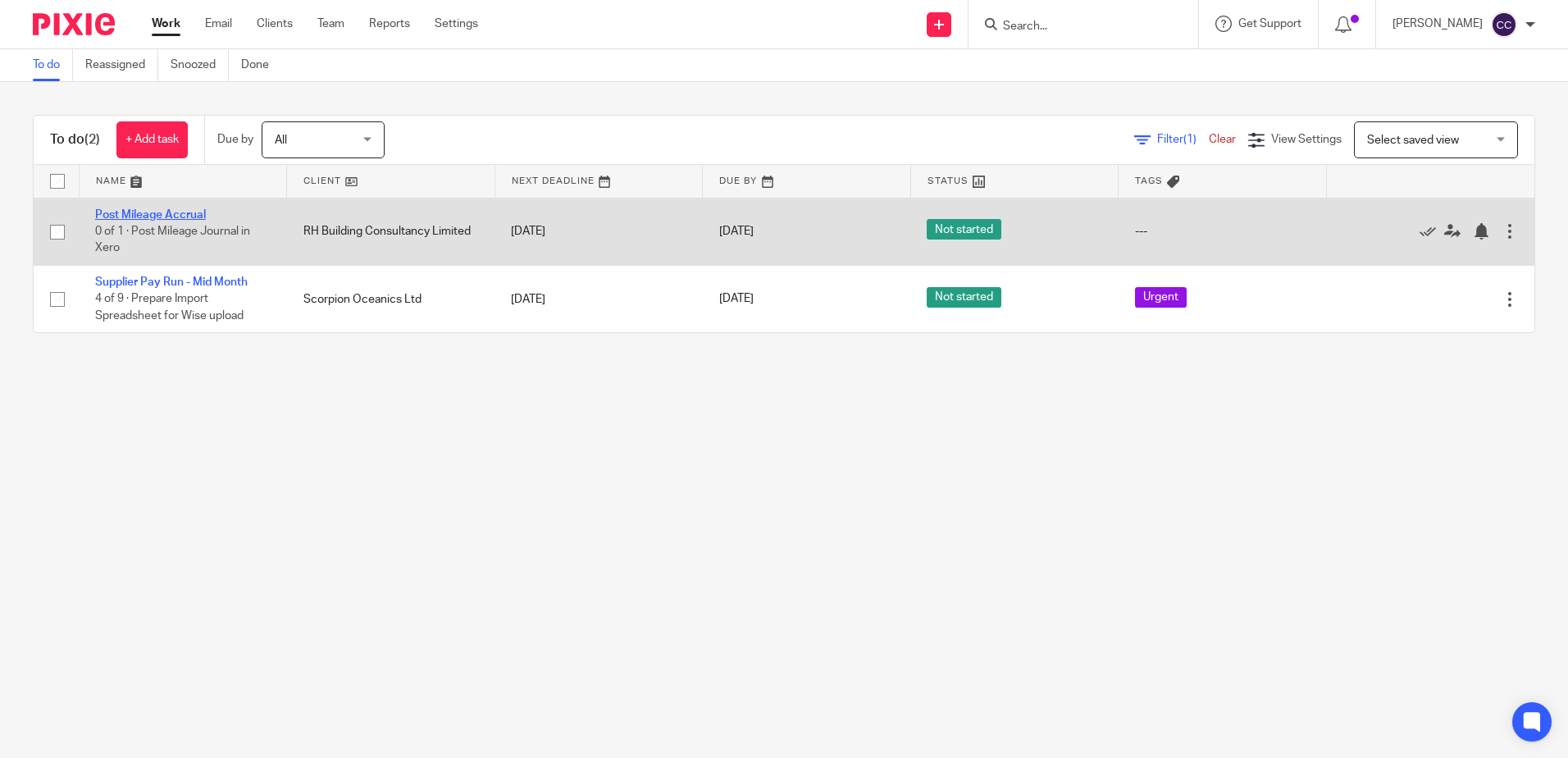
click at [144, 211] on link "Post Mileage Accrual" at bounding box center [150, 215] width 111 height 12
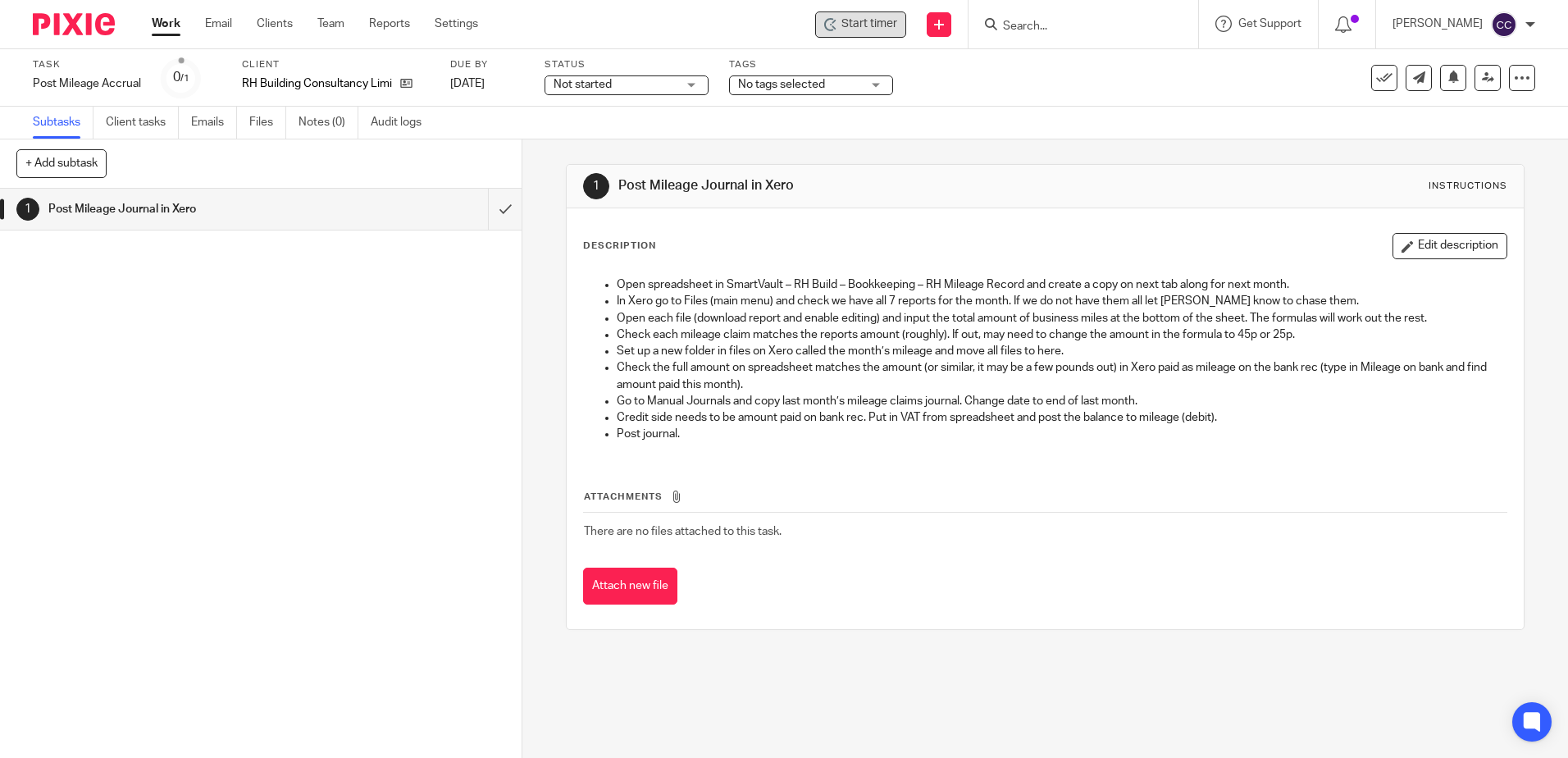
click at [875, 19] on span "Start timer" at bounding box center [869, 24] width 56 height 18
click at [875, 22] on span "Start timer" at bounding box center [869, 24] width 56 height 18
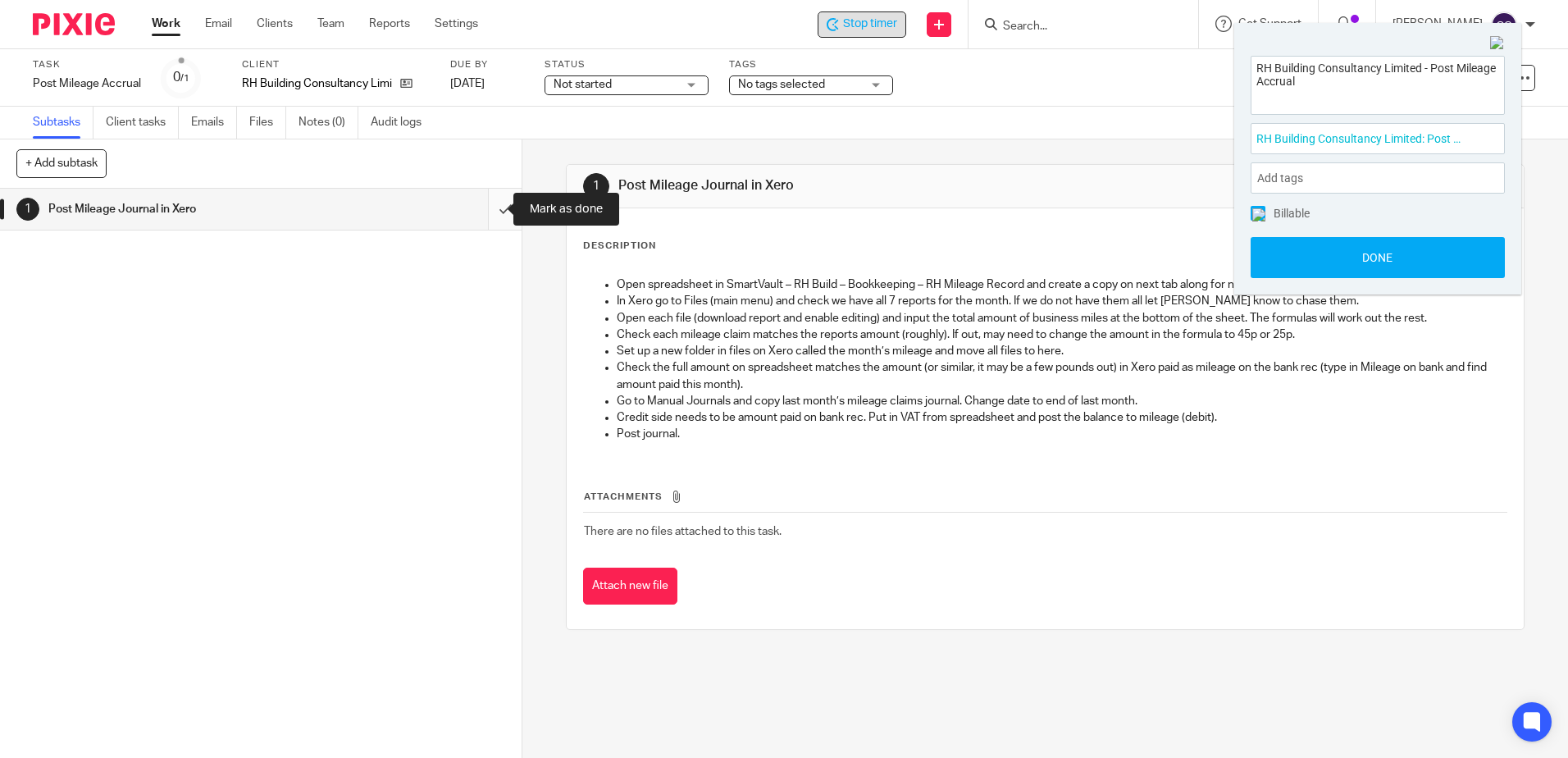
click at [483, 210] on input "submit" at bounding box center [260, 209] width 522 height 41
